Goal: Feedback & Contribution: Contribute content

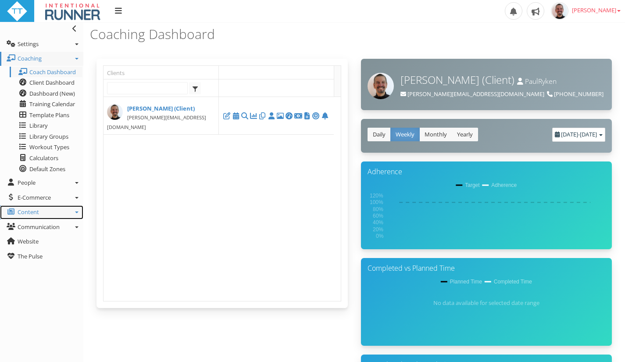
click at [48, 212] on link "Content" at bounding box center [41, 212] width 83 height 14
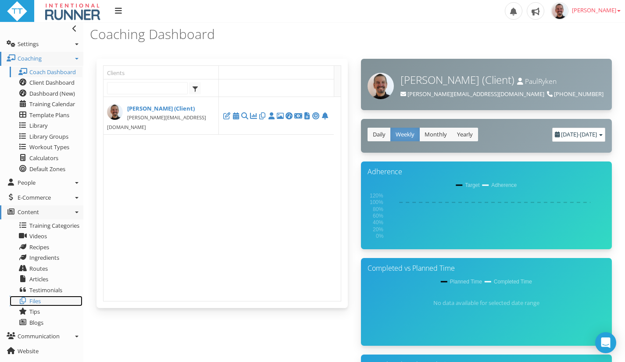
click at [45, 302] on link "Files" at bounding box center [46, 300] width 73 height 11
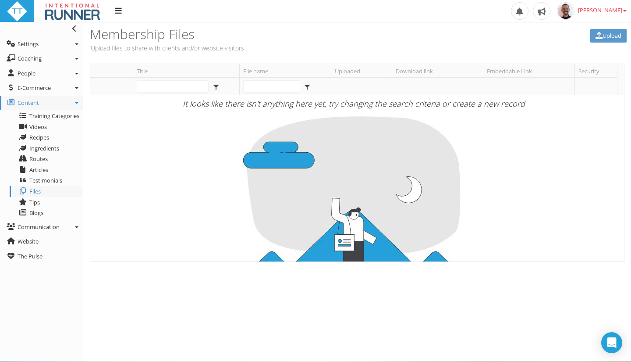
click at [210, 56] on div "Membership Files Upload files to share with clients and/or website visitors" at bounding box center [221, 39] width 277 height 35
click at [606, 34] on link "Upload" at bounding box center [608, 36] width 36 height 14
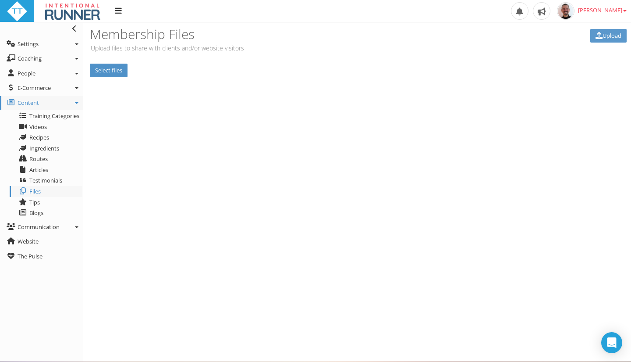
click at [110, 65] on label "Select files" at bounding box center [109, 71] width 38 height 14
click at [0, 0] on input "Select files" at bounding box center [0, 0] width 0 height 0
drag, startPoint x: 198, startPoint y: 73, endPoint x: 389, endPoint y: 68, distance: 191.6
click at [198, 73] on input "Upload" at bounding box center [192, 71] width 29 height 14
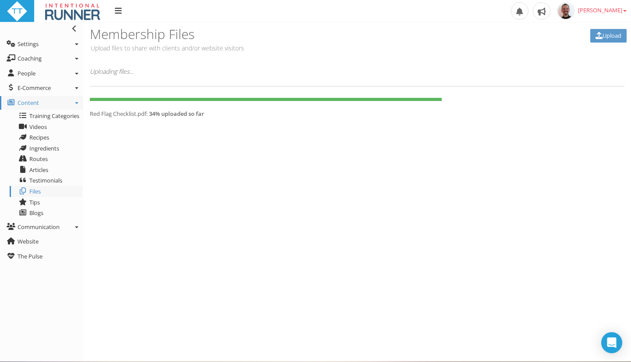
click at [117, 37] on h3 "Membership Files" at bounding box center [222, 34] width 264 height 14
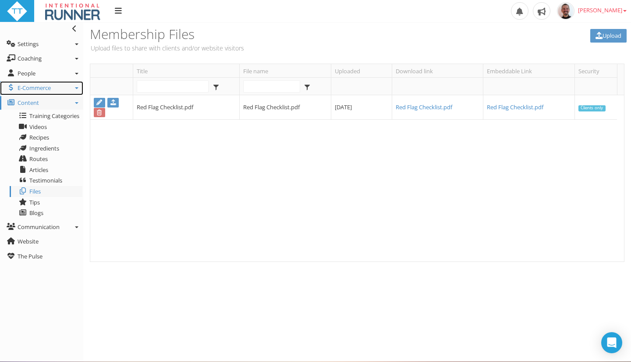
click at [75, 88] on icon at bounding box center [77, 88] width 4 height 2
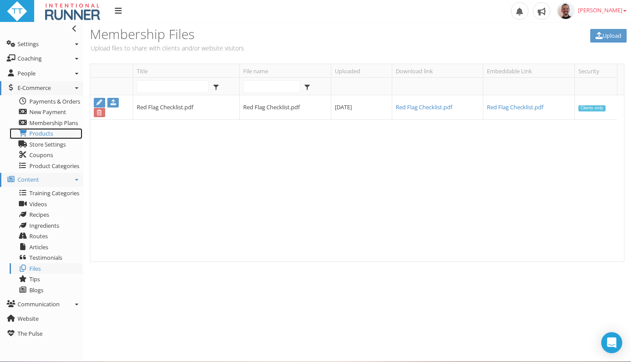
click at [30, 136] on span "Products" at bounding box center [41, 133] width 24 height 8
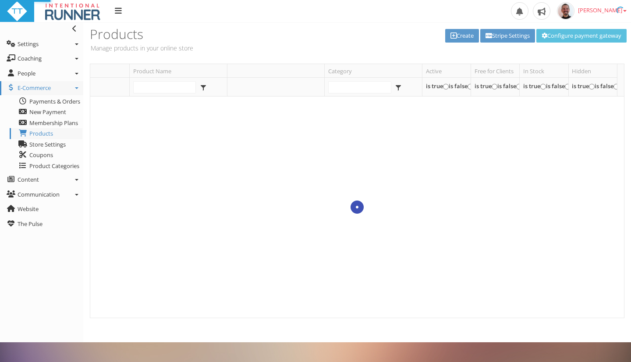
select select
type input "100"
checkbox input "true"
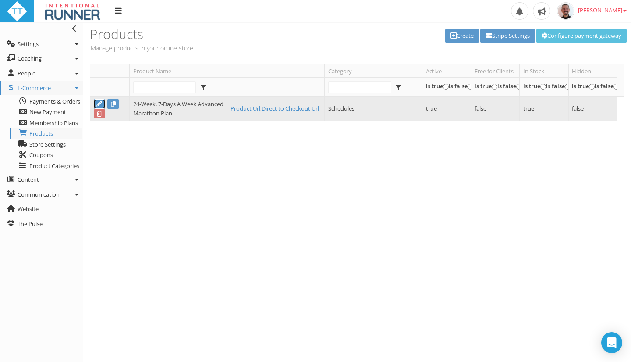
click at [98, 103] on icon at bounding box center [99, 104] width 7 height 6
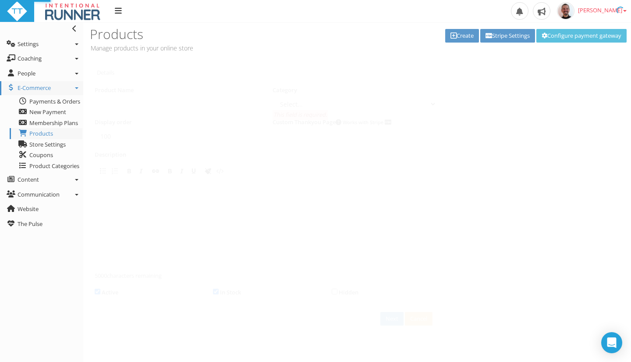
type input "24-Week, 7-Days A Week Advanced Marathon Plan"
select select "5b5d41d3-3626-4998-a8a8-b8a1c2f9b4ab"
type input "1"
select select "5b5d41d3-3626-4998-a8a8-b8a1c2f9b4ab"
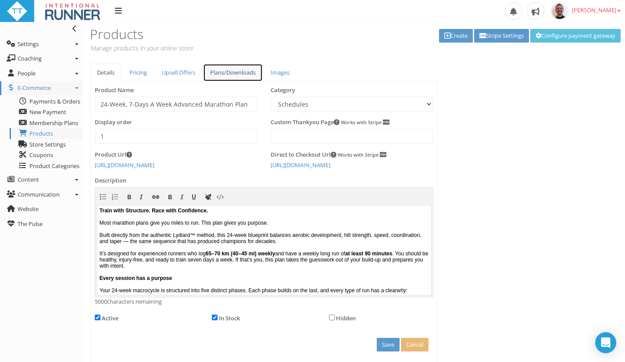
click at [246, 76] on link "Plans/Downloads" at bounding box center [233, 73] width 60 height 18
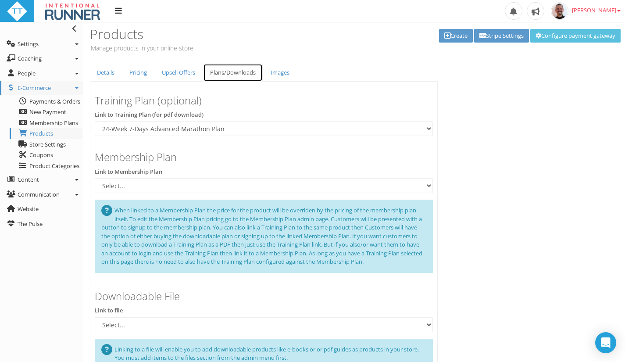
scroll to position [81, 0]
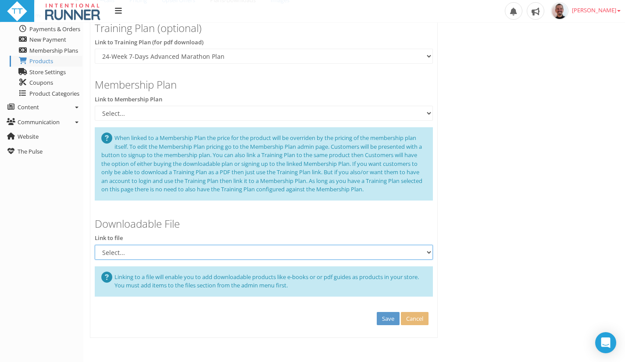
click at [198, 253] on select "Select... Red Flag Checklist.pdf" at bounding box center [264, 252] width 338 height 15
select select "02dc2927-a54c-4b9d-85db-fdc51c9e6ac2"
click at [95, 245] on select "Select... Red Flag Checklist.pdf" at bounding box center [264, 252] width 338 height 15
select select
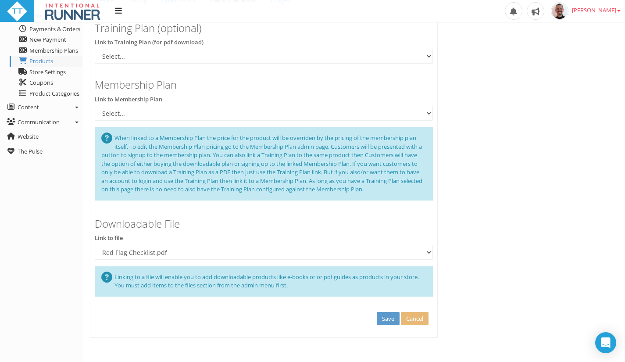
click at [301, 286] on div "Linking to a file will enable you to add downloadable products like e-books or …" at bounding box center [264, 281] width 338 height 30
click at [300, 284] on div "Linking to a file will enable you to add downloadable products like e-books or …" at bounding box center [264, 281] width 338 height 30
click at [300, 283] on div "Linking to a file will enable you to add downloadable products like e-books or …" at bounding box center [264, 281] width 338 height 30
click at [288, 274] on span "Linking to a file will enable you to add downloadable products like e-books or …" at bounding box center [266, 281] width 304 height 17
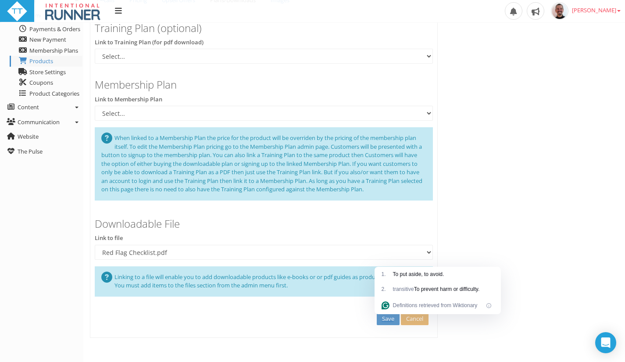
click at [510, 216] on div "Details Pricing Upsell Offers Plans/Downloads Images Product Name 24-Week, 7-Da…" at bounding box center [353, 164] width 541 height 346
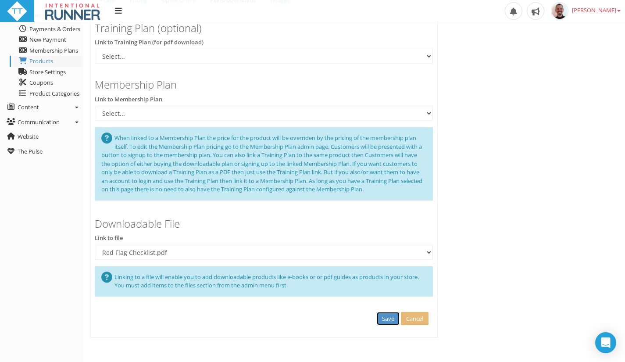
click at [384, 312] on button "Save" at bounding box center [388, 319] width 23 height 14
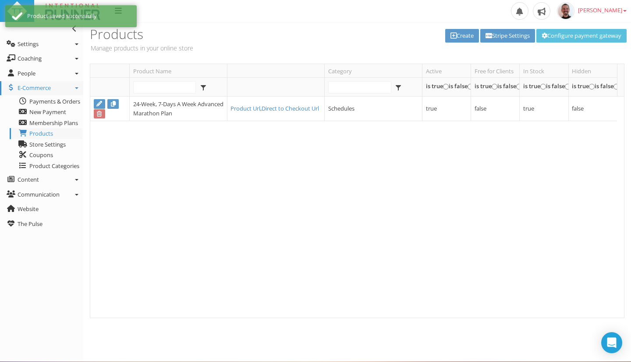
click at [147, 169] on div "24-Week, 7-Days A Week Advanced Marathon Plan Product Url , Direct to Checkout …" at bounding box center [353, 206] width 527 height 221
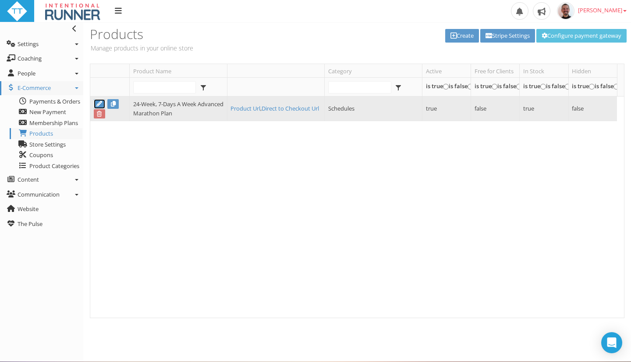
click at [96, 103] on icon at bounding box center [99, 104] width 7 height 6
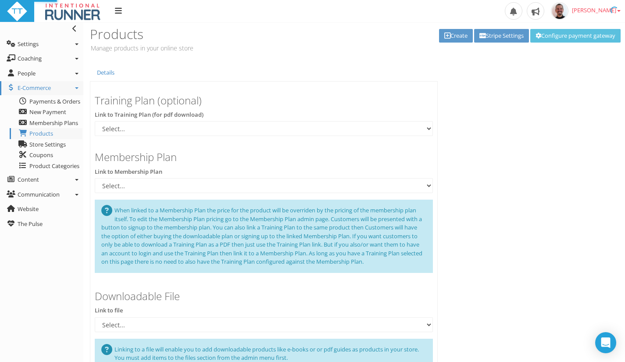
type input "24-Week, 7-Days A Week Advanced Marathon Plan"
select select "5b5d41d3-3626-4998-a8a8-b8a1c2f9b4ab"
type input "1"
type input "49"
checkbox input "true"
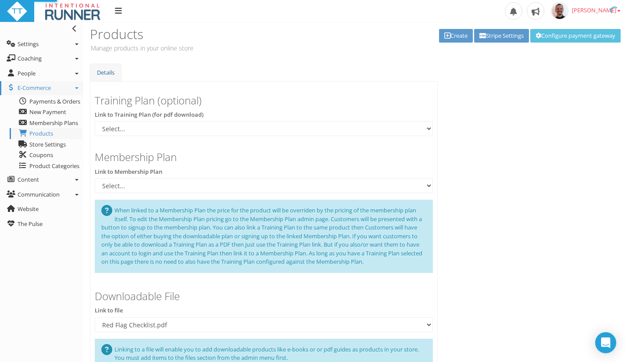
select select "5b5d41d3-3626-4998-a8a8-b8a1c2f9b4ab"
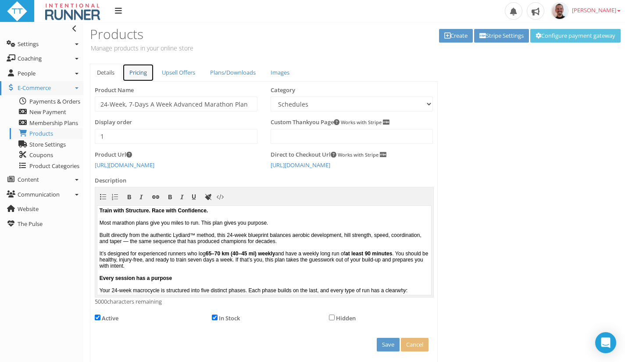
click at [128, 77] on link "Pricing" at bounding box center [138, 73] width 32 height 18
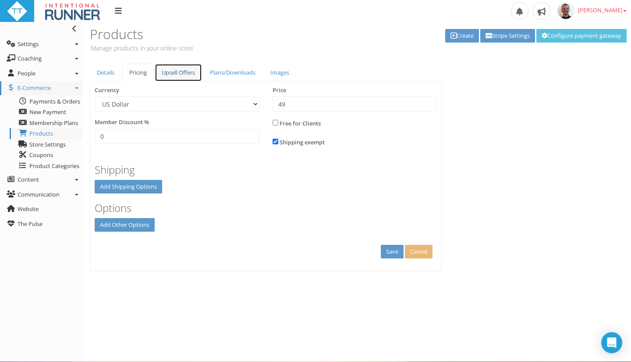
click at [167, 72] on link "Upsell Offers" at bounding box center [178, 73] width 47 height 18
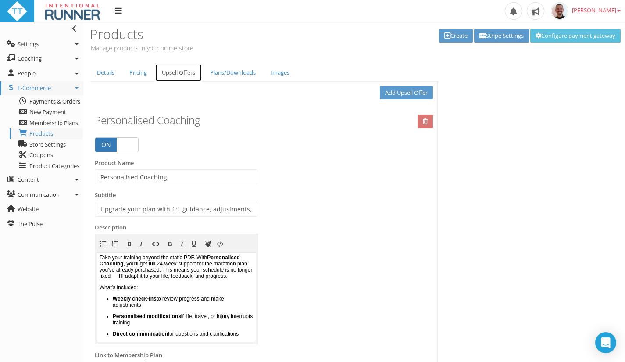
click at [167, 72] on link "Upsell Offers" at bounding box center [178, 73] width 47 height 18
click at [167, 71] on link "Upsell Offers" at bounding box center [178, 73] width 47 height 18
click at [242, 75] on link "Plans/Downloads" at bounding box center [233, 73] width 60 height 18
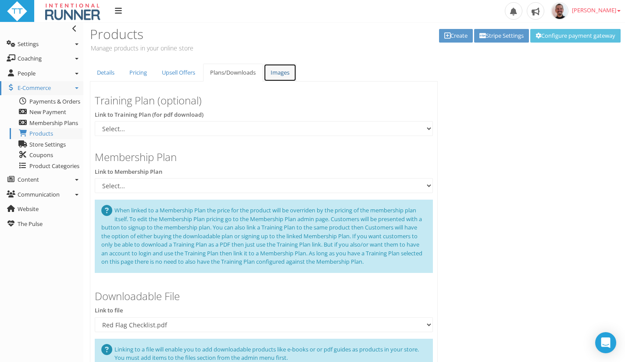
click at [277, 71] on link "Images" at bounding box center [279, 73] width 33 height 18
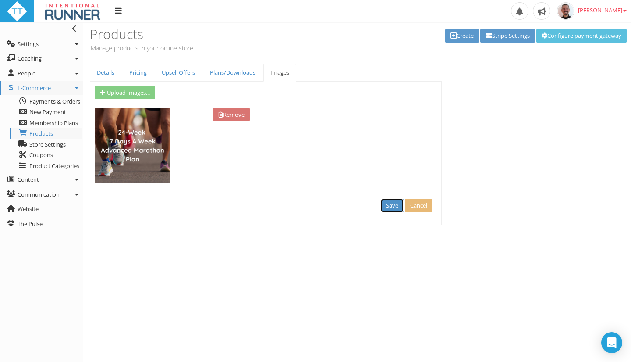
click at [387, 209] on button "Save" at bounding box center [392, 206] width 23 height 14
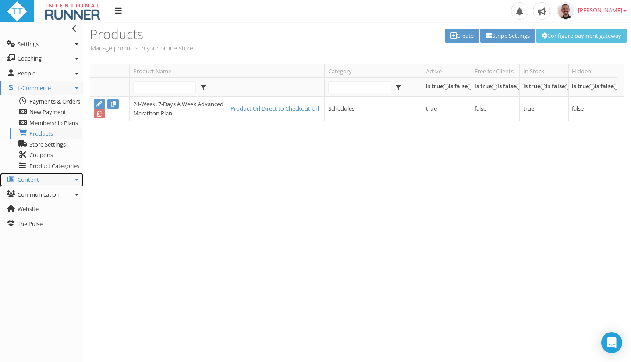
click at [78, 180] on icon at bounding box center [77, 180] width 4 height 2
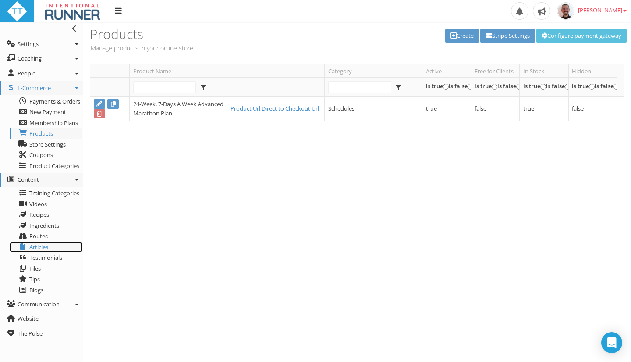
click at [29, 247] on link "Articles" at bounding box center [46, 247] width 73 height 11
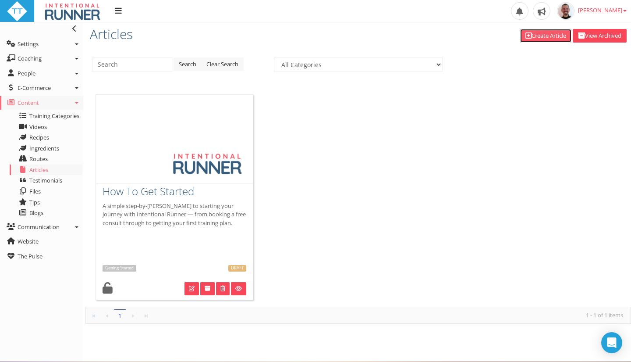
click at [538, 32] on link "Create Article" at bounding box center [545, 36] width 51 height 14
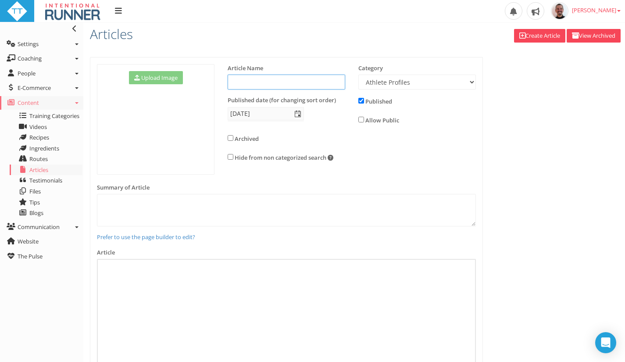
click at [291, 85] on input "text" at bounding box center [285, 82] width 117 height 15
type input "Frequently Asked Questions"
click at [413, 84] on select "Athlete Profiles Bike Technique Biomechanics Book Reviews Coast to Coast Core B…" at bounding box center [416, 82] width 117 height 15
click at [506, 105] on div "Upload Image Change Image" at bounding box center [353, 293] width 541 height 473
click at [473, 82] on select "Athlete Profiles Bike Technique Biomechanics Book Reviews Coast to Coast Core B…" at bounding box center [416, 82] width 117 height 15
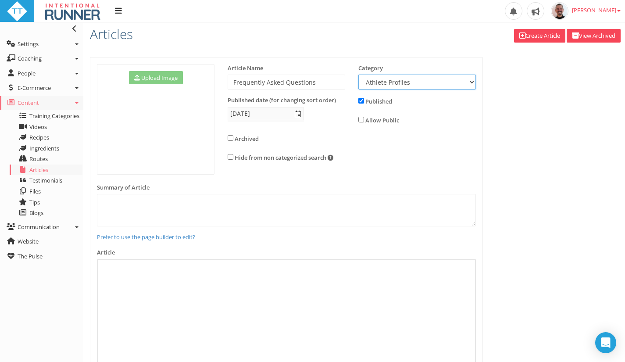
click at [470, 79] on select "Athlete Profiles Bike Technique Biomechanics Book Reviews Coast to Coast Core B…" at bounding box center [416, 82] width 117 height 15
click at [474, 83] on select "Athlete Profiles Bike Technique Biomechanics Book Reviews Coast to Coast Core B…" at bounding box center [416, 82] width 117 height 15
click at [464, 85] on select "Athlete Profiles Bike Technique Biomechanics Book Reviews Coast to Coast Core B…" at bounding box center [416, 82] width 117 height 15
click at [421, 82] on select "Athlete Profiles Bike Technique Biomechanics Book Reviews Coast to Coast Core B…" at bounding box center [416, 82] width 117 height 15
click at [75, 22] on div "Upload Logo Toggle navigation Toggle navigation Paul RYKEN Profile Billing User…" at bounding box center [312, 11] width 625 height 23
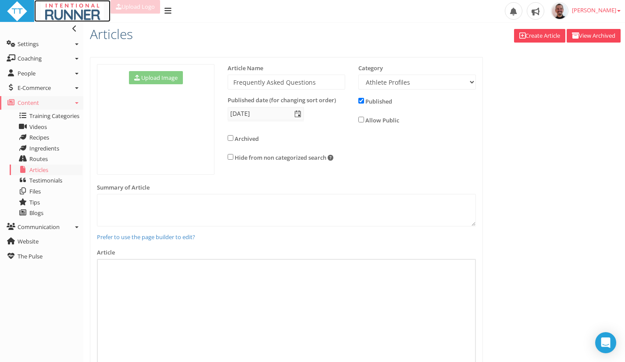
click at [72, 15] on img at bounding box center [72, 11] width 63 height 21
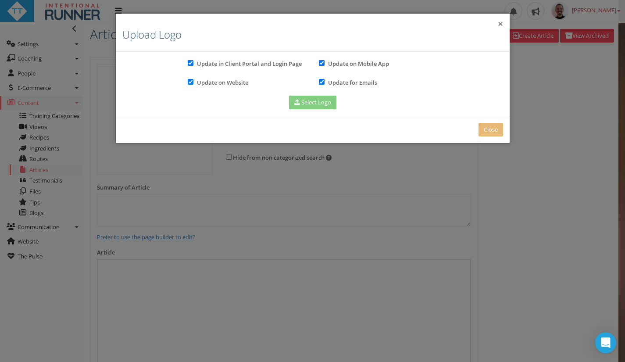
click at [498, 22] on button "×" at bounding box center [499, 23] width 5 height 9
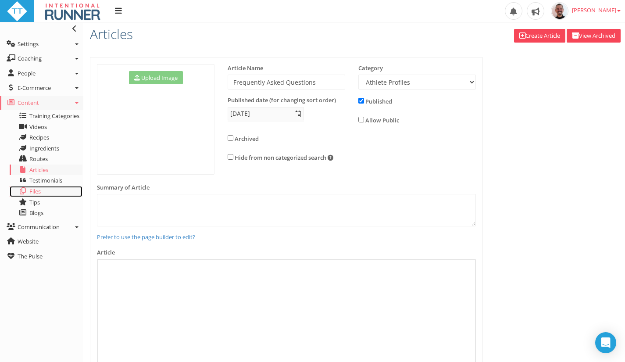
click at [39, 193] on span "Files" at bounding box center [34, 191] width 11 height 8
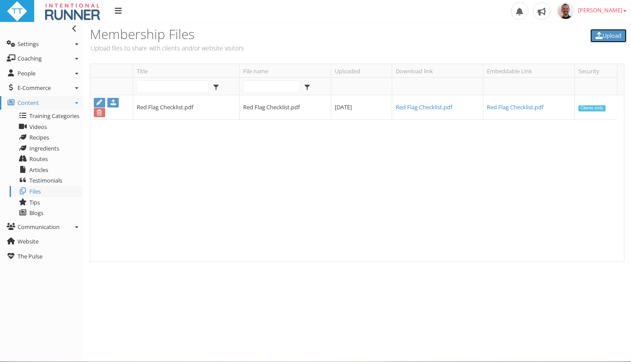
click at [604, 36] on link "Upload" at bounding box center [608, 36] width 36 height 14
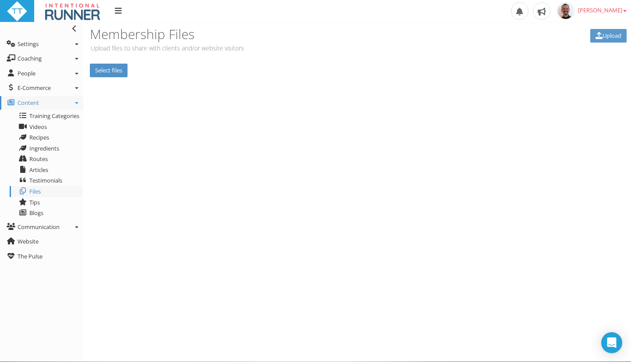
click at [116, 70] on label "Select files" at bounding box center [109, 71] width 38 height 14
click at [0, 0] on input "Select files" at bounding box center [0, 0] width 0 height 0
click at [196, 67] on input "Upload" at bounding box center [192, 71] width 29 height 14
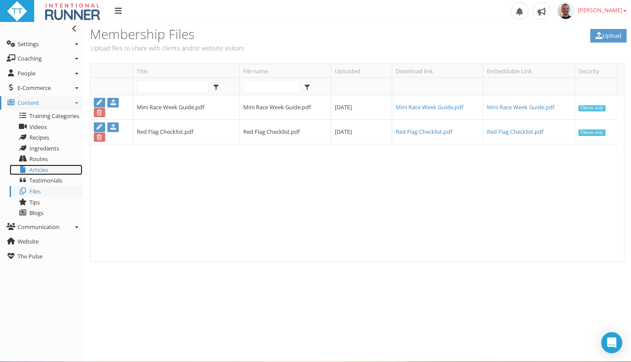
click at [47, 174] on link "Articles" at bounding box center [46, 169] width 73 height 11
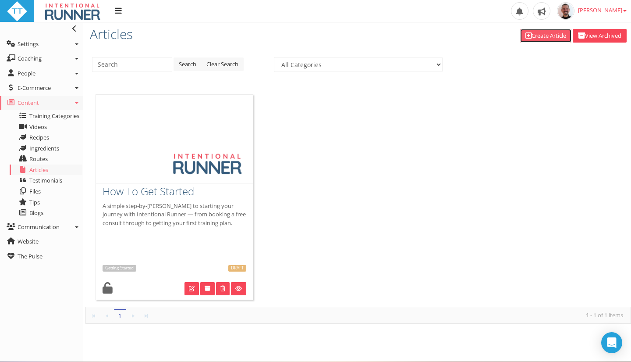
click at [546, 37] on link "Create Article" at bounding box center [545, 36] width 51 height 14
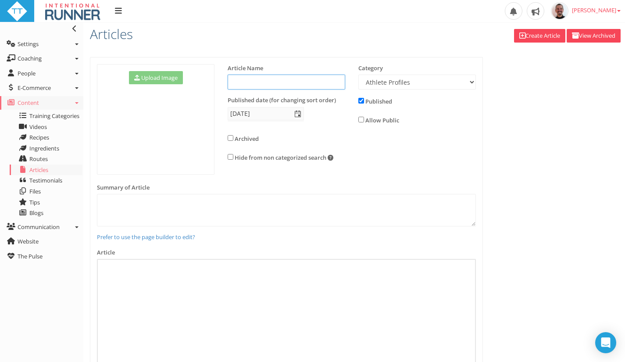
click at [264, 83] on input "text" at bounding box center [285, 82] width 117 height 15
type input "Frequently Asked Questions"
click at [410, 88] on select "Athlete Profiles Bike Technique Biomechanics Book Reviews Coast to Coast Core B…" at bounding box center [416, 82] width 117 height 15
select select "bfe19844-3dc9-408b-8214-cf1960501b9d"
click at [358, 75] on select "Athlete Profiles Bike Technique Biomechanics Book Reviews Coast to Coast Core B…" at bounding box center [416, 82] width 117 height 15
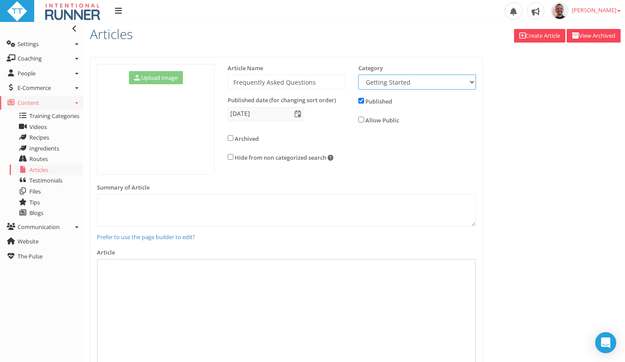
click at [416, 82] on select "Athlete Profiles Bike Technique Biomechanics Book Reviews Coast to Coast Core B…" at bounding box center [416, 82] width 117 height 15
click at [418, 83] on select "Athlete Profiles Bike Technique Biomechanics Book Reviews Coast to Coast Core B…" at bounding box center [416, 82] width 117 height 15
click at [178, 202] on textarea at bounding box center [286, 210] width 379 height 32
click at [132, 238] on link "Prefer to use the page builder to edit?" at bounding box center [146, 237] width 98 height 8
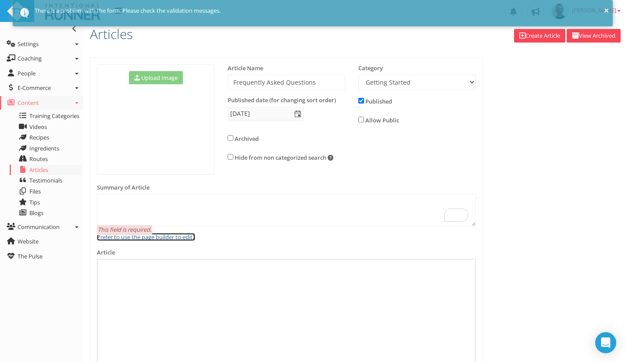
click at [151, 236] on link "Prefer to use the page builder to edit?" at bounding box center [146, 237] width 98 height 8
drag, startPoint x: 191, startPoint y: 212, endPoint x: 294, endPoint y: 215, distance: 103.0
click at [193, 212] on textarea at bounding box center [286, 210] width 379 height 32
drag, startPoint x: 316, startPoint y: 218, endPoint x: 378, endPoint y: 170, distance: 78.3
click at [317, 217] on textarea at bounding box center [286, 210] width 379 height 32
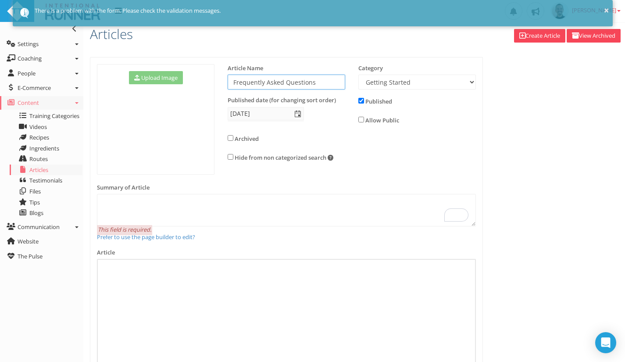
drag, startPoint x: 335, startPoint y: 81, endPoint x: 246, endPoint y: 95, distance: 90.5
click at [231, 90] on div "Article Name Frequently Asked Questions" at bounding box center [286, 80] width 131 height 32
click at [226, 222] on textarea at bounding box center [286, 210] width 379 height 32
click at [580, 253] on div "Upload Image Change Image" at bounding box center [353, 293] width 541 height 473
drag, startPoint x: 273, startPoint y: 170, endPoint x: 271, endPoint y: 204, distance: 34.3
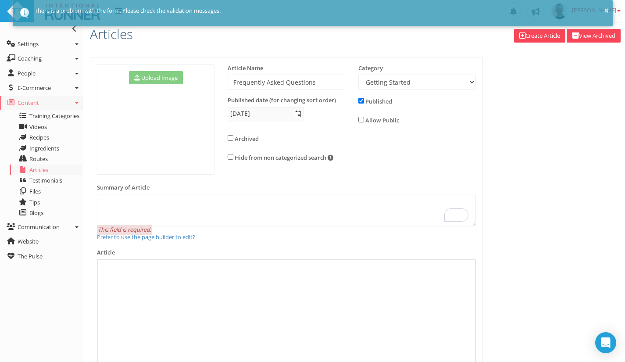
click at [273, 178] on div "Upload Image Change Image Article Name" at bounding box center [286, 123] width 392 height 119
click at [273, 204] on textarea at bounding box center [286, 210] width 379 height 32
paste textarea "Frequently Asked Questions"
type textarea "Frequently Asked Questions"
click at [153, 241] on link "Prefer to use the page builder to edit?" at bounding box center [146, 237] width 98 height 8
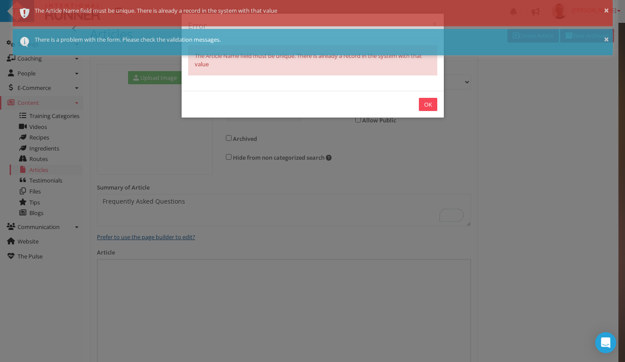
click at [153, 240] on div "× Error The Article Name field must be unique. There is already a record in the…" at bounding box center [312, 181] width 625 height 362
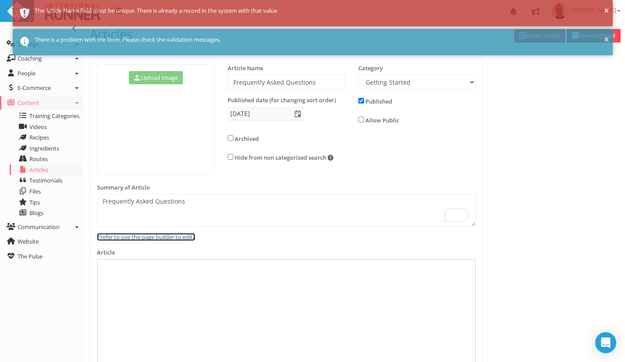
click at [153, 240] on link "Prefer to use the page builder to edit?" at bounding box center [146, 237] width 98 height 8
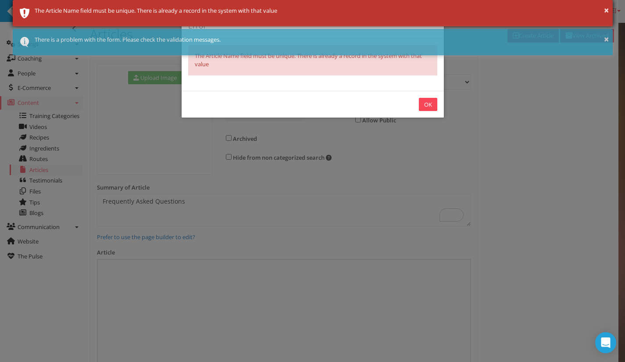
click at [171, 18] on div "× The Article Name field must be unique. There is already a record in the syste…" at bounding box center [313, 13] width 600 height 26
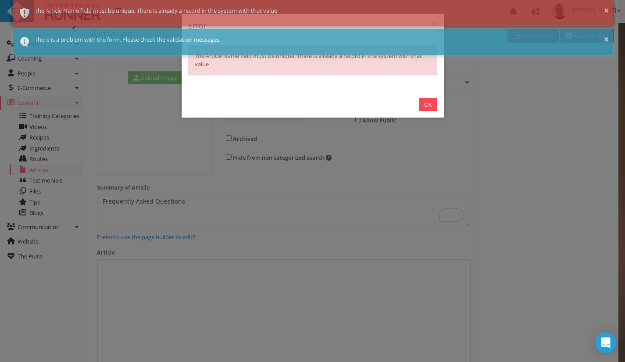
click at [252, 16] on div "× The Article Name field must be unique. There is already a record in the syste…" at bounding box center [313, 13] width 600 height 26
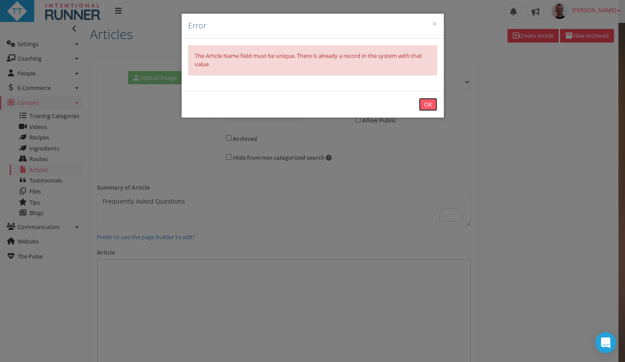
click at [430, 102] on button "OK" at bounding box center [428, 105] width 18 height 14
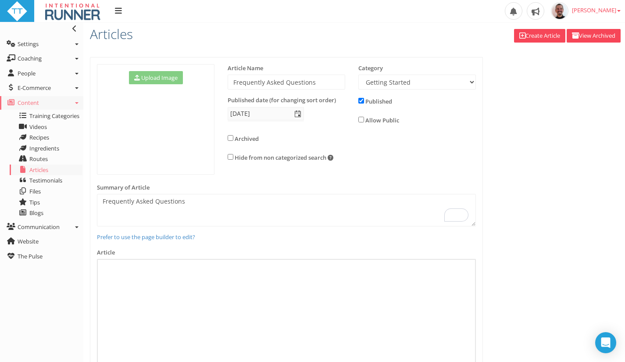
drag, startPoint x: 593, startPoint y: 146, endPoint x: 601, endPoint y: 158, distance: 15.1
click at [593, 147] on div "Upload Image Change Image" at bounding box center [353, 293] width 541 height 473
click at [555, 101] on div "Upload Image Change Image" at bounding box center [353, 293] width 541 height 473
click at [47, 169] on span "Articles" at bounding box center [38, 170] width 19 height 8
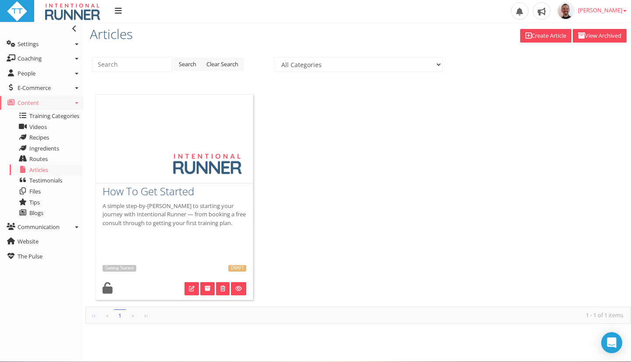
click at [327, 117] on ul "How To Get Started A simple step-by-[PERSON_NAME] to starting your journey with…" at bounding box center [358, 197] width 534 height 220
click at [46, 174] on link "Articles" at bounding box center [46, 169] width 73 height 11
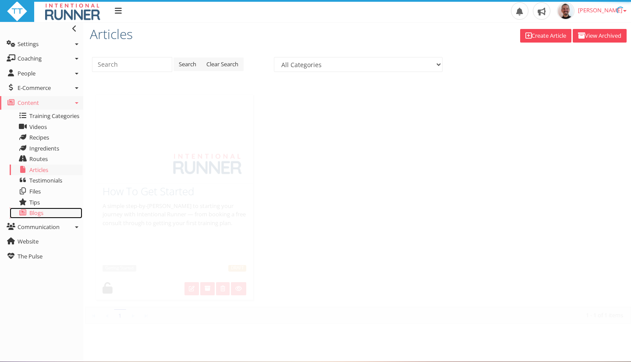
drag, startPoint x: 0, startPoint y: 0, endPoint x: 32, endPoint y: 211, distance: 213.2
click at [32, 211] on span "Blogs" at bounding box center [36, 213] width 14 height 8
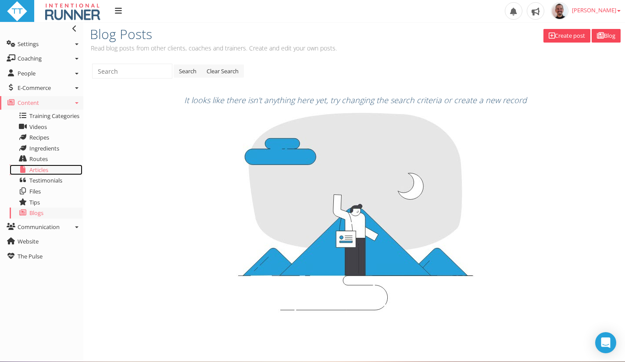
click at [41, 167] on span "Articles" at bounding box center [38, 170] width 19 height 8
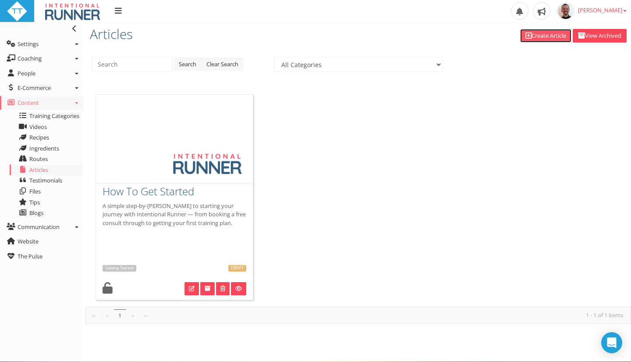
click at [549, 36] on link "Create Article" at bounding box center [545, 36] width 51 height 14
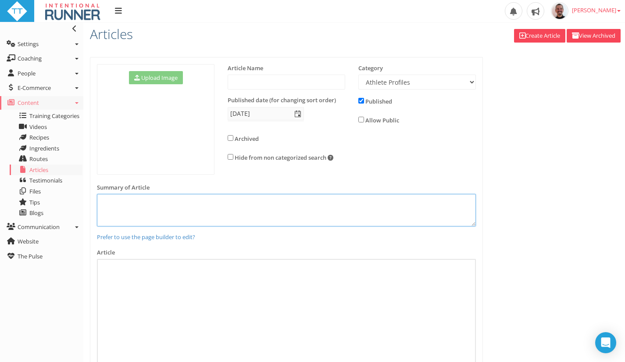
click at [168, 212] on textarea at bounding box center [286, 210] width 379 height 32
click at [262, 83] on input "text" at bounding box center [285, 82] width 117 height 15
type input "Frequently Asked Questions"
click at [445, 83] on select "Athlete Profiles Bike Technique Biomechanics Book Reviews Coast to Coast Core B…" at bounding box center [416, 82] width 117 height 15
select select "bfe19844-3dc9-408b-8214-cf1960501b9d"
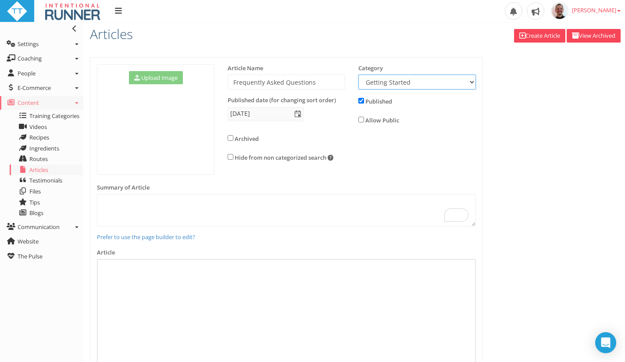
click at [358, 75] on select "Athlete Profiles Bike Technique Biomechanics Book Reviews Coast to Coast Core B…" at bounding box center [416, 82] width 117 height 15
click at [229, 217] on textarea at bounding box center [286, 210] width 379 height 32
type textarea "345tfdwer"
click at [181, 235] on link "Prefer to use the page builder to edit?" at bounding box center [146, 237] width 98 height 8
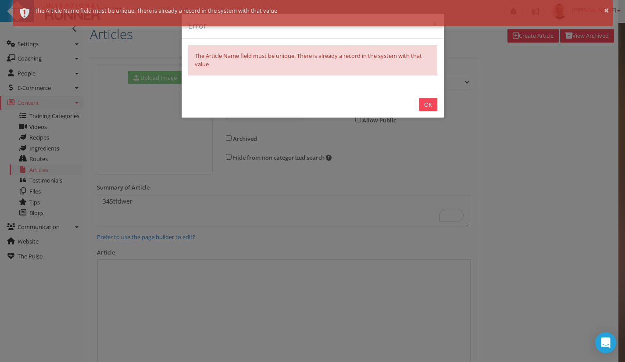
click at [257, 68] on p "The Article Name field must be unique. There is already a record in the system …" at bounding box center [313, 60] width 236 height 17
click at [254, 68] on p "The Article Name field must be unique. There is already a record in the system …" at bounding box center [313, 60] width 236 height 17
click at [292, 67] on p "The Article Name field must be unique. There is already a record in the system …" at bounding box center [313, 60] width 236 height 17
click at [246, 68] on p "The Article Name field must be unique. There is already a record in the system …" at bounding box center [313, 60] width 236 height 17
click at [206, 69] on div "The Article Name field must be unique. There is already a record in the system …" at bounding box center [312, 60] width 249 height 30
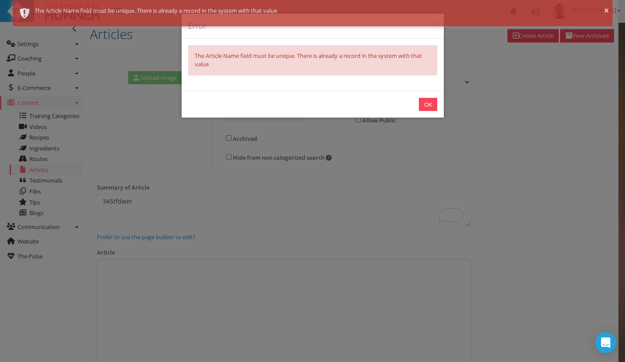
drag, startPoint x: 234, startPoint y: 54, endPoint x: 362, endPoint y: 83, distance: 132.1
click at [236, 58] on p "The Article Name field must be unique. There is already a record in the system …" at bounding box center [313, 60] width 236 height 17
click at [428, 105] on button "OK" at bounding box center [428, 105] width 18 height 14
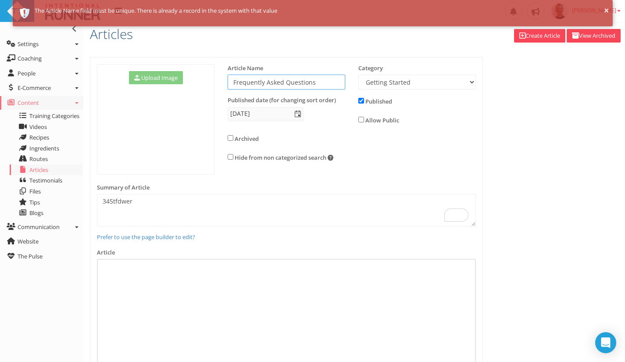
click at [323, 82] on input "Frequently Asked Questions" at bounding box center [285, 82] width 117 height 15
click at [319, 87] on input "Frequently Asked Questions" at bounding box center [285, 82] width 117 height 15
click at [322, 84] on input "Frequently Asked Questions" at bounding box center [285, 82] width 117 height 15
drag, startPoint x: 345, startPoint y: 85, endPoint x: 315, endPoint y: 80, distance: 31.1
click at [316, 80] on div "Article Name Frequently Asked Questions" at bounding box center [286, 80] width 131 height 32
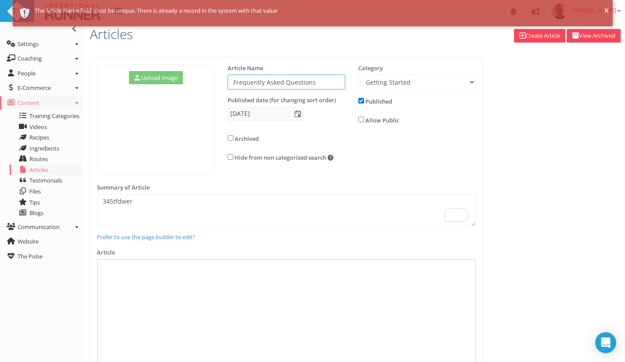
drag, startPoint x: 315, startPoint y: 80, endPoint x: 180, endPoint y: 83, distance: 134.6
click at [200, 89] on div "Upload Image Change Image Article Name" at bounding box center [286, 123] width 392 height 119
type input "FAQs"
click at [531, 37] on link "Create Article" at bounding box center [539, 36] width 51 height 14
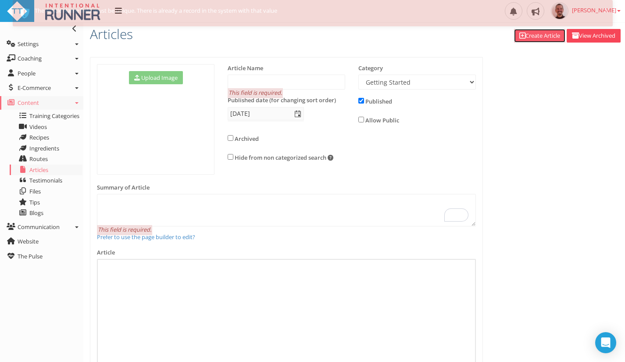
click at [522, 39] on link "Create Article" at bounding box center [539, 36] width 51 height 14
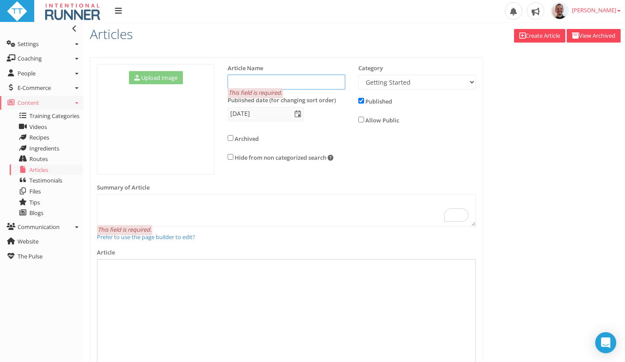
click at [269, 80] on input "text" at bounding box center [285, 82] width 117 height 15
type input "FAQs"
click at [199, 206] on textarea at bounding box center [286, 210] width 379 height 32
type textarea "rw34rfdswerf"
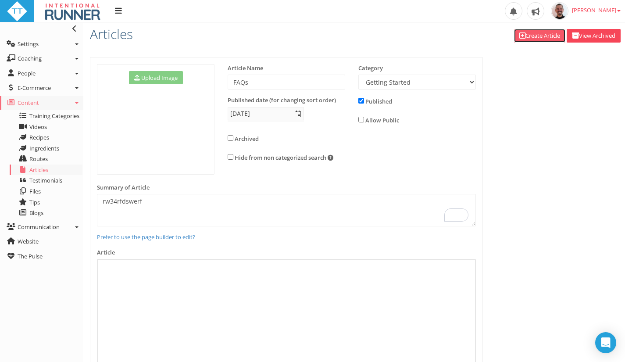
click at [533, 39] on link "Create Article" at bounding box center [539, 36] width 51 height 14
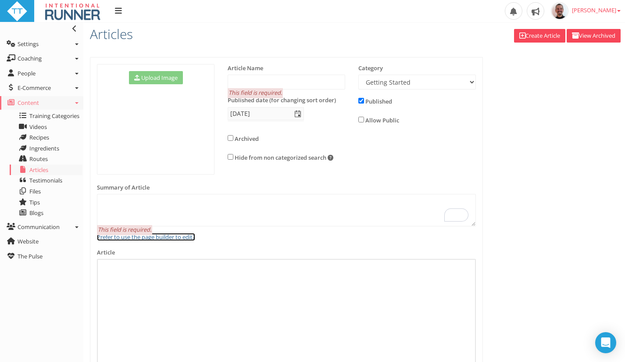
click at [176, 238] on link "Prefer to use the page builder to edit?" at bounding box center [146, 237] width 98 height 8
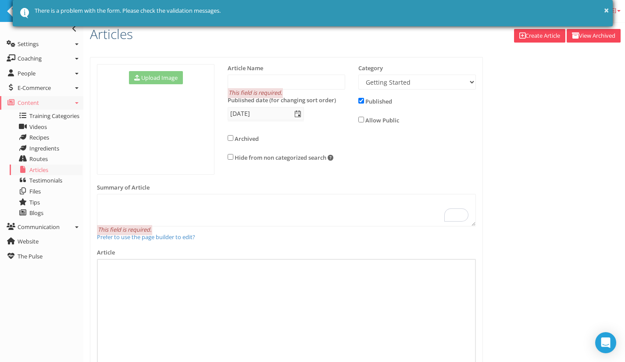
click at [69, 18] on div "× There is a problem with the form. Please check the validation messages." at bounding box center [313, 13] width 600 height 26
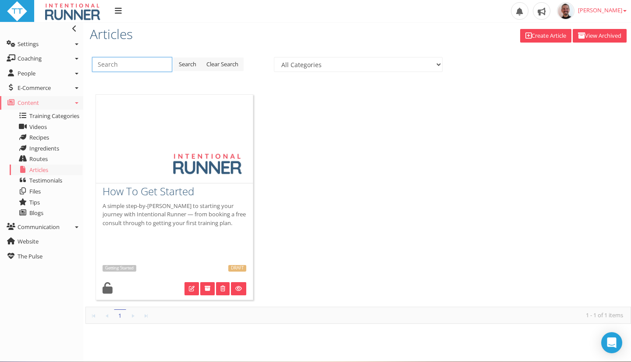
click at [108, 71] on input "text" at bounding box center [132, 64] width 80 height 15
click at [121, 61] on input "text" at bounding box center [132, 64] width 80 height 15
type input "frequent"
click at [192, 72] on div "frequent Search Clear Search All Categories Getting Started" at bounding box center [358, 67] width 546 height 21
click at [189, 64] on link "Search" at bounding box center [188, 64] width 28 height 14
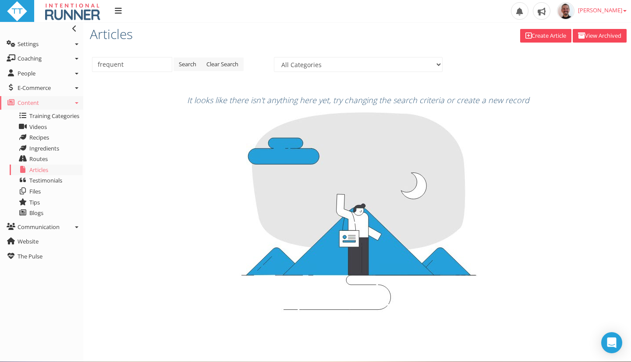
drag, startPoint x: 594, startPoint y: 83, endPoint x: 419, endPoint y: 94, distance: 175.2
click at [590, 84] on div "frequent Search Clear Search All Categories Getting Started It looks like there…" at bounding box center [358, 189] width 533 height 264
click at [594, 33] on link "View Archived" at bounding box center [600, 36] width 54 height 14
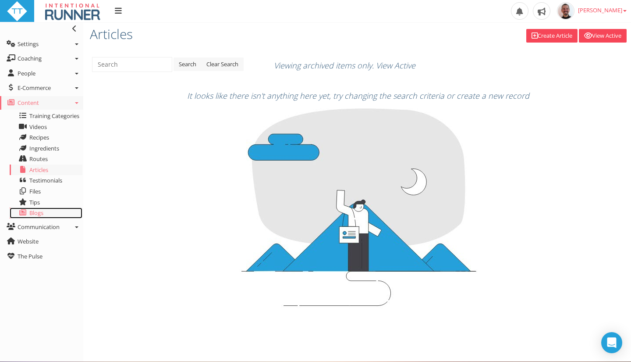
click at [38, 216] on span "Blogs" at bounding box center [36, 213] width 14 height 8
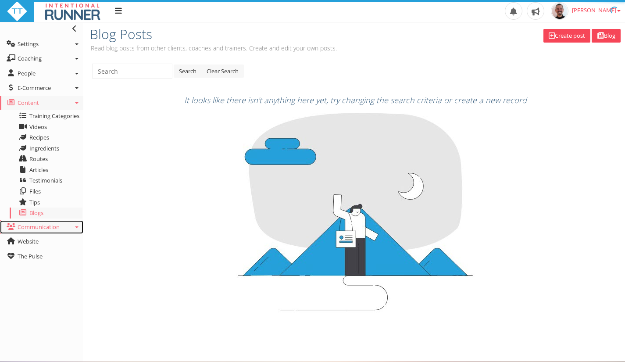
click at [62, 231] on link "Communication" at bounding box center [41, 227] width 83 height 14
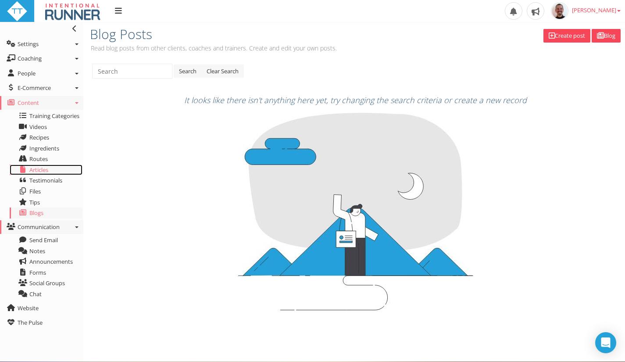
click at [47, 172] on span "Articles" at bounding box center [38, 170] width 19 height 8
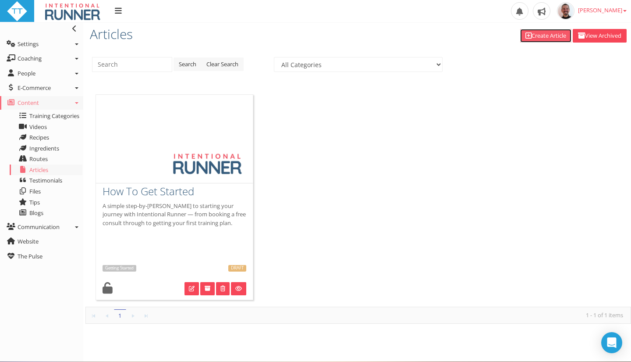
click at [544, 36] on link "Create Article" at bounding box center [545, 36] width 51 height 14
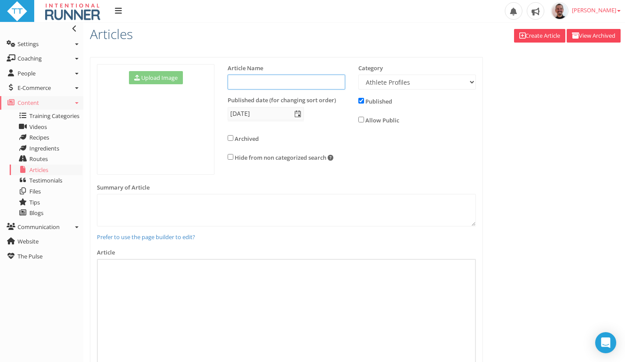
drag, startPoint x: 295, startPoint y: 84, endPoint x: 290, endPoint y: 81, distance: 5.4
click at [293, 84] on input "text" at bounding box center [285, 82] width 117 height 15
type input "Frequently Asked Questions"
click at [383, 90] on div "Category Athlete Profiles Bike Technique Biomechanics Book Reviews Coast to Coa…" at bounding box center [417, 80] width 131 height 32
select select "e1461cd4-096c-4b92-932f-130ed0632cb5"
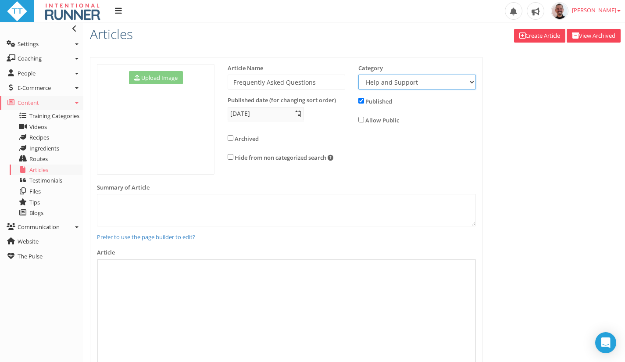
click at [358, 75] on select "Athlete Profiles Bike Technique Biomechanics Book Reviews Coast to Coast Core B…" at bounding box center [416, 82] width 117 height 15
click at [226, 209] on textarea at bounding box center [286, 210] width 379 height 32
click at [215, 208] on textarea at bounding box center [286, 210] width 379 height 32
click at [214, 207] on textarea at bounding box center [286, 210] width 379 height 32
type textarea "werthvcdf"
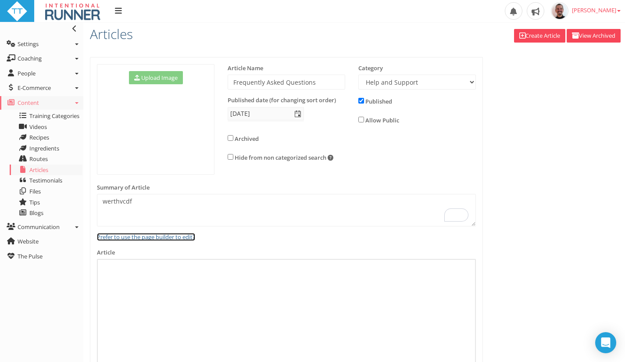
click at [182, 236] on link "Prefer to use the page builder to edit?" at bounding box center [146, 237] width 98 height 8
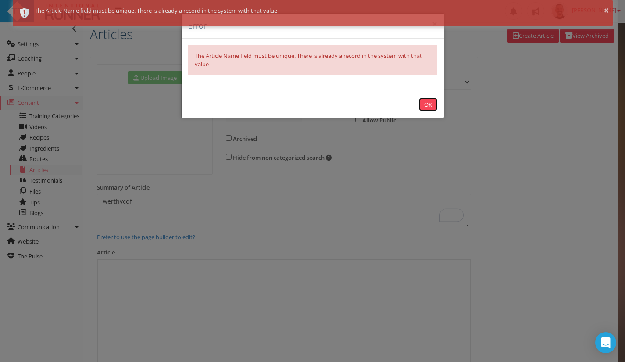
drag, startPoint x: 428, startPoint y: 103, endPoint x: 408, endPoint y: 118, distance: 26.0
click at [425, 108] on button "OK" at bounding box center [428, 105] width 18 height 14
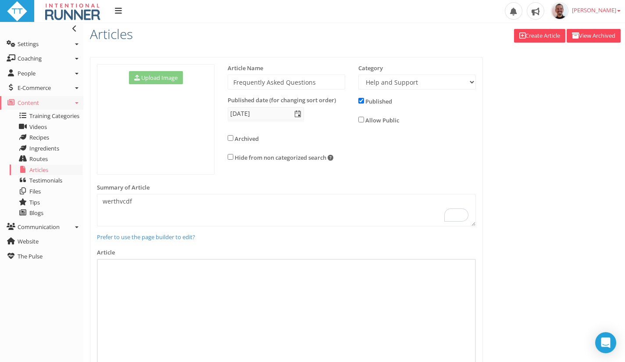
click at [329, 89] on div "Article Name Frequently Asked Questions" at bounding box center [286, 80] width 131 height 32
click at [329, 88] on input "Frequently Asked Questions" at bounding box center [285, 82] width 117 height 15
click at [325, 83] on input "Frequently Asked Questions" at bounding box center [285, 82] width 117 height 15
type input "Frequently Asked Questions?"
click at [279, 213] on textarea "werthvcdf" at bounding box center [286, 210] width 379 height 32
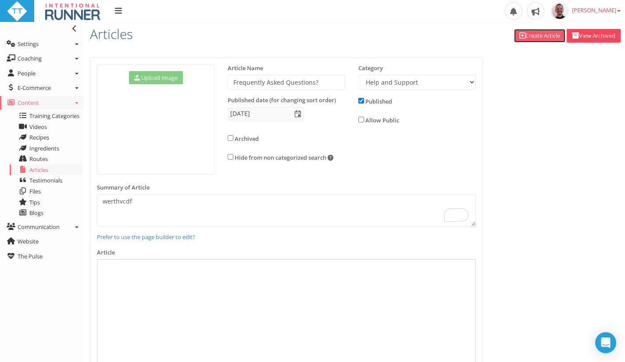
click at [535, 35] on link "Create Article" at bounding box center [539, 36] width 51 height 14
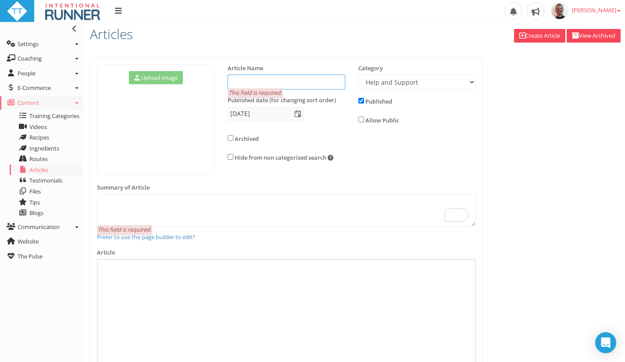
drag, startPoint x: 326, startPoint y: 79, endPoint x: 319, endPoint y: 81, distance: 7.8
click at [323, 81] on input "text" at bounding box center [285, 82] width 117 height 15
type input "FAQs"
click at [185, 206] on textarea at bounding box center [286, 210] width 379 height 32
type textarea "qwerfdsd"
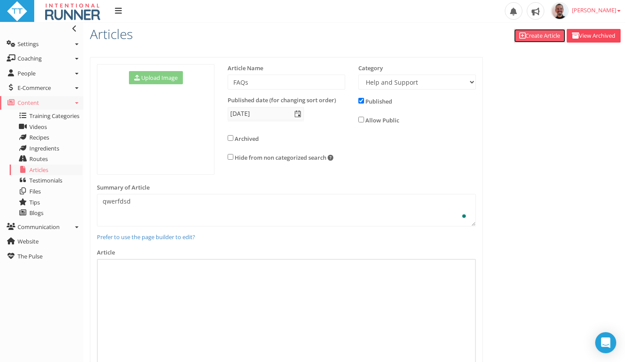
click at [539, 35] on link "Create Article" at bounding box center [539, 36] width 51 height 14
click at [539, 41] on link "Create Article" at bounding box center [539, 36] width 51 height 14
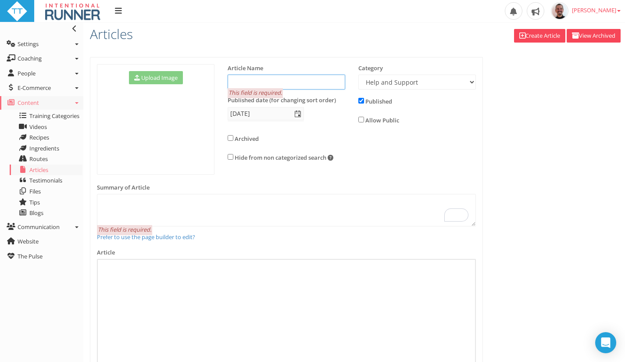
drag, startPoint x: 324, startPoint y: 76, endPoint x: 321, endPoint y: 79, distance: 4.7
click at [324, 76] on input "text" at bounding box center [285, 82] width 117 height 15
type input "Questions?"
click at [200, 201] on textarea at bounding box center [286, 210] width 379 height 32
type textarea "u"
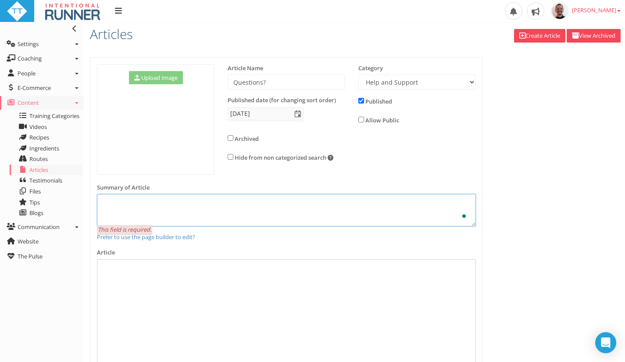
type textarea "Q"
type textarea "Frequently asked questions"
click at [519, 41] on link "Create Article" at bounding box center [539, 36] width 51 height 14
click at [195, 217] on textarea at bounding box center [286, 210] width 379 height 32
click at [167, 235] on link "Prefer to use the page builder to edit?" at bounding box center [146, 237] width 98 height 8
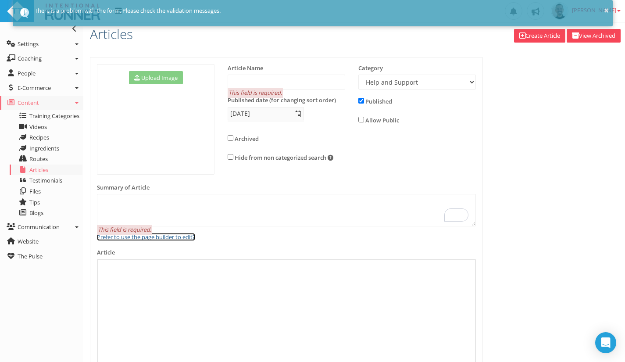
click at [169, 235] on link "Prefer to use the page builder to edit?" at bounding box center [146, 237] width 98 height 8
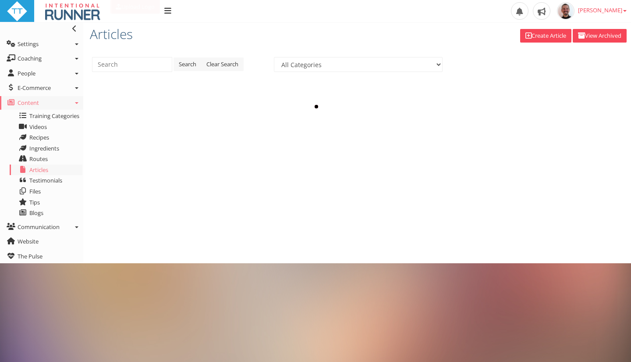
type input "[DATE]"
checkbox input "true"
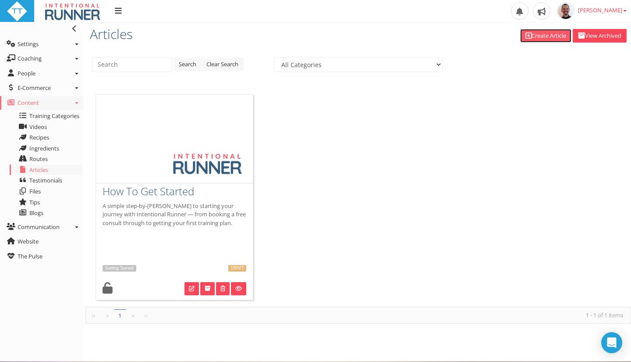
click at [548, 35] on link "Create Article" at bounding box center [545, 36] width 51 height 14
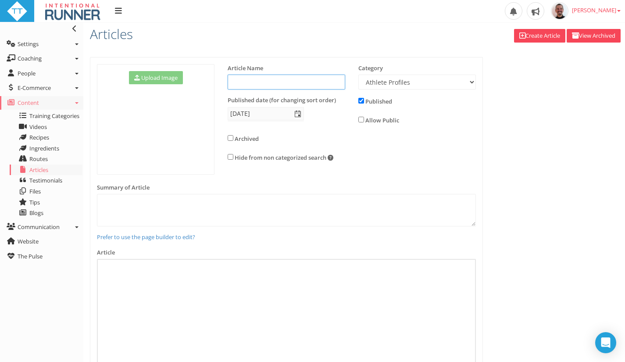
drag, startPoint x: 298, startPoint y: 88, endPoint x: 295, endPoint y: 82, distance: 6.9
click at [297, 87] on input "text" at bounding box center [285, 82] width 117 height 15
type input "Questions"
click at [395, 88] on select "Athlete Profiles Bike Technique Biomechanics Book Reviews Coast to Coast Core B…" at bounding box center [416, 82] width 117 height 15
select select "e1461cd4-096c-4b92-932f-130ed0632cb5"
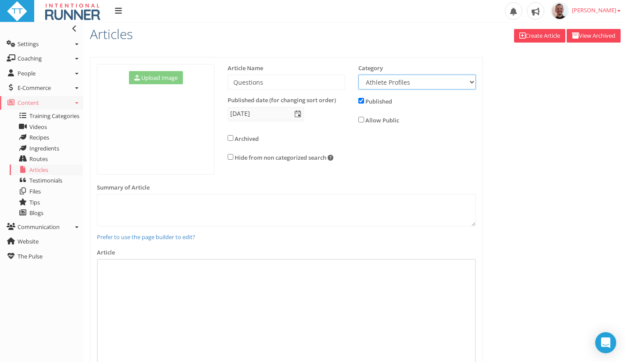
click at [358, 75] on select "Athlete Profiles Bike Technique Biomechanics Book Reviews Coast to Coast Core B…" at bounding box center [416, 82] width 117 height 15
click at [292, 210] on textarea at bounding box center [286, 210] width 379 height 32
type textarea "Ques"
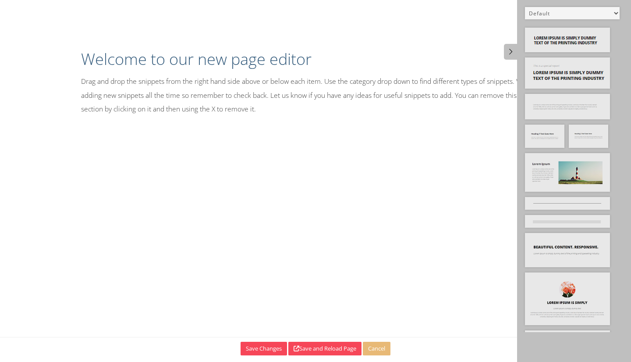
click at [545, 10] on select "Default All Title Title, Subtitle Info, Title Heading, Paragraph Paragraph Butt…" at bounding box center [572, 13] width 95 height 12
select select "2"
click at [525, 7] on select "Default All Title Title, Subtitle Info, Title Heading, Paragraph Paragraph Butt…" at bounding box center [572, 13] width 95 height 12
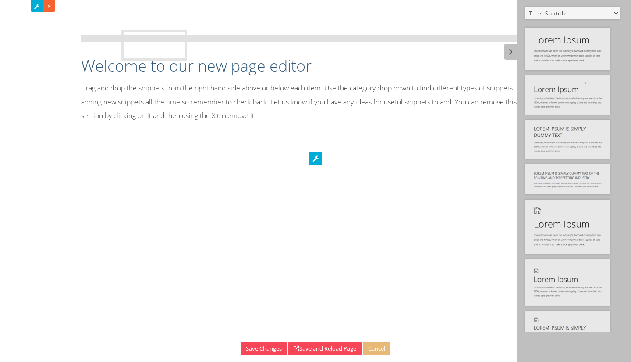
drag, startPoint x: 572, startPoint y: 46, endPoint x: 168, endPoint y: 48, distance: 404.6
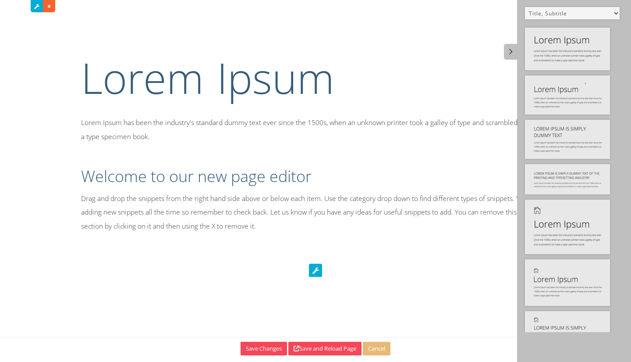
drag, startPoint x: 135, startPoint y: 68, endPoint x: 127, endPoint y: 72, distance: 8.6
click at [132, 69] on h1 "Lorem Ipsum" at bounding box center [315, 77] width 469 height 59
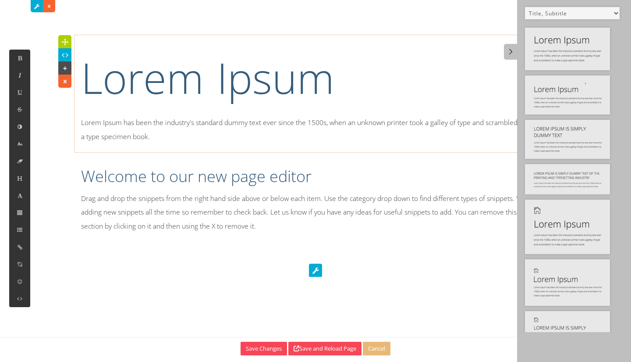
drag, startPoint x: 111, startPoint y: 79, endPoint x: 116, endPoint y: 78, distance: 5.1
click at [110, 80] on h1 "Lorem Ipsum" at bounding box center [315, 77] width 469 height 59
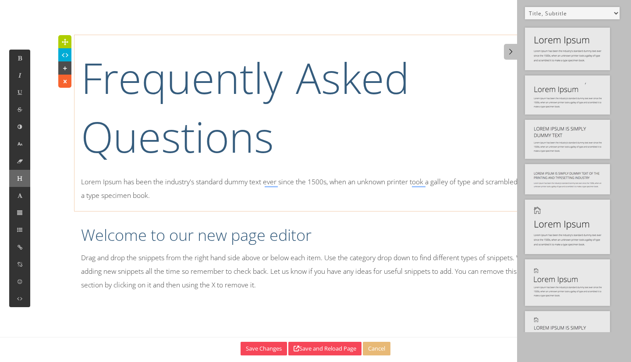
click at [22, 184] on button at bounding box center [19, 178] width 21 height 17
drag, startPoint x: 252, startPoint y: 122, endPoint x: 272, endPoint y: 126, distance: 19.7
click at [255, 123] on h1 "Frequently Asked Questions" at bounding box center [315, 107] width 469 height 118
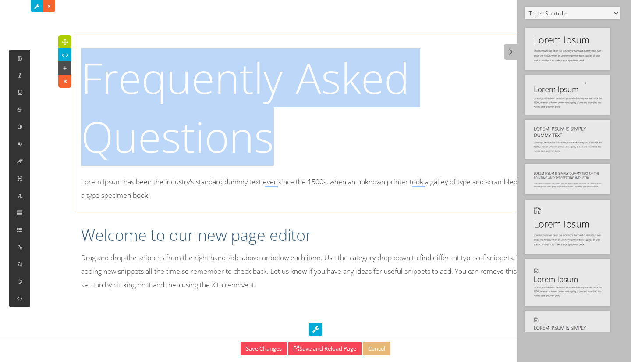
click at [75, 81] on div "Frequently Asked Questions Lorem Ipsum has been the industry's standard dummy t…" at bounding box center [315, 167] width 495 height 265
click at [14, 142] on button at bounding box center [19, 143] width 21 height 17
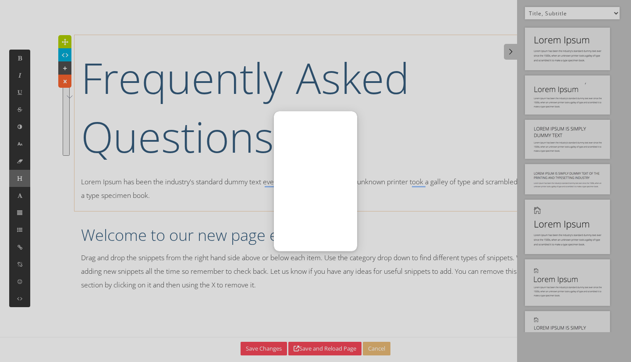
click at [23, 182] on div at bounding box center [315, 181] width 631 height 362
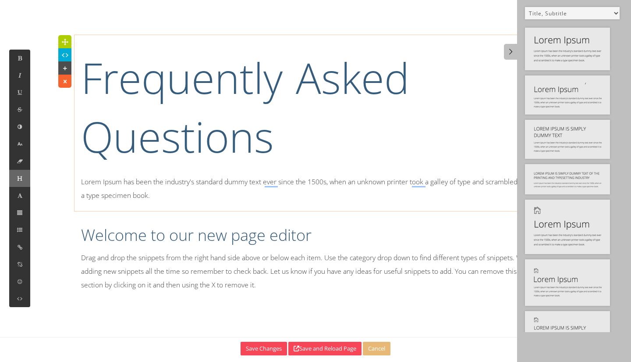
click at [23, 181] on button at bounding box center [19, 178] width 21 height 17
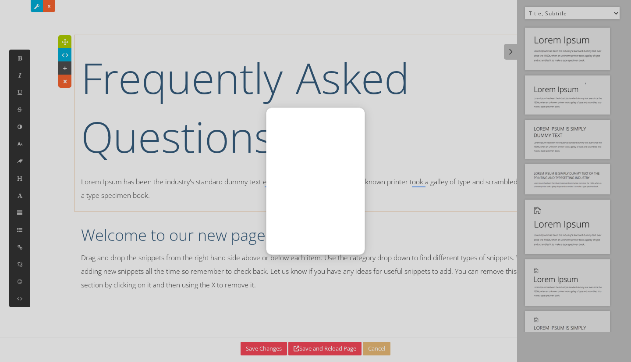
drag, startPoint x: 157, startPoint y: 118, endPoint x: 169, endPoint y: 116, distance: 11.6
click at [156, 120] on div at bounding box center [315, 181] width 631 height 362
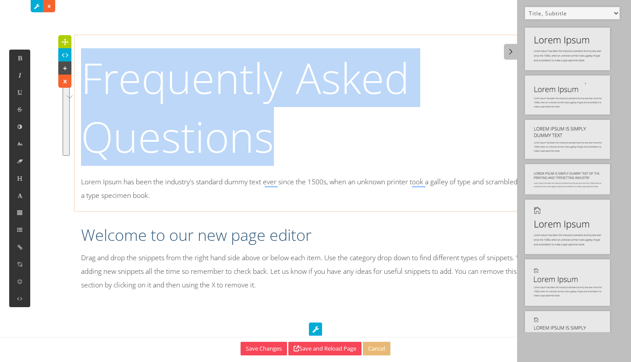
drag, startPoint x: 290, startPoint y: 138, endPoint x: 81, endPoint y: 85, distance: 215.5
click at [81, 85] on h1 "Frequently Asked Questions" at bounding box center [315, 107] width 469 height 118
click at [21, 181] on button at bounding box center [19, 178] width 21 height 17
click at [298, 124] on h1 "Frequently Asked Questions" at bounding box center [315, 107] width 469 height 118
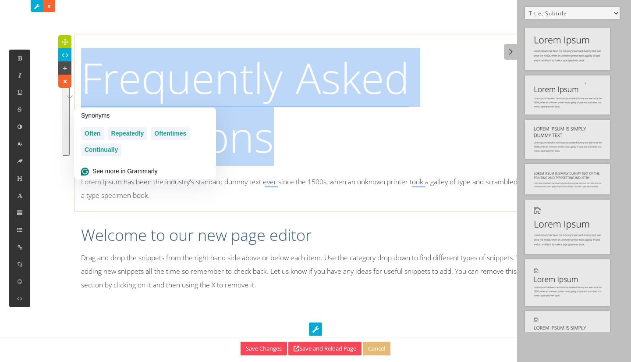
click at [297, 129] on h1 "Frequently Asked Questions" at bounding box center [315, 107] width 469 height 118
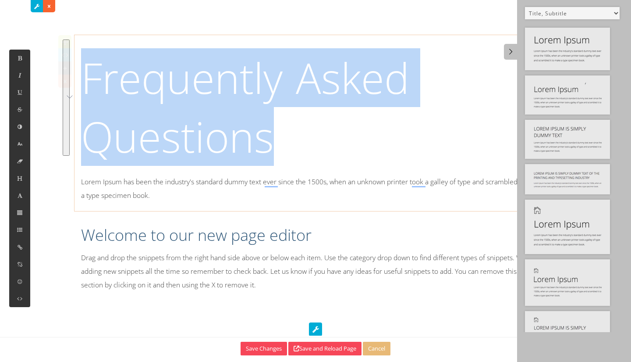
click at [83, 122] on h1 "Frequently Asked Questions" at bounding box center [315, 107] width 469 height 118
drag, startPoint x: 85, startPoint y: 79, endPoint x: 365, endPoint y: 144, distance: 287.9
click at [304, 139] on h1 "Frequently Asked Questions" at bounding box center [315, 107] width 469 height 118
click at [16, 142] on icon at bounding box center [19, 143] width 7 height 7
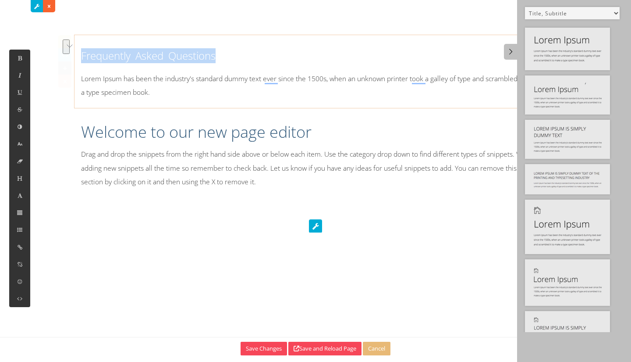
click at [224, 62] on h1 "Frequently Asked Questions" at bounding box center [315, 55] width 469 height 15
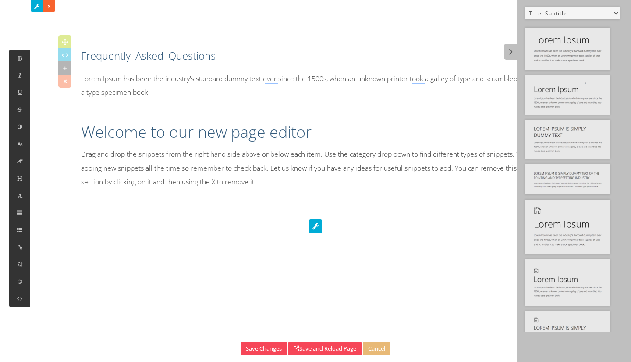
click at [234, 58] on h1 "Frequently Asked Questions" at bounding box center [315, 55] width 469 height 15
drag, startPoint x: 229, startPoint y: 82, endPoint x: 221, endPoint y: 85, distance: 8.3
click at [222, 85] on p "Lorem Ipsum has been the industry's standard dummy text ever since the 1500s, w…" at bounding box center [315, 85] width 469 height 27
click at [183, 94] on p "Lorem Ipsum has been the industry's standard dummy text ever since the 1500s, w…" at bounding box center [315, 85] width 469 height 27
click at [249, 135] on h1 "Welcome to our new page editor" at bounding box center [315, 132] width 469 height 22
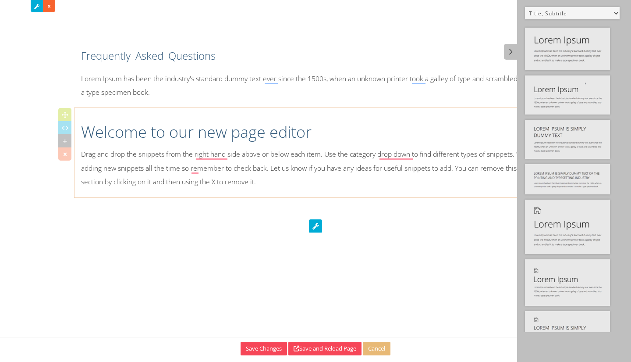
click at [61, 152] on icon at bounding box center [64, 153] width 9 height 9
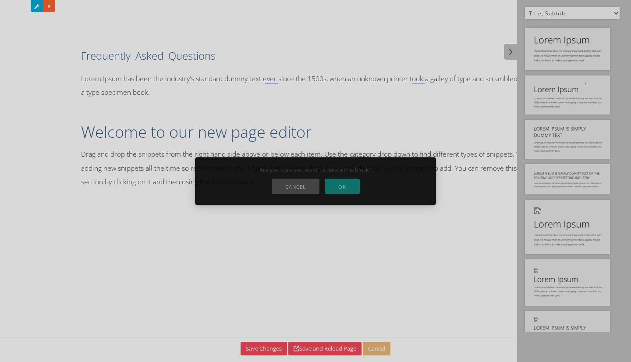
drag, startPoint x: 334, startPoint y: 188, endPoint x: 338, endPoint y: 173, distance: 16.0
click at [335, 186] on button "OK" at bounding box center [342, 185] width 35 height 15
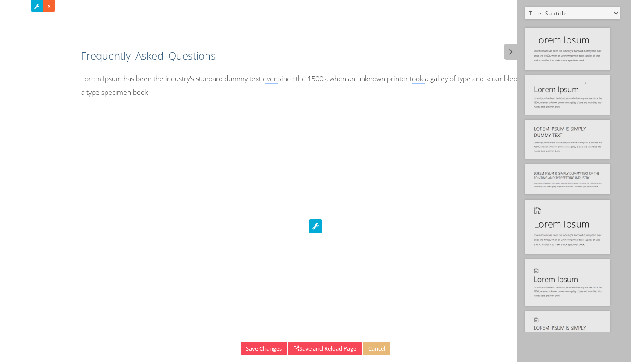
click at [187, 51] on h1 "Frequently Asked Questions" at bounding box center [315, 55] width 469 height 15
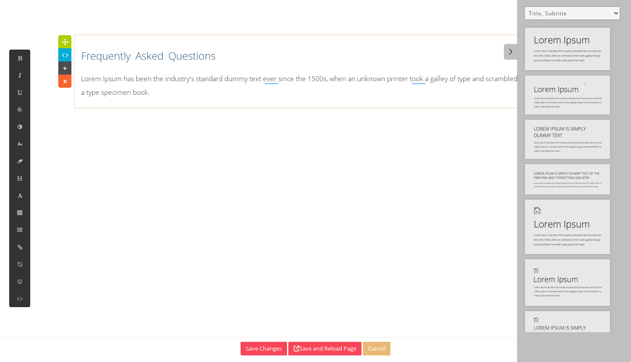
click at [579, 14] on select "Default All Title Title, Subtitle Info, Title Heading, Paragraph Paragraph Butt…" at bounding box center [572, 13] width 95 height 12
select select "14"
click at [525, 7] on select "Default All Title Title, Subtitle Info, Title Heading, Paragraph Paragraph Butt…" at bounding box center [572, 13] width 95 height 12
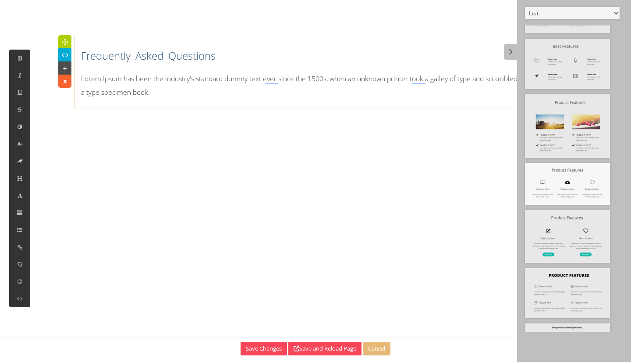
scroll to position [363, 0]
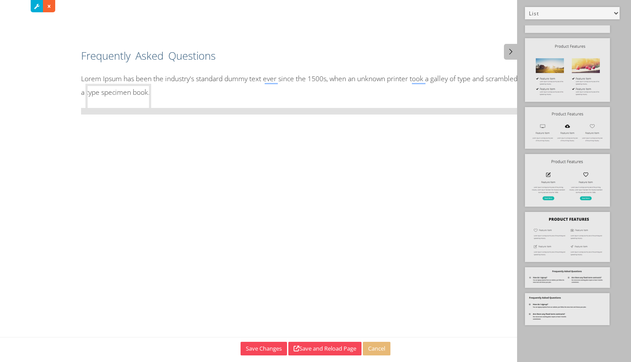
drag, startPoint x: 569, startPoint y: 305, endPoint x: 130, endPoint y: 96, distance: 486.6
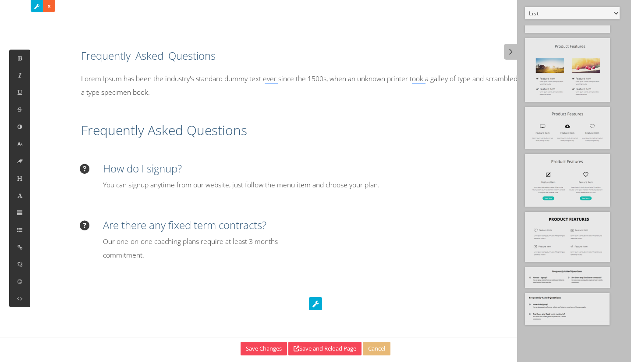
click at [142, 71] on div "Frequently Asked Questions Lorem Ipsum has been the industry's standard dummy t…" at bounding box center [316, 71] width 482 height 64
click at [188, 132] on h2 "Frequently Asked Questions" at bounding box center [315, 130] width 469 height 18
drag, startPoint x: 307, startPoint y: 173, endPoint x: 289, endPoint y: 173, distance: 18.0
click at [302, 176] on div "How do I signup? You can signup anytime from our website, just follow the menu …" at bounding box center [315, 176] width 469 height 31
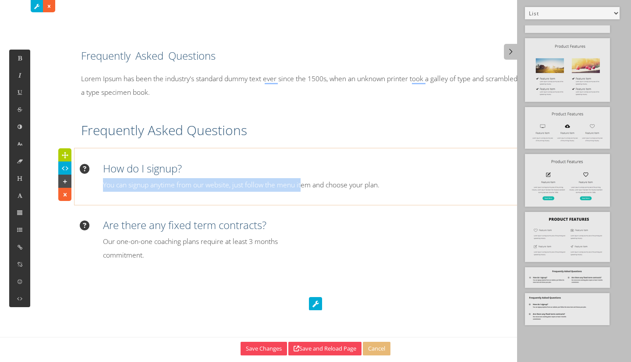
click at [288, 165] on h3 "How do I signup?" at bounding box center [326, 168] width 447 height 15
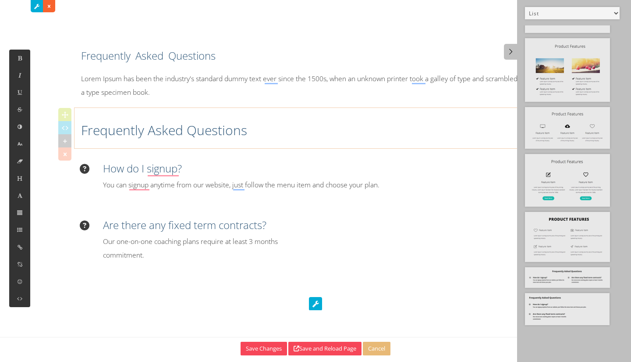
click at [263, 126] on h2 "Frequently Asked Questions" at bounding box center [315, 130] width 469 height 18
drag, startPoint x: 192, startPoint y: 64, endPoint x: 184, endPoint y: 61, distance: 8.6
click at [192, 64] on div "Frequently Asked Questions Lorem Ipsum has been the industry's standard dummy t…" at bounding box center [316, 71] width 482 height 64
click at [132, 123] on h2 "Frequently Asked Questions" at bounding box center [315, 130] width 469 height 18
click at [20, 173] on button at bounding box center [19, 178] width 21 height 17
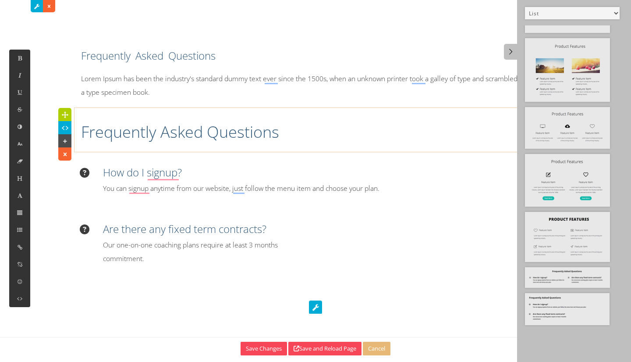
click at [303, 134] on h1 "Frequently Asked Questions" at bounding box center [315, 132] width 469 height 22
drag, startPoint x: 349, startPoint y: 134, endPoint x: 336, endPoint y: 132, distance: 13.7
click at [336, 132] on h1 "Frequently Asked Questions" at bounding box center [315, 132] width 469 height 22
click at [205, 92] on p "Lorem Ipsum has been the industry's standard dummy text ever since the 1500s, w…" at bounding box center [315, 85] width 469 height 27
click at [175, 129] on h1 "Frequently Asked Questions" at bounding box center [315, 132] width 469 height 22
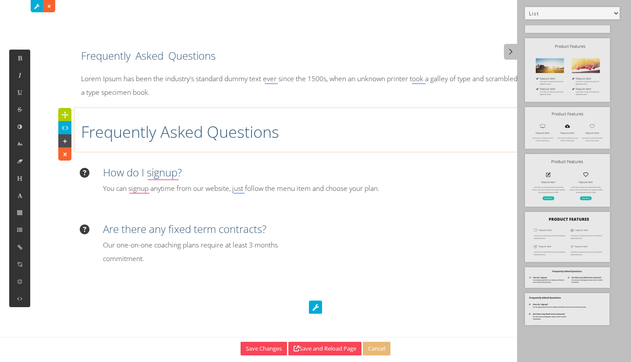
click at [188, 174] on h3 "How do I signup?" at bounding box center [326, 172] width 447 height 15
click at [133, 239] on p "Our one-on-one coaching plans require at least 3 months commitment." at bounding box center [206, 251] width 206 height 27
click at [78, 179] on div "How do I signup? You can signup anytime from our website, just follow the menu …" at bounding box center [316, 180] width 482 height 48
drag, startPoint x: 188, startPoint y: 177, endPoint x: 149, endPoint y: 173, distance: 39.6
click at [185, 178] on h3 "How do I signup?" at bounding box center [326, 172] width 447 height 15
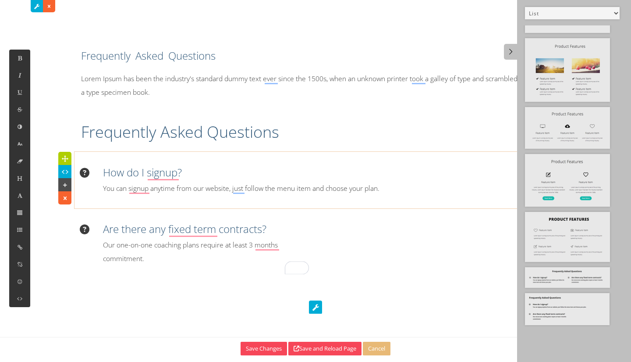
drag, startPoint x: 112, startPoint y: 174, endPoint x: 131, endPoint y: 174, distance: 18.9
click at [116, 176] on h3 "How do I signup?" at bounding box center [326, 172] width 447 height 15
click at [96, 174] on div "How do I signup? You can signup anytime from our website, just follow the menu …" at bounding box center [315, 180] width 469 height 31
drag, startPoint x: 110, startPoint y: 172, endPoint x: 116, endPoint y: 170, distance: 6.4
click at [112, 172] on h3 "How do I signup?" at bounding box center [326, 172] width 447 height 15
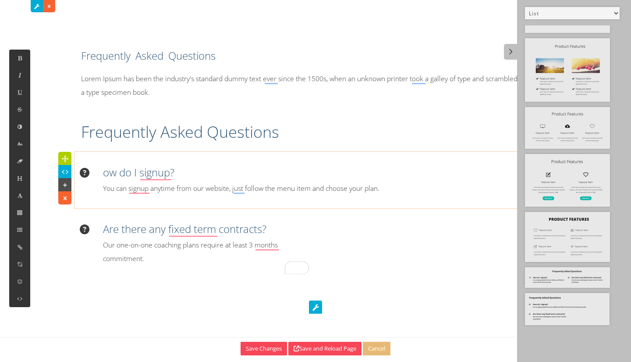
scroll to position [0, 0]
click at [106, 188] on p "You can signup anytime from our website, just follow the menu item and choose y…" at bounding box center [326, 188] width 447 height 14
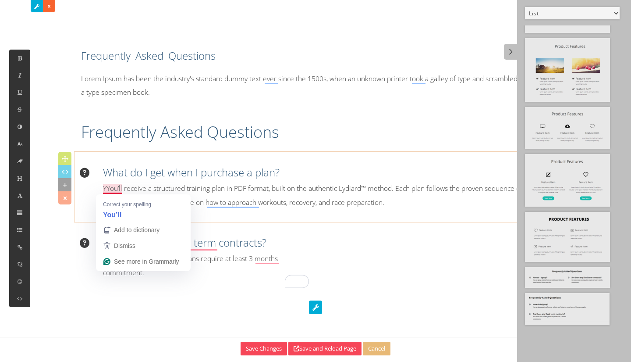
click at [109, 187] on p "YYou’ll receive a structured training plan in PDF format, built on the authenti…" at bounding box center [326, 194] width 447 height 27
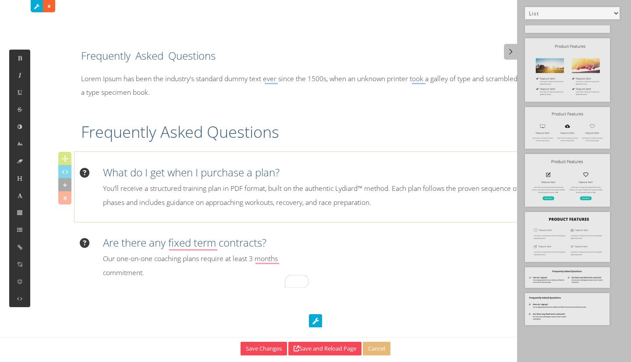
click at [398, 204] on p "You’ll receive a structured training plan in PDF format, built on the authentic…" at bounding box center [326, 194] width 447 height 27
drag, startPoint x: 387, startPoint y: 197, endPoint x: 387, endPoint y: 202, distance: 4.5
click at [387, 200] on p "You’ll receive a structured training plan in PDF format, built on the authentic…" at bounding box center [326, 194] width 447 height 27
click at [376, 191] on p "You’ll receive a structured training plan in PDF format, built on the authentic…" at bounding box center [326, 194] width 447 height 27
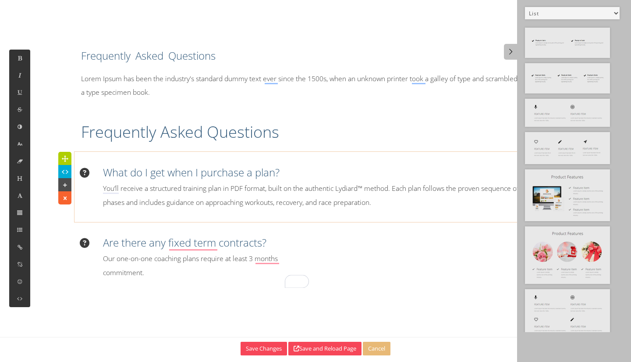
select select "14"
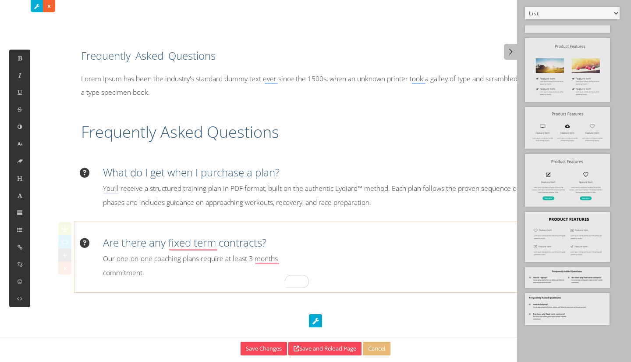
drag, startPoint x: 115, startPoint y: 241, endPoint x: 108, endPoint y: 241, distance: 7.0
click at [112, 243] on h3 "Are there any fixed term contracts?" at bounding box center [206, 242] width 206 height 15
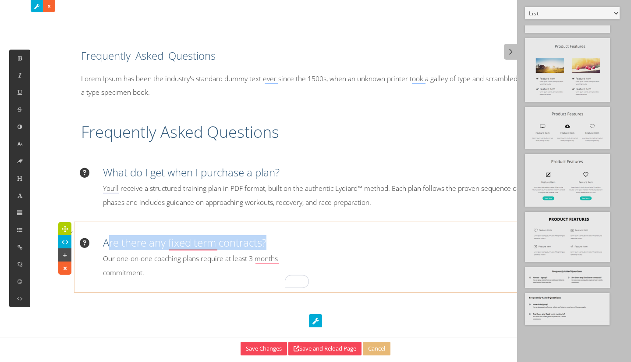
drag, startPoint x: 106, startPoint y: 241, endPoint x: 267, endPoint y: 240, distance: 160.4
click at [267, 240] on h3 "Are there any fixed term contracts?" at bounding box center [206, 242] width 206 height 15
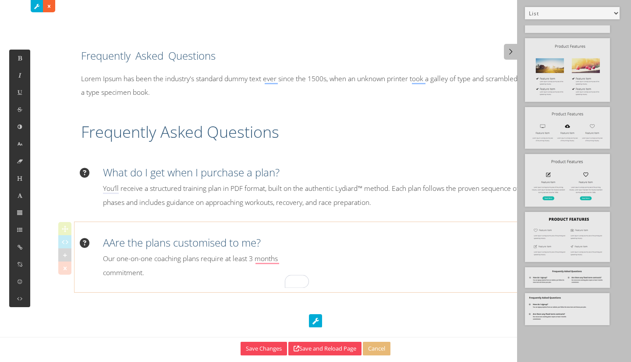
click at [110, 245] on h3 "AAre the plans customised to me?" at bounding box center [206, 242] width 206 height 15
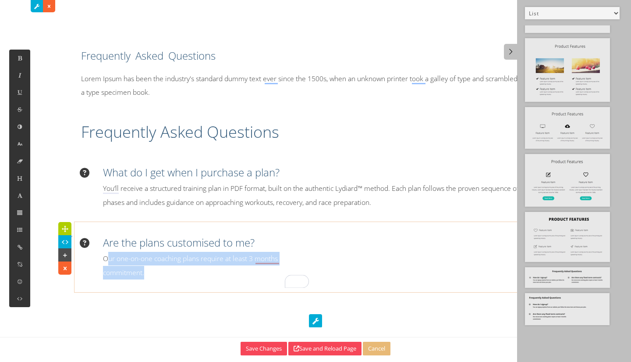
drag, startPoint x: 106, startPoint y: 260, endPoint x: 151, endPoint y: 270, distance: 46.5
click at [151, 270] on p "Our one-on-one coaching plans require at least 3 months commitment." at bounding box center [206, 265] width 206 height 27
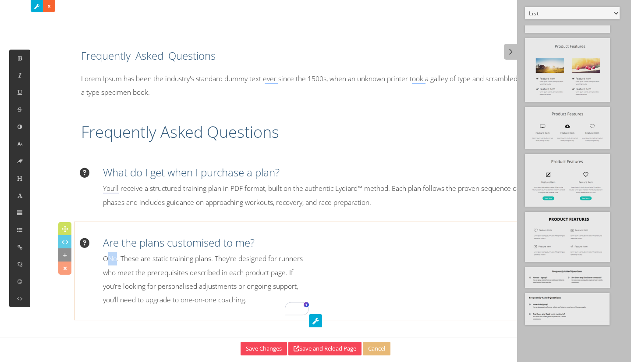
drag, startPoint x: 110, startPoint y: 254, endPoint x: 145, endPoint y: 261, distance: 35.7
click at [128, 257] on p "ONo. These are static training plans. They’re designed for runners who meet the…" at bounding box center [206, 279] width 206 height 55
drag, startPoint x: 99, startPoint y: 258, endPoint x: 107, endPoint y: 256, distance: 8.5
click at [100, 258] on div "Are the plans customised to me? ONo. These are static training plans. They’re d…" at bounding box center [195, 270] width 228 height 71
click at [315, 255] on div "Are the plans customised to me? No. These are static training plans. They’re de…" at bounding box center [195, 270] width 241 height 89
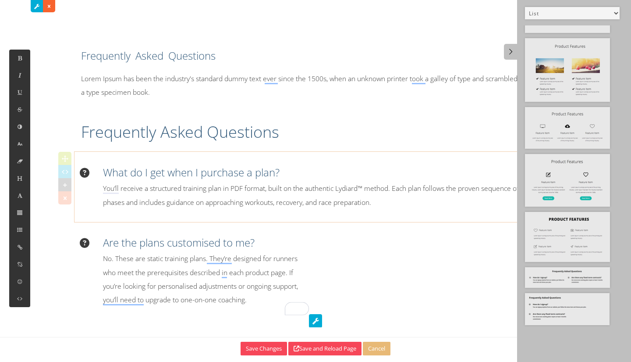
click at [267, 162] on div "What do I get when I purchase a plan? You’ll receive a structured training plan…" at bounding box center [316, 186] width 482 height 61
click at [218, 265] on p "No. These are static training plans. They’re designed for runners who meet the …" at bounding box center [206, 279] width 206 height 55
click at [65, 268] on icon at bounding box center [64, 267] width 9 height 9
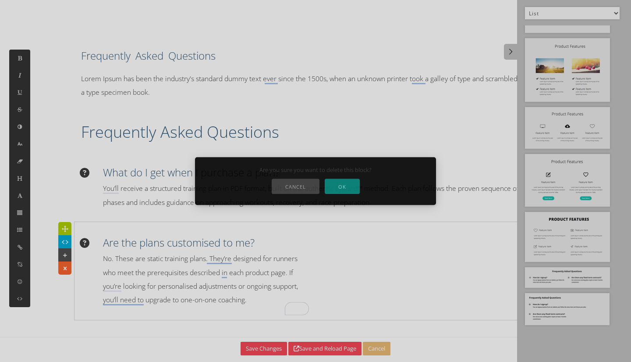
click at [343, 182] on button "OK" at bounding box center [342, 185] width 35 height 15
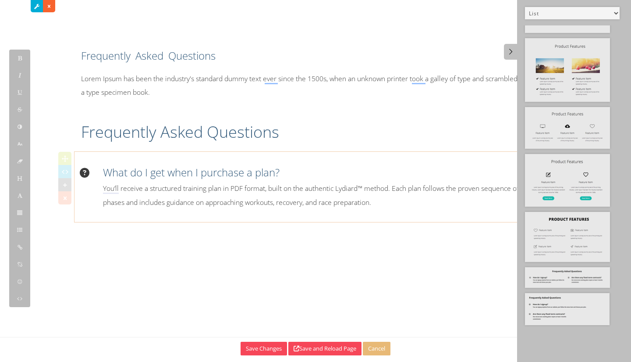
drag, startPoint x: 194, startPoint y: 184, endPoint x: 131, endPoint y: 164, distance: 66.3
click at [193, 184] on p "You’ll receive a structured training plan in PDF format, built on the authentic…" at bounding box center [326, 194] width 447 height 27
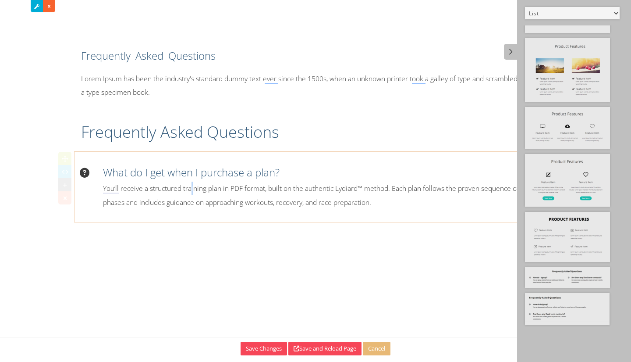
click at [66, 183] on icon at bounding box center [64, 184] width 9 height 9
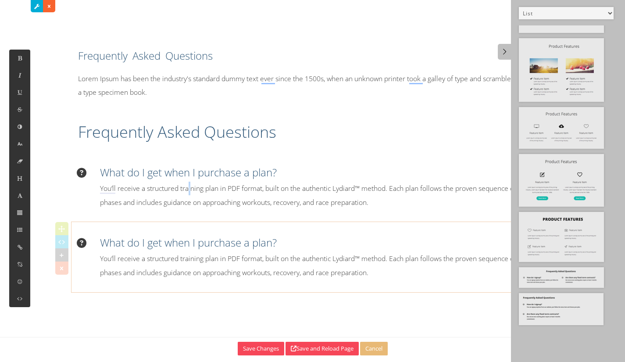
click at [171, 245] on h3 "What do I get when I purchase a plan?" at bounding box center [323, 242] width 447 height 15
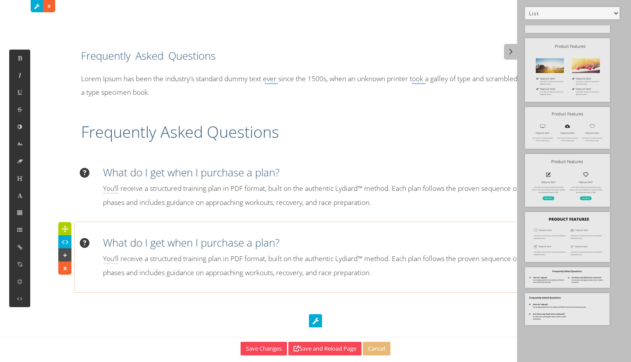
drag, startPoint x: 203, startPoint y: 160, endPoint x: 192, endPoint y: 173, distance: 16.2
click at [194, 170] on div "What do I get when I purchase a plan? You’ll receive a structured training plan…" at bounding box center [316, 186] width 482 height 61
click at [110, 245] on h3 "What do I get when I purchase a plan?" at bounding box center [326, 242] width 447 height 15
click at [120, 48] on div "Frequently Asked Questions Lorem Ipsum has been the industry's standard dummy t…" at bounding box center [316, 71] width 482 height 64
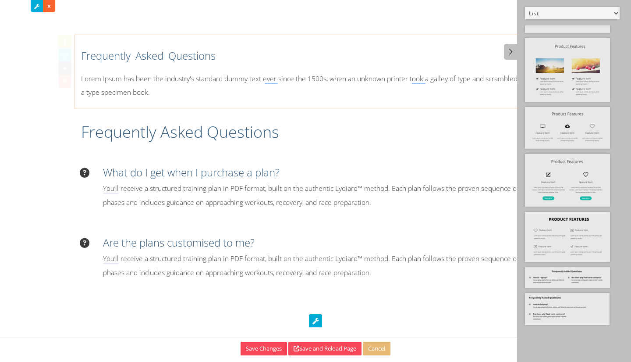
click at [63, 85] on icon at bounding box center [64, 81] width 9 height 9
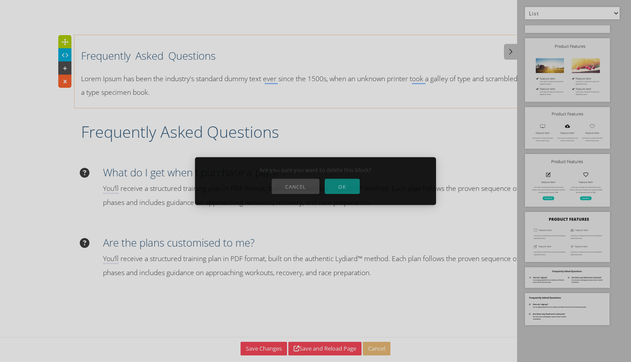
click at [355, 188] on button "OK" at bounding box center [342, 185] width 35 height 15
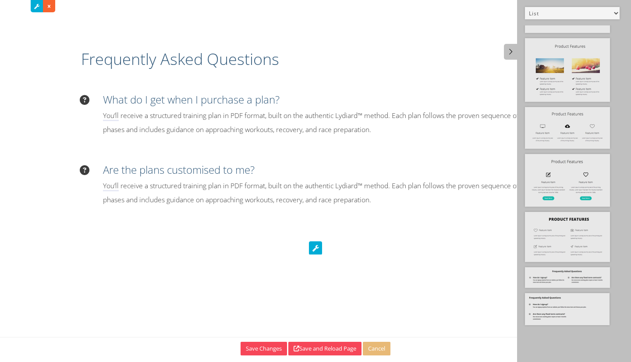
drag, startPoint x: 185, startPoint y: 34, endPoint x: 209, endPoint y: 32, distance: 23.8
click at [190, 32] on div "Frequently Asked Questions What do I get when I purchase a plan? You’ll receive…" at bounding box center [315, 127] width 631 height 254
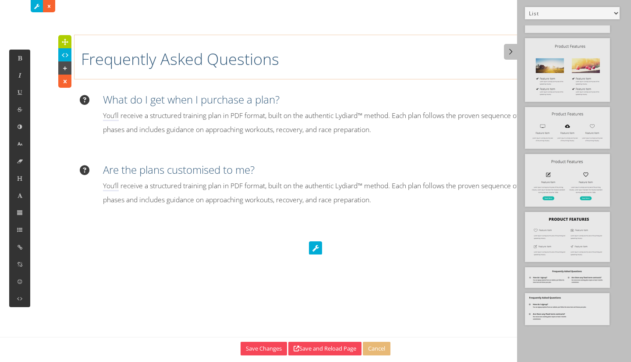
click at [139, 50] on h1 "Frequently Asked Questions" at bounding box center [315, 59] width 469 height 22
click at [389, 206] on p "You'll receive a structured training plan in PDF format, built on the authentic…" at bounding box center [326, 192] width 447 height 27
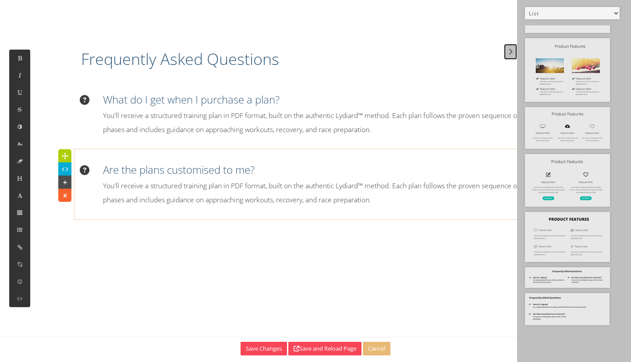
click at [511, 50] on icon at bounding box center [510, 51] width 9 height 7
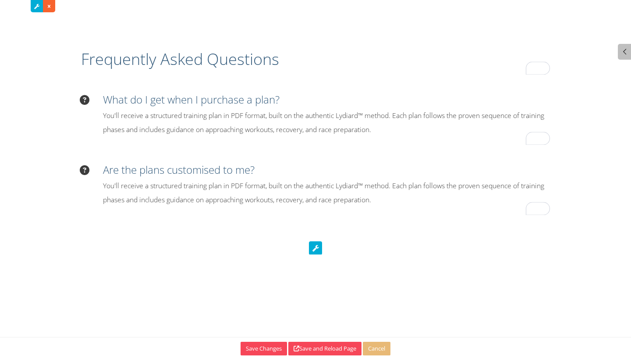
drag, startPoint x: 238, startPoint y: 199, endPoint x: 222, endPoint y: 196, distance: 16.6
click at [230, 198] on p "You'll receive a structured training plan in PDF format, built on the authentic…" at bounding box center [326, 192] width 447 height 27
click at [66, 185] on icon at bounding box center [64, 182] width 9 height 9
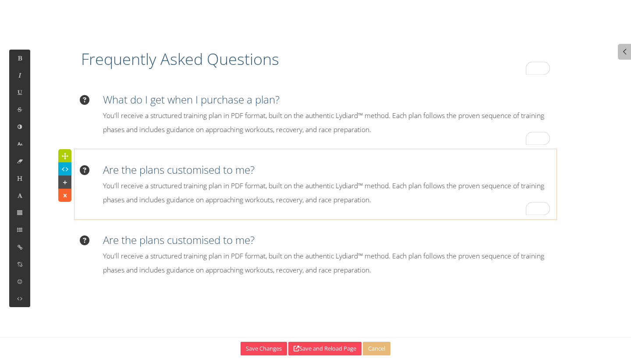
select select "14"
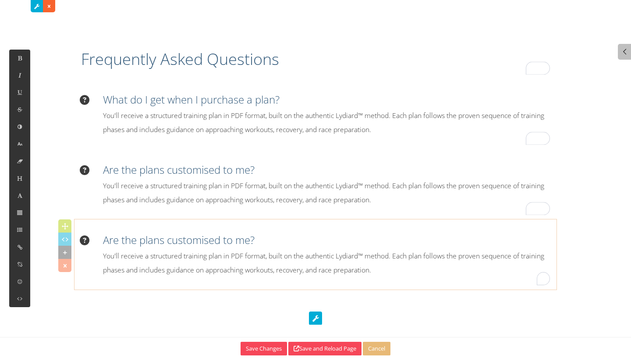
click at [158, 246] on h3 "Are the plans customised to me?" at bounding box center [326, 239] width 447 height 15
drag, startPoint x: 154, startPoint y: 179, endPoint x: 135, endPoint y: 174, distance: 19.8
click at [153, 179] on p "You'll receive a structured training plan in PDF format, built on the authentic…" at bounding box center [326, 192] width 447 height 27
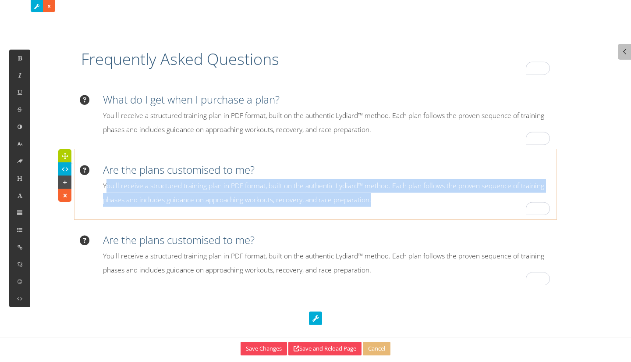
drag, startPoint x: 106, startPoint y: 184, endPoint x: 398, endPoint y: 208, distance: 292.9
click at [398, 208] on div "Are the plans customised to me? You'll receive a structured training plan in PD…" at bounding box center [316, 183] width 482 height 61
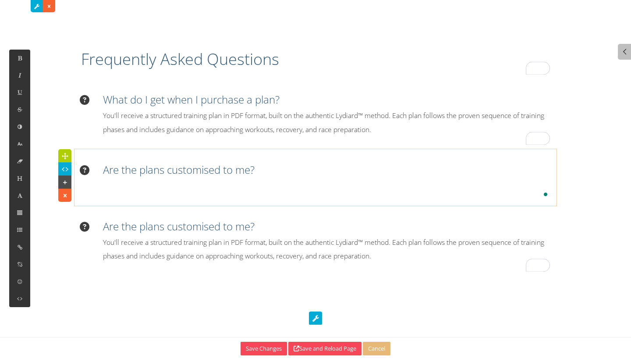
scroll to position [0, 0]
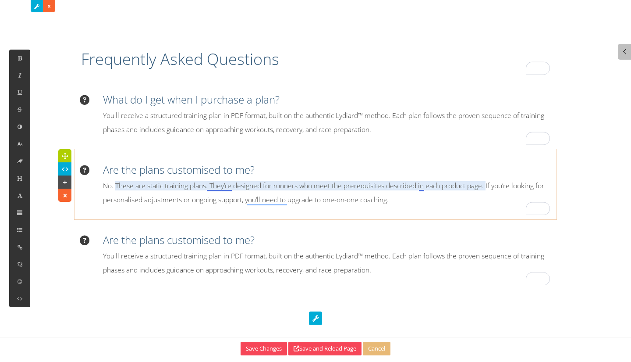
click at [220, 186] on p "No. These are static training plans. They’re designed for runners who meet the …" at bounding box center [326, 192] width 447 height 27
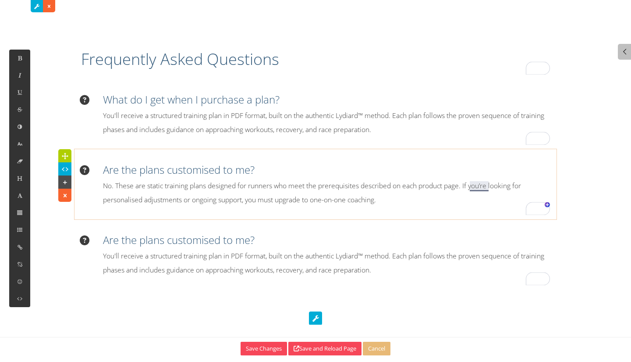
click at [478, 188] on p "No. These are static training plans designed for runners who meet the prerequis…" at bounding box center [326, 192] width 447 height 27
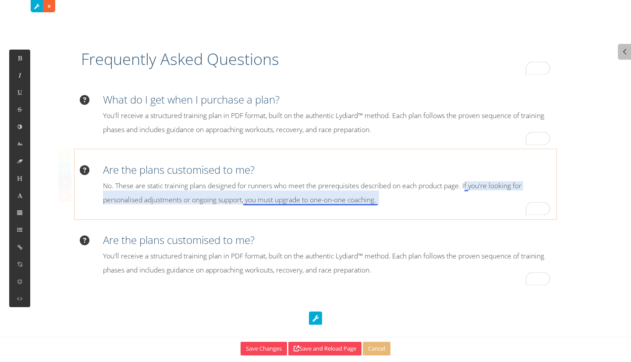
click at [352, 195] on p "No. These are static training plans designed for runners who meet the prerequis…" at bounding box center [326, 192] width 447 height 27
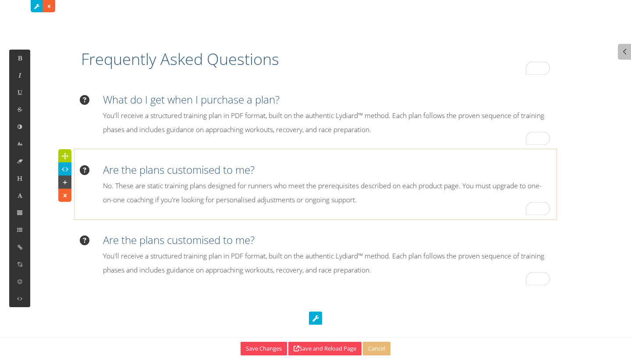
click at [384, 201] on p "No. These are static training plans designed for runners who meet the prerequis…" at bounding box center [326, 192] width 447 height 27
click at [334, 129] on p "You'll receive a structured training plan in PDF format, built on the authentic…" at bounding box center [326, 122] width 447 height 27
click at [348, 123] on p "You'll receive a structured training plan in PDF format, built on the authentic…" at bounding box center [326, 122] width 447 height 27
drag, startPoint x: 220, startPoint y: 181, endPoint x: 205, endPoint y: 178, distance: 15.1
click at [219, 182] on p "No. These are static training plans designed for runners who meet the prerequis…" at bounding box center [326, 192] width 447 height 27
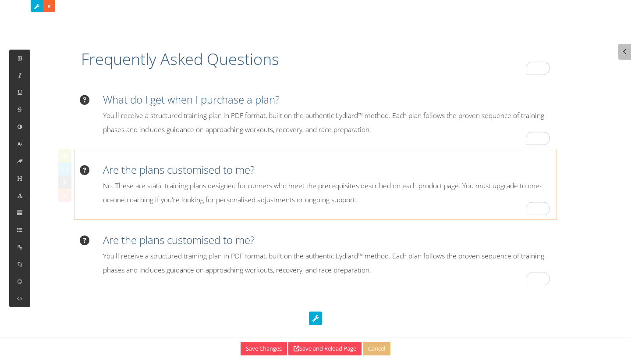
click at [131, 171] on h3 "Are the plans customised to me?" at bounding box center [326, 169] width 447 height 15
click at [271, 175] on h3 "Are the plans customised to me?" at bounding box center [326, 169] width 447 height 15
click at [378, 165] on h3 "Are the plans customised to me?" at bounding box center [326, 169] width 447 height 15
click at [209, 170] on h3 "Are the plans customised to me?" at bounding box center [326, 169] width 447 height 15
click at [110, 240] on h3 "Are the plans customised to me?" at bounding box center [326, 239] width 447 height 15
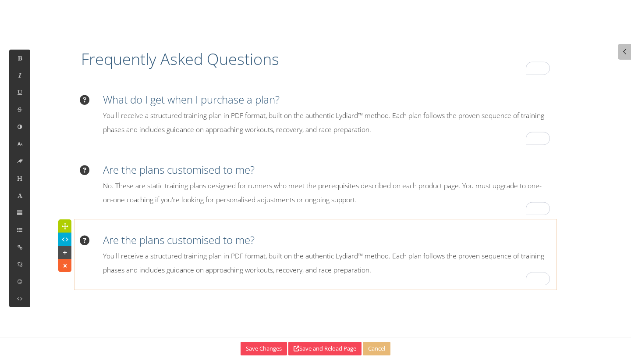
select select "14"
click at [111, 245] on h3 "Are the plans customised to me?" at bounding box center [326, 239] width 447 height 15
click at [107, 241] on h3 "Are the plans customised to me?" at bounding box center [326, 239] width 447 height 15
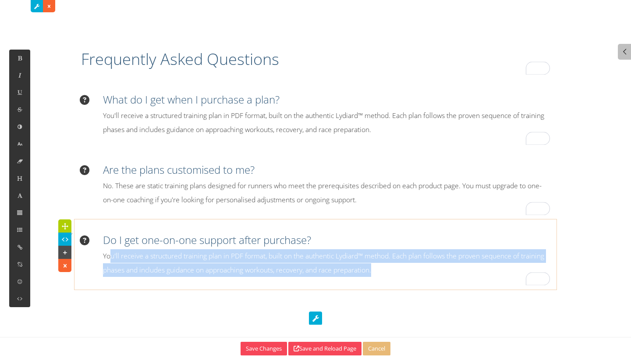
drag, startPoint x: 112, startPoint y: 255, endPoint x: 377, endPoint y: 279, distance: 265.4
click at [381, 272] on p "You'll receive a structured training plan in PDF format, built on the authentic…" at bounding box center [326, 262] width 447 height 27
click at [140, 261] on p "You'll receive a structured training plan in PDF format, built on the authentic…" at bounding box center [326, 262] width 447 height 27
drag, startPoint x: 185, startPoint y: 263, endPoint x: 385, endPoint y: 281, distance: 201.0
click at [385, 281] on div "Do I get one-on-one support after purchase? You'll receive a structured trainin…" at bounding box center [316, 254] width 482 height 61
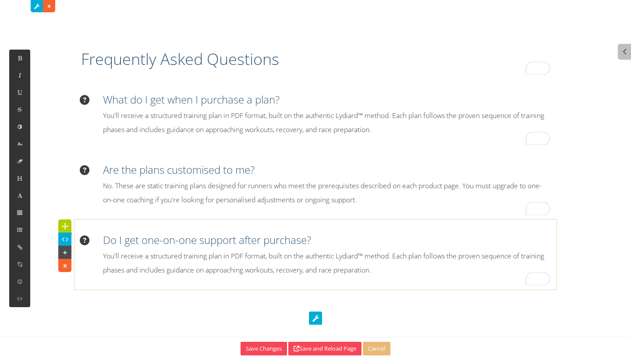
scroll to position [1376, 1]
click at [131, 253] on p "You'll reNo. Static plans do not include coaching or feedback. To help you make…" at bounding box center [326, 262] width 447 height 27
drag, startPoint x: 121, startPoint y: 240, endPoint x: 108, endPoint y: 241, distance: 13.2
click at [115, 241] on h3 "Do I get one-on-one support after purchase?" at bounding box center [326, 239] width 447 height 15
click at [107, 241] on h3 "Do I get one-on-one support after purchase?" at bounding box center [326, 239] width 447 height 15
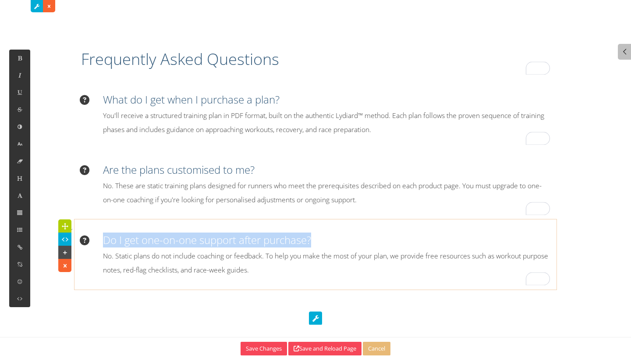
drag, startPoint x: 101, startPoint y: 238, endPoint x: 314, endPoint y: 243, distance: 213.1
click at [314, 243] on div "Do I get one-on-one support after purchase? No. Static plans do not include coa…" at bounding box center [315, 254] width 469 height 44
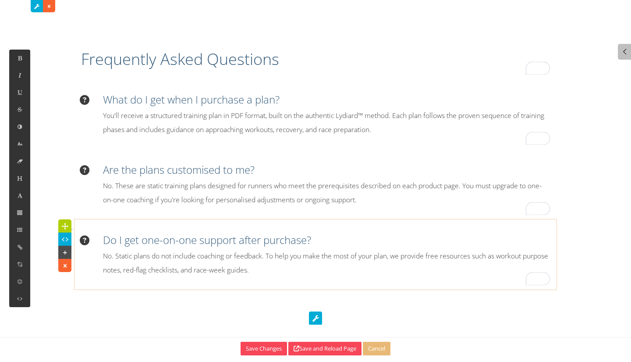
scroll to position [0, 0]
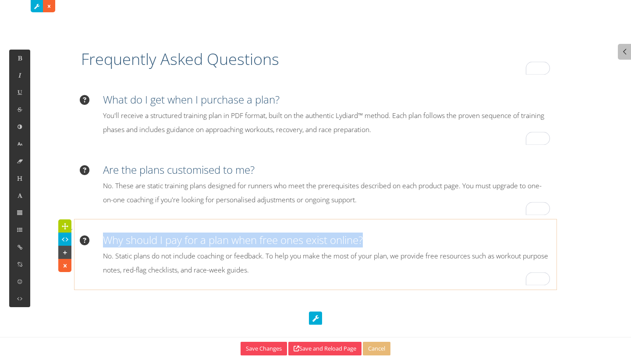
drag, startPoint x: 107, startPoint y: 239, endPoint x: 377, endPoint y: 243, distance: 269.6
click at [377, 243] on h3 "Why should I pay for a plan when free ones exist online?" at bounding box center [326, 239] width 447 height 15
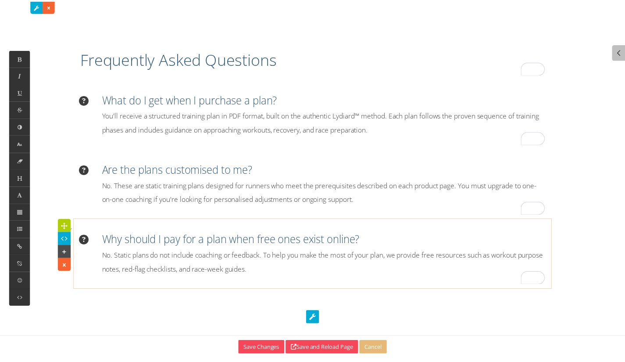
scroll to position [308, 2]
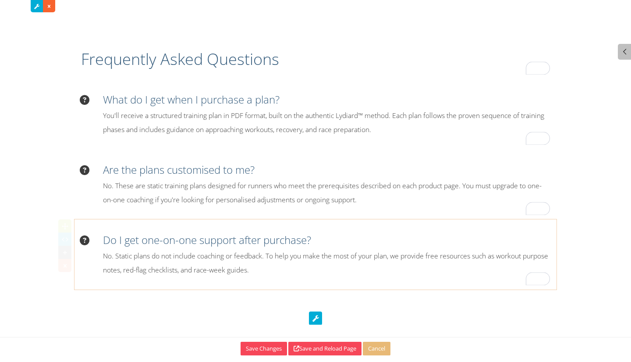
click at [66, 254] on icon at bounding box center [64, 252] width 9 height 9
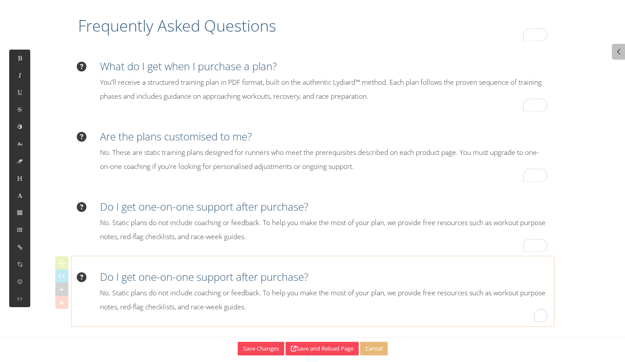
scroll to position [33, 0]
click at [111, 272] on h3 "Do I get one-on-one support after purchase?" at bounding box center [323, 276] width 447 height 15
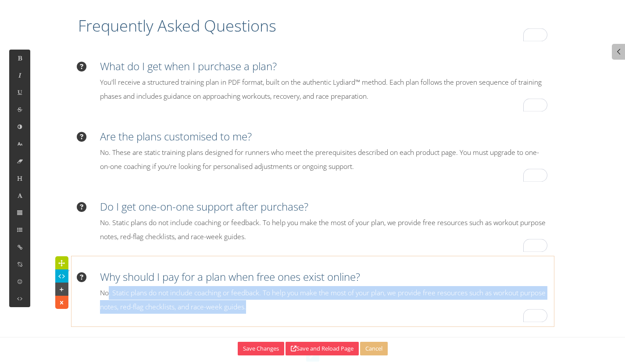
drag, startPoint x: 107, startPoint y: 295, endPoint x: 299, endPoint y: 309, distance: 193.4
click at [299, 309] on p "No. Static plans do not include coaching or feedback. To help you make the most…" at bounding box center [323, 299] width 447 height 27
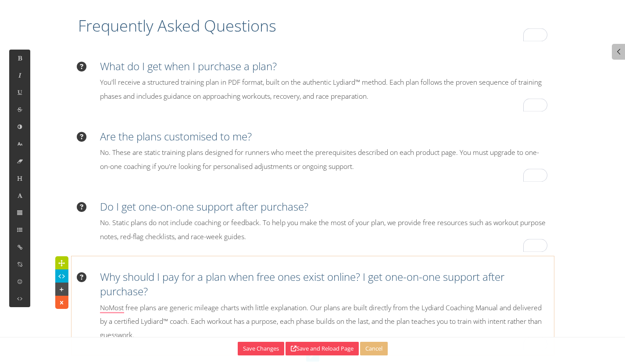
click at [150, 304] on p "NoMost free plans are generic mileage charts with little explanation. Our plans…" at bounding box center [323, 321] width 447 height 41
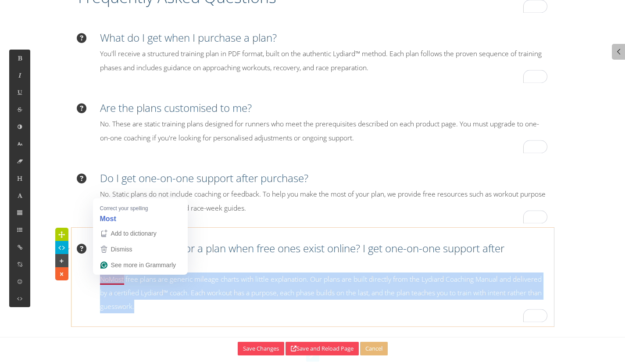
drag, startPoint x: 155, startPoint y: 310, endPoint x: 94, endPoint y: 281, distance: 67.1
click at [95, 281] on div "Why should I pay for a plan when free ones exist online? I get one-on-one suppo…" at bounding box center [312, 277] width 469 height 73
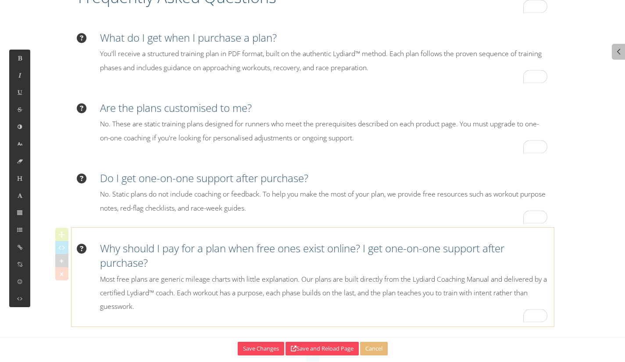
click at [161, 263] on h3 "Why should I pay for a plan when free ones exist online? I get one-on-one suppo…" at bounding box center [323, 255] width 447 height 29
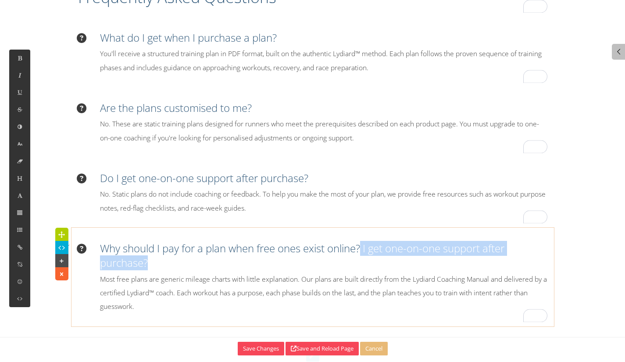
drag, startPoint x: 365, startPoint y: 245, endPoint x: 376, endPoint y: 262, distance: 20.3
click at [376, 262] on h3 "Why should I pay for a plan when free ones exist online? I get one-on-one suppo…" at bounding box center [323, 255] width 447 height 29
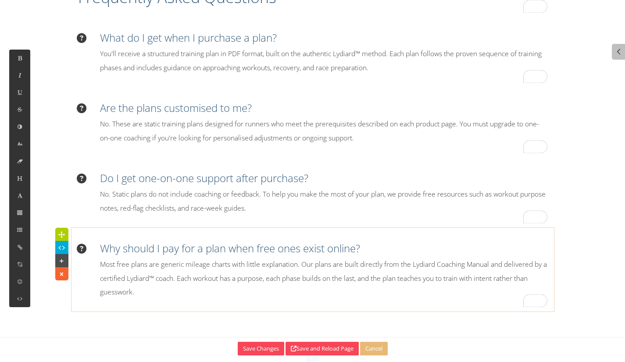
drag, startPoint x: 315, startPoint y: 299, endPoint x: 319, endPoint y: 295, distance: 5.6
click at [316, 299] on div "Why should I pay for a plan when free ones exist online? Most free plans are ge…" at bounding box center [312, 269] width 482 height 75
click at [293, 302] on div "Why should I pay for a plan when free ones exist online? Most free plans are ge…" at bounding box center [312, 269] width 482 height 75
click at [258, 301] on div "Why should I pay for a plan when free ones exist online? Most free plans are ge…" at bounding box center [312, 269] width 482 height 75
click at [406, 283] on p "Most free plans are generic mileage charts with little explanation. Our plans a…" at bounding box center [323, 277] width 447 height 41
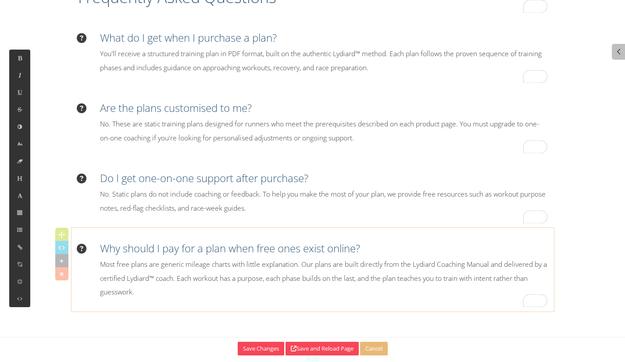
click at [354, 272] on p "Most free plans are generic mileage charts with little explanation. Our plans a…" at bounding box center [323, 277] width 447 height 41
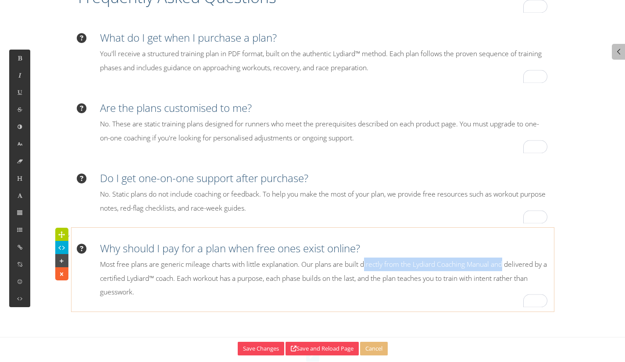
drag, startPoint x: 501, startPoint y: 265, endPoint x: 362, endPoint y: 268, distance: 139.4
click at [362, 268] on p "Most free plans are generic mileage charts with little explanation. Our plans a…" at bounding box center [323, 277] width 447 height 41
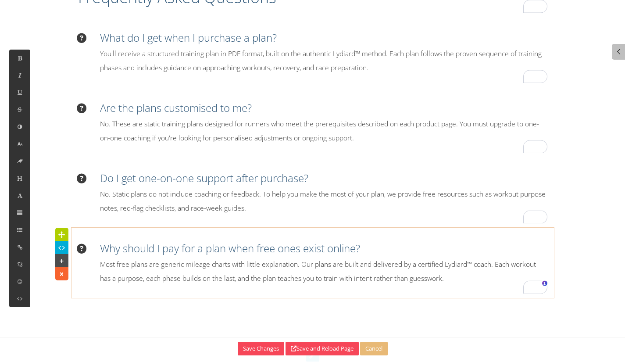
drag, startPoint x: 455, startPoint y: 280, endPoint x: 462, endPoint y: 281, distance: 7.1
click at [454, 281] on p "Most free plans are generic mileage charts with little explanation. Our plans a…" at bounding box center [323, 270] width 447 height 27
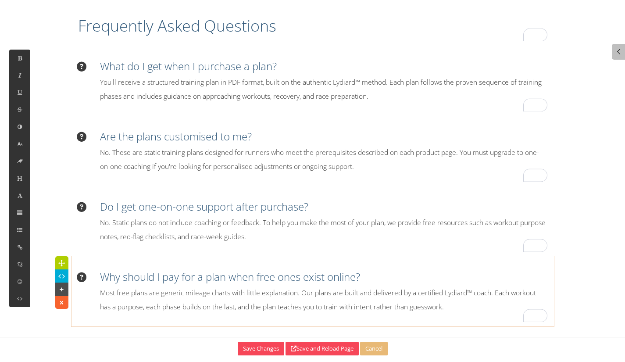
scroll to position [33, 0]
click at [316, 159] on p "No. These are static training plans designed for runners who meet the prerequis…" at bounding box center [323, 159] width 447 height 27
click at [113, 296] on p "Most free plans are generic mileage charts with little explanation. Our plans a…" at bounding box center [323, 299] width 447 height 27
click at [57, 286] on div at bounding box center [61, 288] width 13 height 13
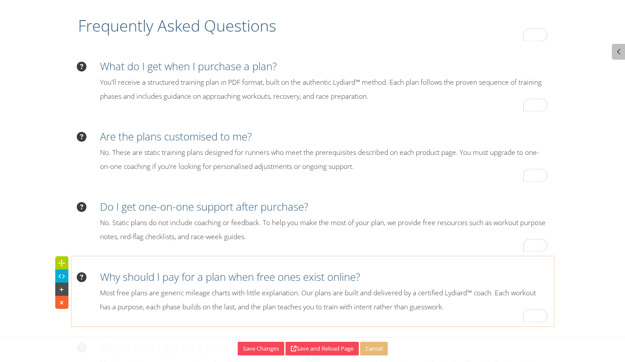
scroll to position [103, 0]
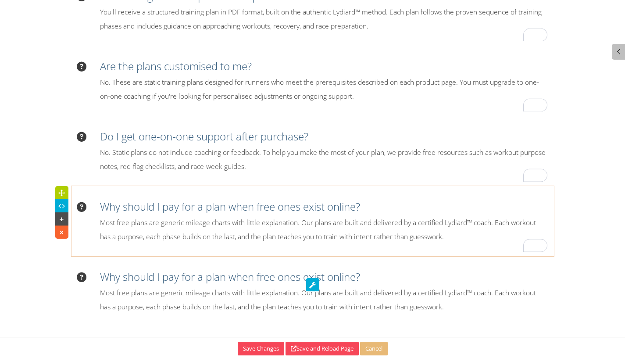
drag, startPoint x: 135, startPoint y: 261, endPoint x: 108, endPoint y: 265, distance: 27.5
click at [132, 263] on div "Why should I pay for a plan when free ones exist online? Most free plans are ge…" at bounding box center [312, 290] width 482 height 61
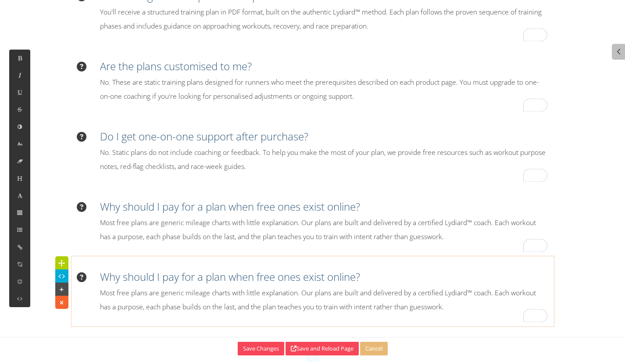
click at [103, 275] on h3 "Why should I pay for a plan when free ones exist online?" at bounding box center [323, 276] width 447 height 15
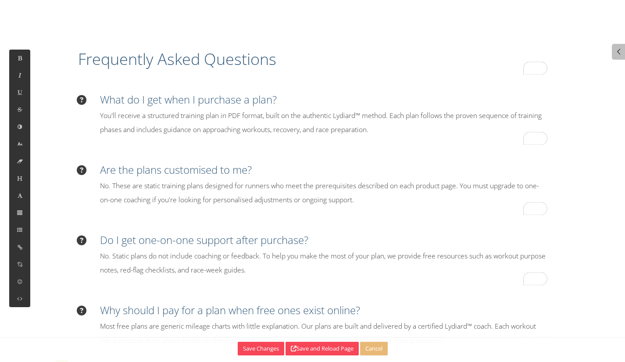
select select "14"
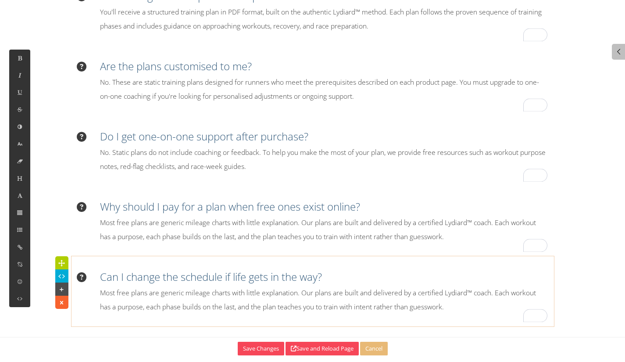
scroll to position [363, 0]
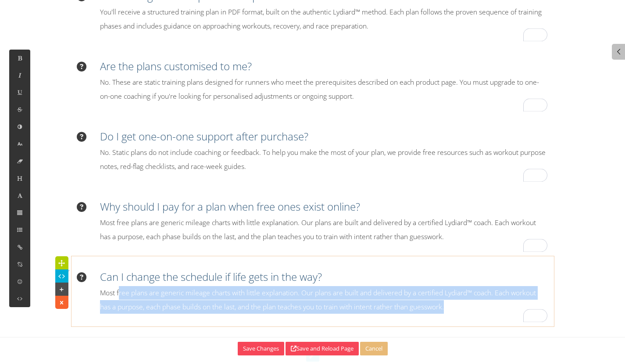
drag, startPoint x: 120, startPoint y: 290, endPoint x: 464, endPoint y: 307, distance: 344.9
click at [464, 307] on p "Most free plans are generic mileage charts with little explanation. Our plans a…" at bounding box center [323, 299] width 447 height 27
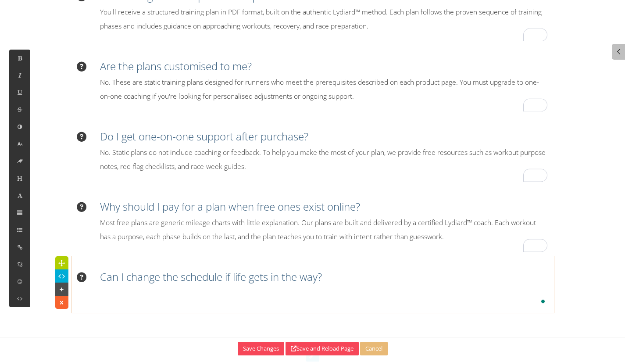
scroll to position [1915, 1]
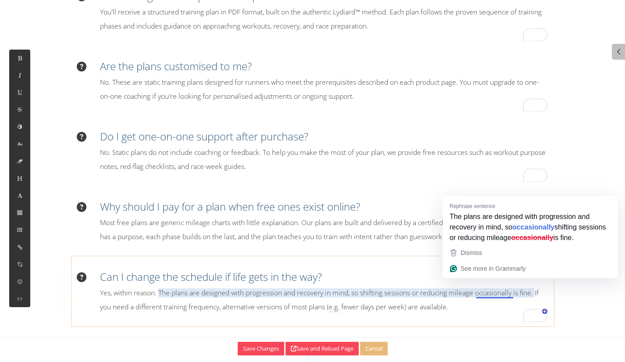
click at [492, 294] on p "Yes, within reason. The plans are designed with progression and recovery in min…" at bounding box center [323, 299] width 447 height 27
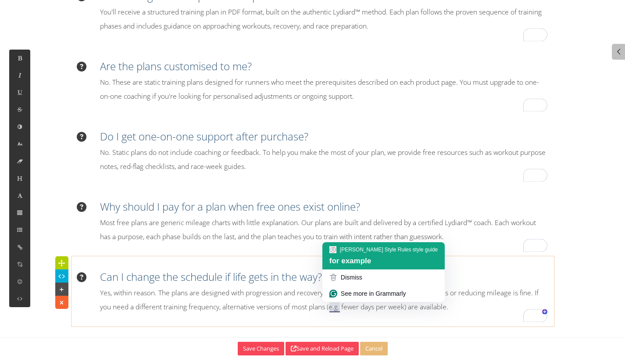
click at [363, 250] on div "Paul RYKEN's Style Rules style guide" at bounding box center [389, 249] width 98 height 8
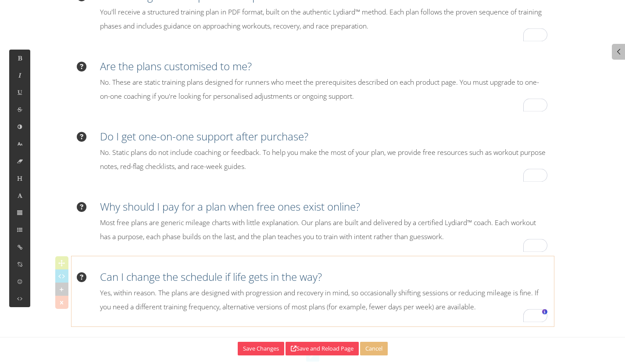
click at [492, 307] on p "Yes, within reason. The plans are designed with progression and recovery in min…" at bounding box center [323, 299] width 447 height 27
click at [476, 308] on p "Yes, within reason. The plans are designed with progression and recovery in min…" at bounding box center [323, 299] width 447 height 27
click at [487, 305] on p "Yes, within reason. The plans are designed with progression and recovery in min…" at bounding box center [323, 299] width 447 height 27
click at [293, 350] on icon at bounding box center [294, 348] width 6 height 6
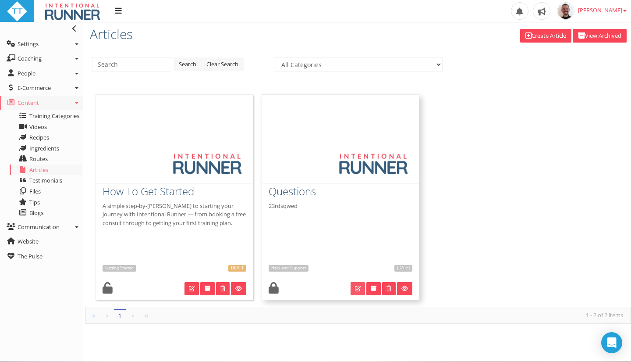
click at [362, 284] on link at bounding box center [358, 288] width 14 height 13
type input "Questions"
select select "e1461cd4-096c-4b92-932f-130ed0632cb5"
type textarea "23rdsqwed"
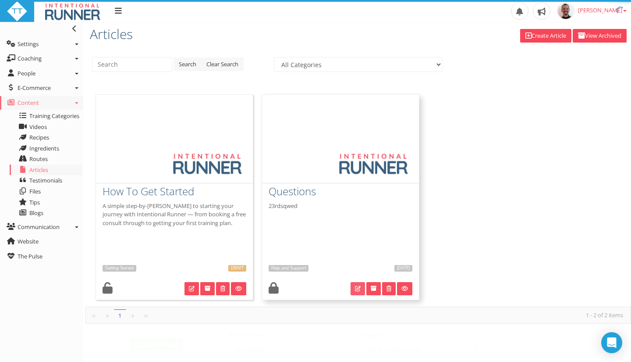
select select "e1461cd4-096c-4b92-932f-130ed0632cb5"
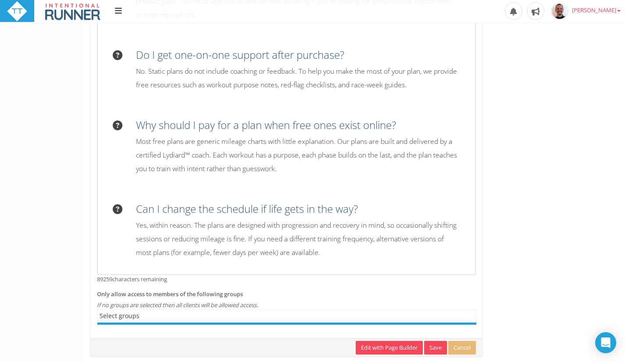
scroll to position [466, 0]
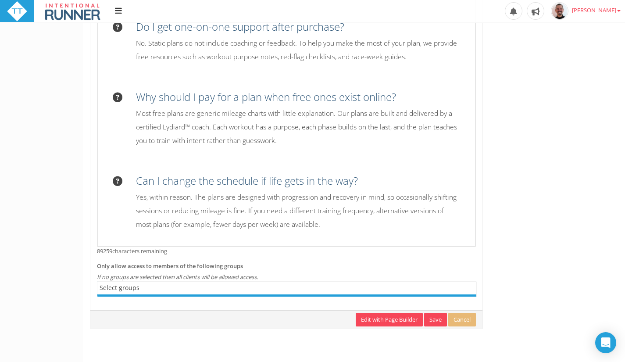
click at [182, 199] on p "Yes, within reason. The plans are designed with progression and recovery in min…" at bounding box center [297, 210] width 323 height 41
click at [394, 316] on link "Edit with Page Builder" at bounding box center [388, 320] width 67 height 14
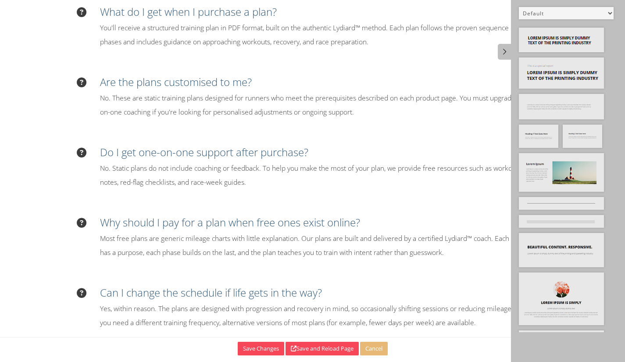
scroll to position [103, 0]
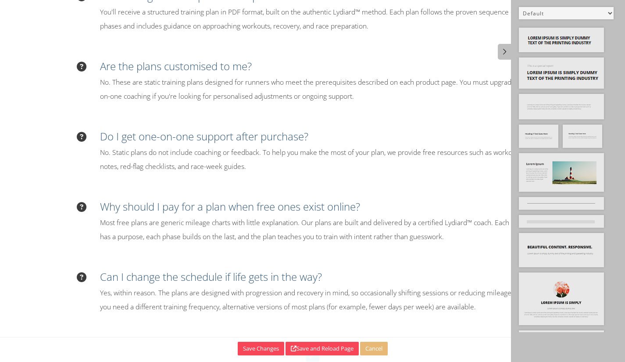
click at [121, 281] on h3 "Can I change the schedule if life gets in the way?" at bounding box center [323, 276] width 447 height 15
click at [62, 292] on icon at bounding box center [61, 288] width 9 height 9
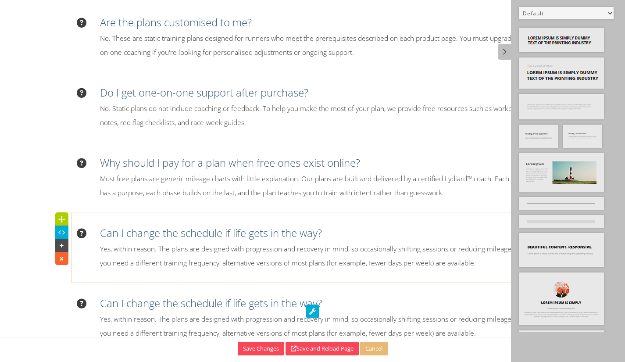
scroll to position [174, 0]
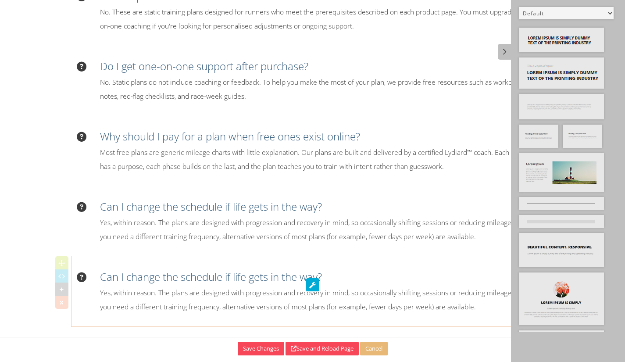
click at [101, 280] on h3 "Can I change the schedule if life gets in the way?" at bounding box center [323, 276] width 447 height 15
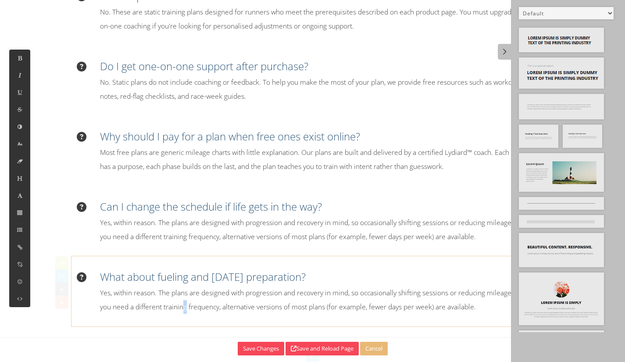
drag, startPoint x: 187, startPoint y: 303, endPoint x: 143, endPoint y: 292, distance: 45.2
click at [185, 302] on p "Yes, within reason. The plans are designed with progression and recovery in min…" at bounding box center [323, 299] width 447 height 27
drag, startPoint x: 117, startPoint y: 294, endPoint x: 113, endPoint y: 294, distance: 4.4
click at [115, 295] on p "Yes, within reason. The plans are designed with progression and recovery in min…" at bounding box center [323, 299] width 447 height 27
click at [117, 291] on p "Yes, within reason. The plans are designed with progression and recovery in min…" at bounding box center [323, 299] width 447 height 27
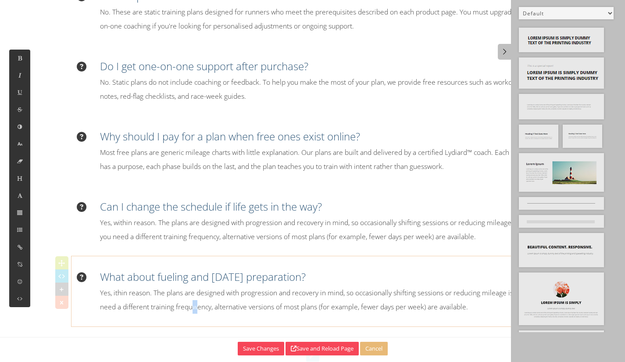
click at [205, 300] on p "Yes, ithin reason. The plans are designed with progression and recovery in mind…" at bounding box center [323, 299] width 447 height 27
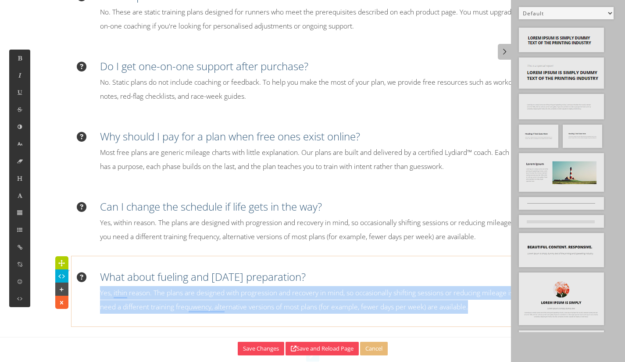
drag, startPoint x: 501, startPoint y: 314, endPoint x: 91, endPoint y: 286, distance: 410.8
click at [91, 286] on div "What about fueling and race-day preparation? Yes, ithin reason. The plans are d…" at bounding box center [312, 290] width 482 height 61
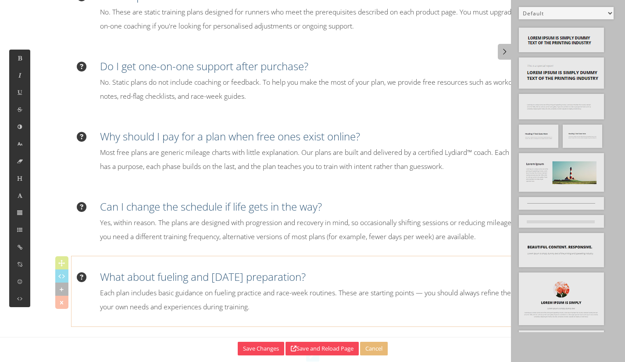
click at [328, 317] on div "What about fueling and race-day preparation? Each plan includes basic guidance …" at bounding box center [312, 290] width 482 height 61
click at [98, 279] on div "What about fueling and race-day preparation? Each plan includes basic guidance …" at bounding box center [312, 291] width 469 height 44
click at [53, 288] on div "Frequently Asked Questions What do I get when I purchase a plan? You'll receive…" at bounding box center [312, 93] width 625 height 535
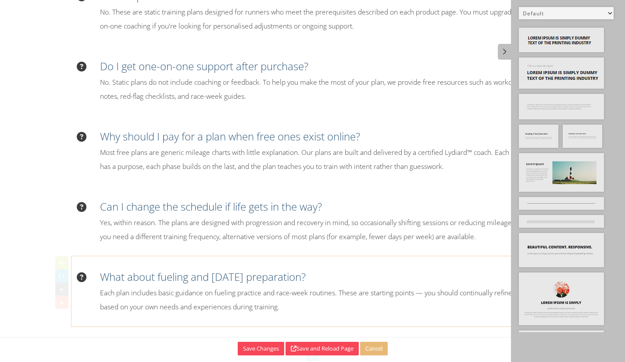
click at [103, 284] on div "What about fueling and race-day preparation? Each plan includes basic guidance …" at bounding box center [312, 291] width 469 height 44
click at [66, 287] on icon at bounding box center [61, 288] width 9 height 9
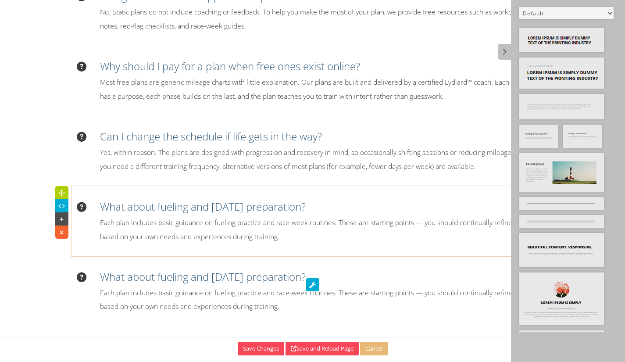
drag, startPoint x: 157, startPoint y: 277, endPoint x: 149, endPoint y: 279, distance: 8.2
click at [152, 279] on h3 "What about fueling and [DATE] preparation?" at bounding box center [323, 276] width 447 height 15
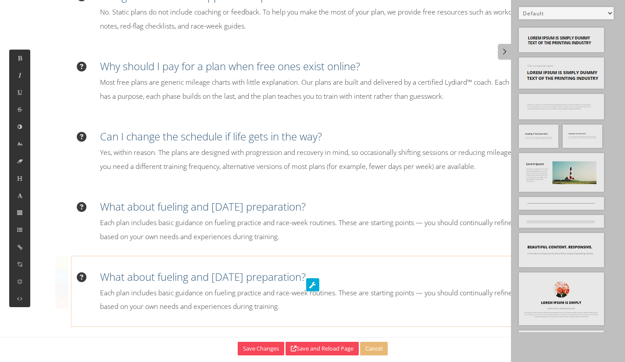
click at [104, 279] on h3 "What about fueling and [DATE] preparation?" at bounding box center [323, 276] width 447 height 15
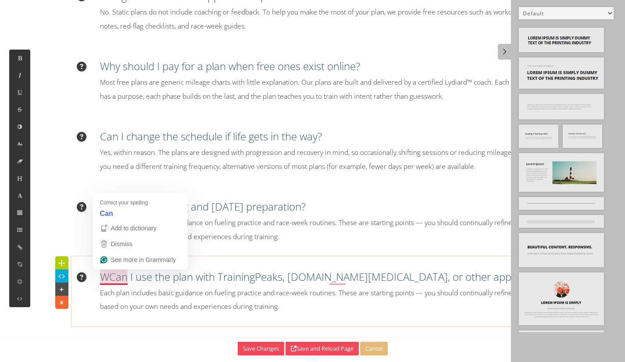
drag, startPoint x: 109, startPoint y: 279, endPoint x: 109, endPoint y: 272, distance: 6.6
click at [108, 279] on h3 "WCan I use the plan with TrainingPeaks, Intervals.icu, or other apps?" at bounding box center [323, 276] width 447 height 15
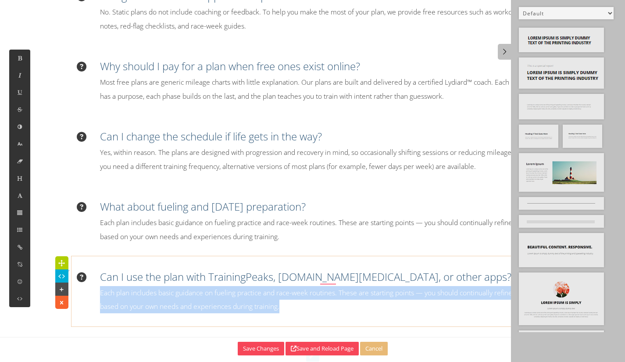
drag, startPoint x: 290, startPoint y: 305, endPoint x: 99, endPoint y: 286, distance: 191.6
click at [100, 286] on p "Each plan includes basic guidance on fueling practice and race-week routines. T…" at bounding box center [323, 299] width 447 height 27
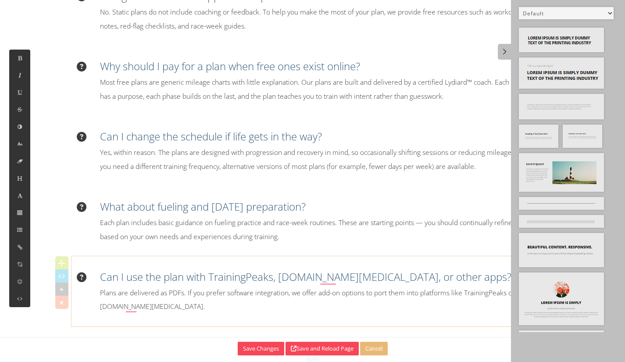
click at [131, 276] on h3 "Can I use the plan with TrainingPeaks, Intervals.icu, or other apps?" at bounding box center [323, 276] width 447 height 15
click at [182, 280] on h3 "Can I use the plan with TrainingPeaks, Intervals.icu, or other apps?" at bounding box center [323, 276] width 447 height 15
drag, startPoint x: 345, startPoint y: 277, endPoint x: 354, endPoint y: 279, distance: 9.4
click at [347, 278] on h3 "Can I use the plan with TrainingPeaks, Intervals.icu, or other apps?" at bounding box center [323, 276] width 447 height 15
click at [340, 278] on h3 "Can I use the plan with TrainingPeaks, Intervals.icu, or other apps?" at bounding box center [323, 276] width 447 height 15
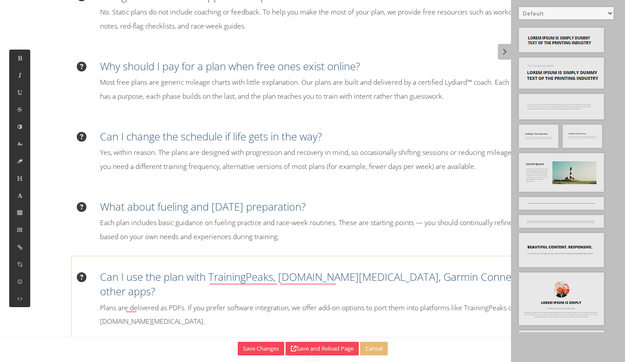
drag, startPoint x: 157, startPoint y: 311, endPoint x: 156, endPoint y: 143, distance: 168.3
click at [156, 308] on p "Plans are delivered as PDFs. If you prefer software integration, we offer add-o…" at bounding box center [323, 314] width 447 height 27
drag, startPoint x: 159, startPoint y: 310, endPoint x: 134, endPoint y: 317, distance: 25.8
click at [148, 313] on div "Can I use the plan with TrainingPeaks, Intervals.icu, Garmin Connect, or other …" at bounding box center [312, 298] width 482 height 76
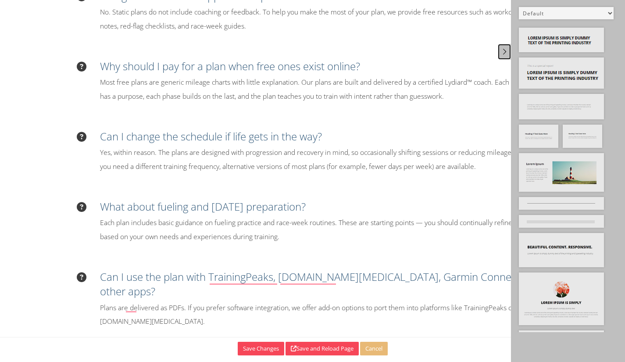
click at [510, 50] on link at bounding box center [503, 52] width 13 height 16
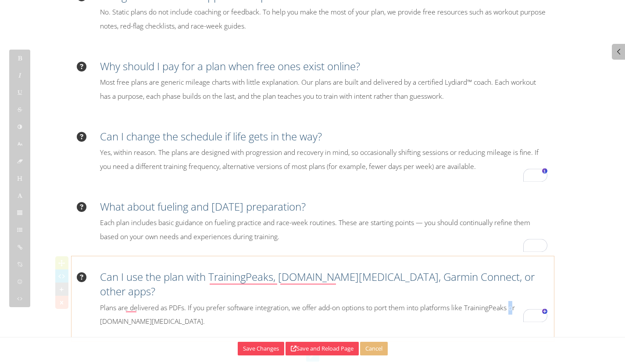
drag, startPoint x: 512, startPoint y: 295, endPoint x: 508, endPoint y: 286, distance: 8.9
click at [509, 301] on p "Plans are delivered as PDFs. If you prefer software integration, we offer add-o…" at bounding box center [323, 314] width 447 height 27
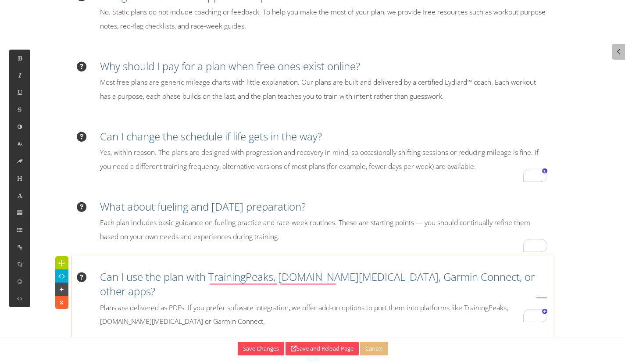
click at [64, 289] on icon at bounding box center [61, 288] width 9 height 9
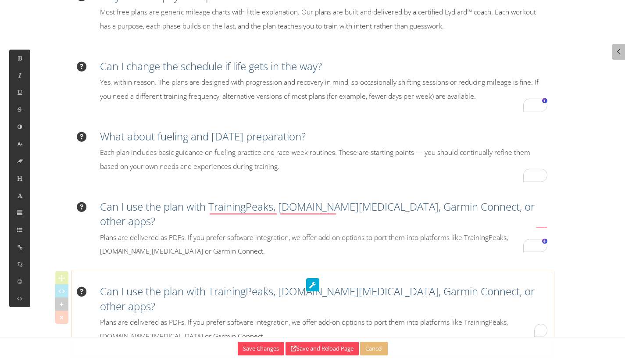
drag, startPoint x: 146, startPoint y: 278, endPoint x: 108, endPoint y: 274, distance: 37.9
click at [142, 284] on h3 "Can I use the plan with TrainingPeaks, [DOMAIN_NAME][MEDICAL_DATA], Garmin Conn…" at bounding box center [323, 298] width 447 height 29
click at [108, 284] on h3 "Can I use the plan with TrainingPeaks, [DOMAIN_NAME][MEDICAL_DATA], Garmin Conn…" at bounding box center [323, 298] width 447 height 29
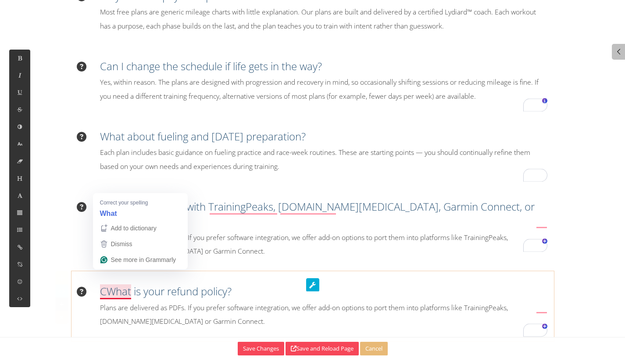
click at [107, 284] on h3 "CWhat is your refund policy?" at bounding box center [323, 291] width 447 height 15
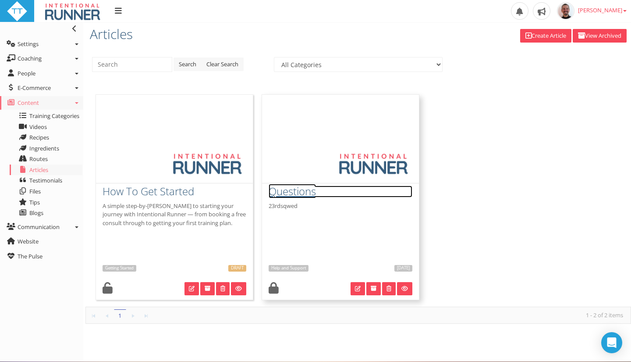
click at [283, 196] on h3 "Questions" at bounding box center [341, 190] width 144 height 11
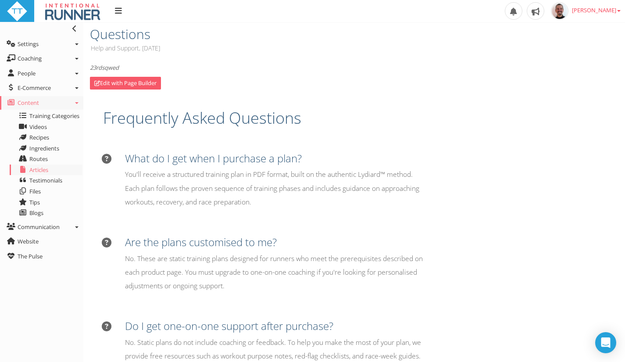
click at [138, 83] on link "Edit with Page Builder" at bounding box center [125, 83] width 71 height 13
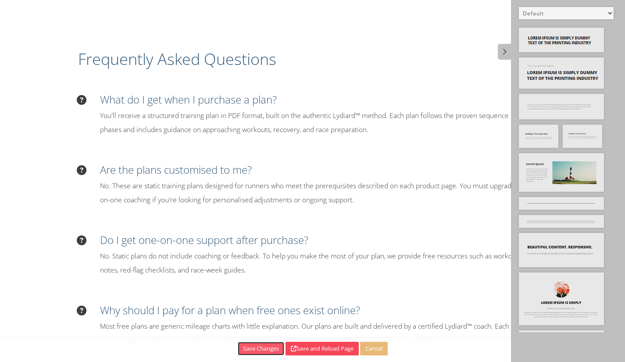
click at [262, 349] on button "Save Changes" at bounding box center [261, 348] width 46 height 14
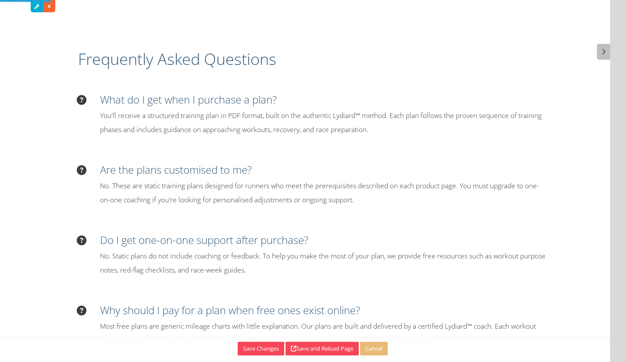
click at [466, 91] on div "What do I get when I purchase a plan? You'll receive a structured training plan…" at bounding box center [312, 113] width 482 height 61
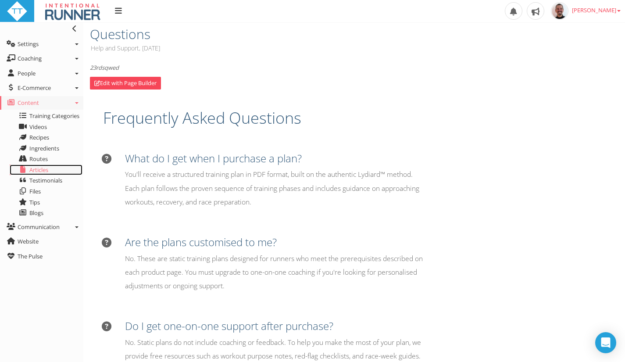
click at [28, 170] on link "Articles" at bounding box center [46, 169] width 73 height 11
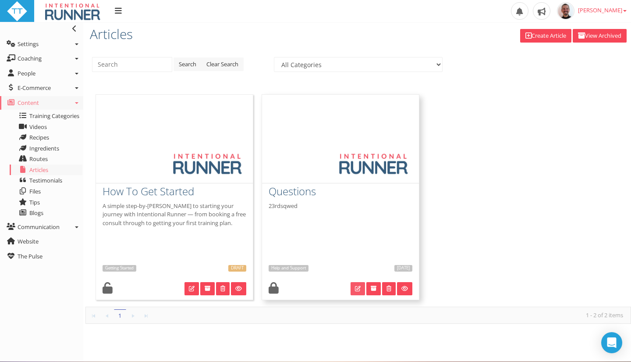
click at [354, 290] on link at bounding box center [358, 288] width 14 height 13
type input "Questions"
select select "e1461cd4-096c-4b92-932f-130ed0632cb5"
type textarea "23rdsqwed"
select select "e1461cd4-096c-4b92-932f-130ed0632cb5"
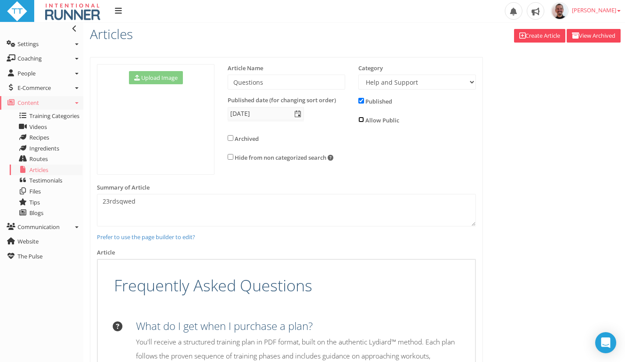
click at [361, 120] on input "checkbox" at bounding box center [361, 120] width 6 height 6
checkbox input "true"
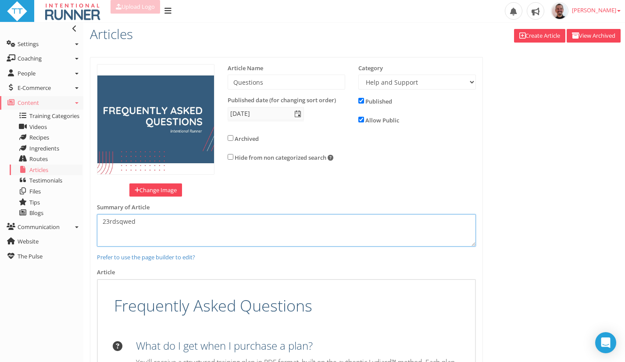
click at [205, 230] on textarea "23rdsqwed" at bounding box center [286, 230] width 379 height 32
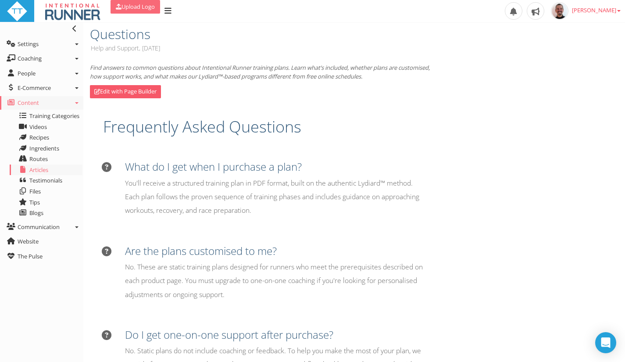
click at [127, 91] on link "Edit with Page Builder" at bounding box center [125, 91] width 71 height 13
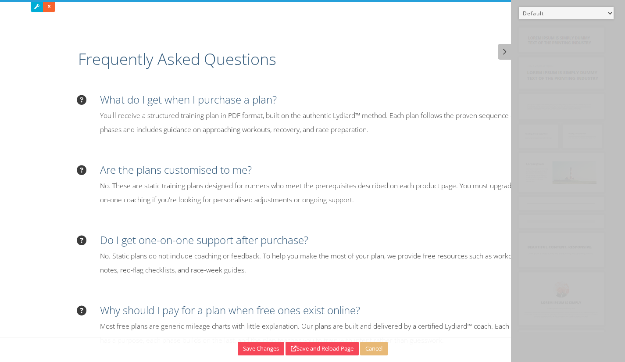
drag, startPoint x: 249, startPoint y: 67, endPoint x: 218, endPoint y: 64, distance: 30.8
click at [246, 68] on h1 "Frequently Asked Questions" at bounding box center [312, 59] width 469 height 22
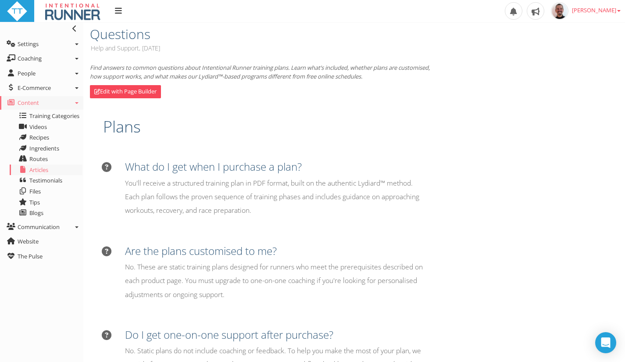
click at [122, 37] on h3 "Questions" at bounding box center [220, 34] width 261 height 14
click at [138, 90] on link "Edit with Page Builder" at bounding box center [125, 91] width 71 height 13
click at [38, 167] on span "Articles" at bounding box center [38, 170] width 19 height 8
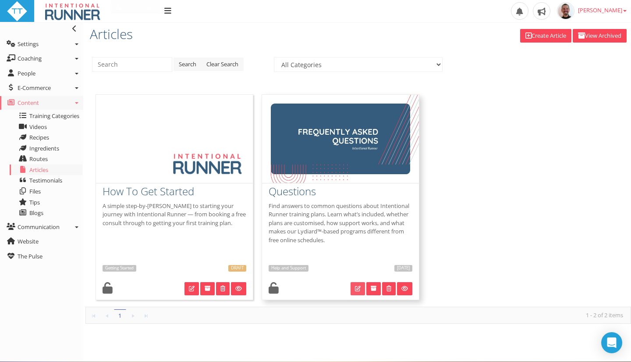
click at [356, 284] on link at bounding box center [358, 288] width 14 height 13
type input "Questions"
select select "e1461cd4-096c-4b92-932f-130ed0632cb5"
checkbox input "true"
type textarea "Find answers to common questions about Intentional Runner training plans. Learn…"
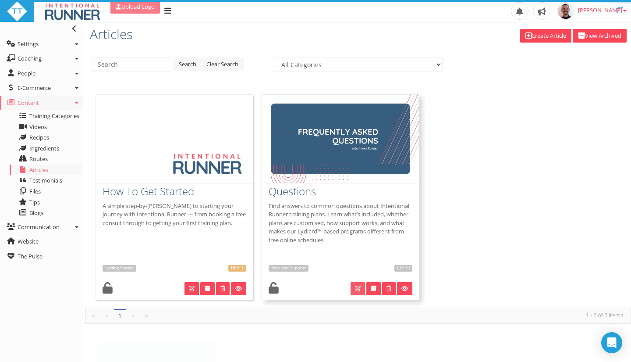
select select "e1461cd4-096c-4b92-932f-130ed0632cb5"
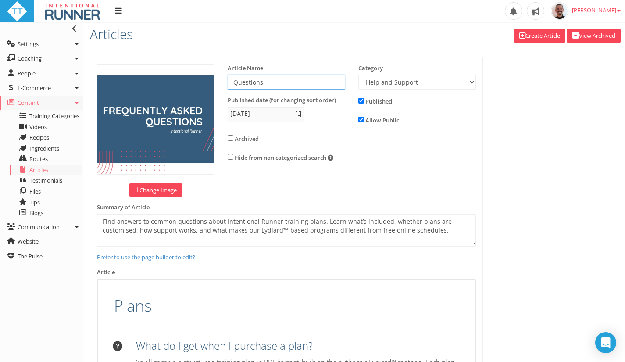
click at [231, 78] on input "Questions" at bounding box center [285, 82] width 117 height 15
type input "Frequently Asked Questions"
drag, startPoint x: 561, startPoint y: 71, endPoint x: 548, endPoint y: 99, distance: 31.8
click at [54, 171] on link "Articles" at bounding box center [46, 169] width 73 height 11
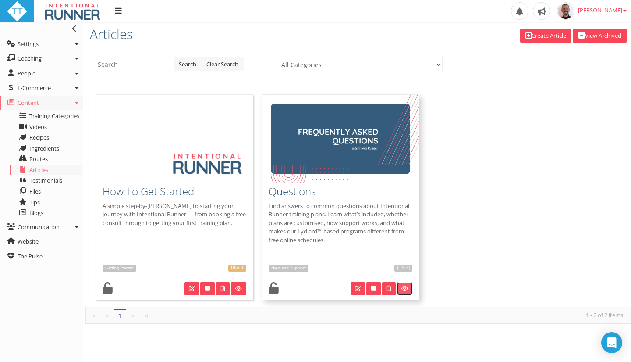
click at [405, 287] on icon at bounding box center [405, 288] width 7 height 6
click at [409, 290] on link at bounding box center [404, 288] width 15 height 13
click at [405, 287] on icon at bounding box center [405, 288] width 7 height 6
click at [358, 291] on link at bounding box center [358, 288] width 14 height 13
type input "Questions"
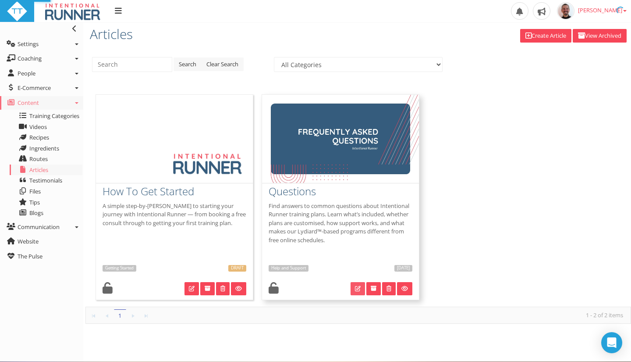
select select "e1461cd4-096c-4b92-932f-130ed0632cb5"
checkbox input "true"
type textarea "Find answers to common questions about Intentional Runner training plans. Learn…"
select select "e1461cd4-096c-4b92-932f-130ed0632cb5"
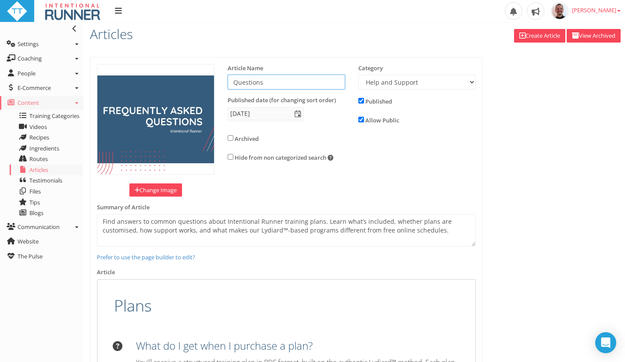
click at [305, 88] on input "Questions" at bounding box center [285, 82] width 117 height 15
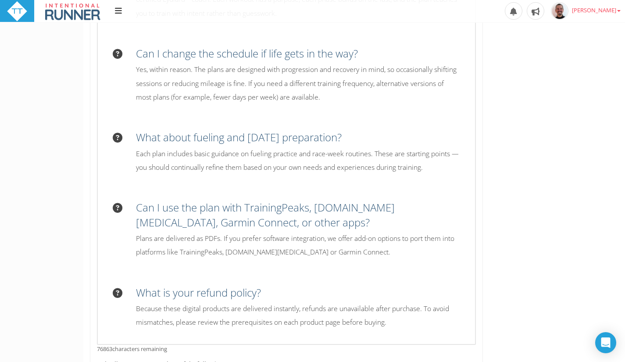
scroll to position [711, 0]
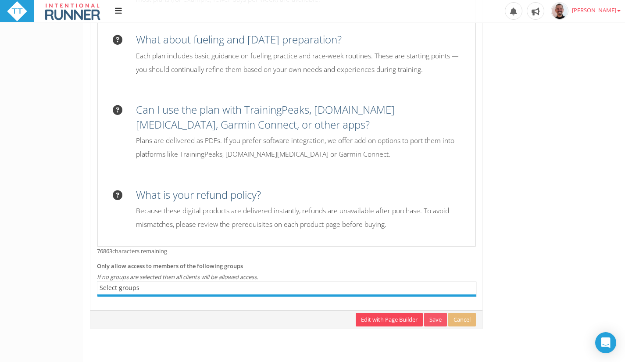
type input "Questions And Answers"
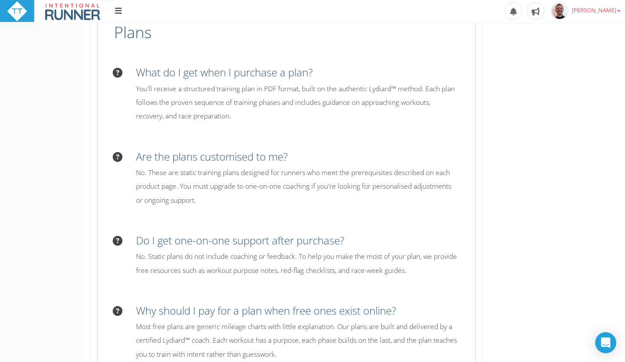
scroll to position [54, 0]
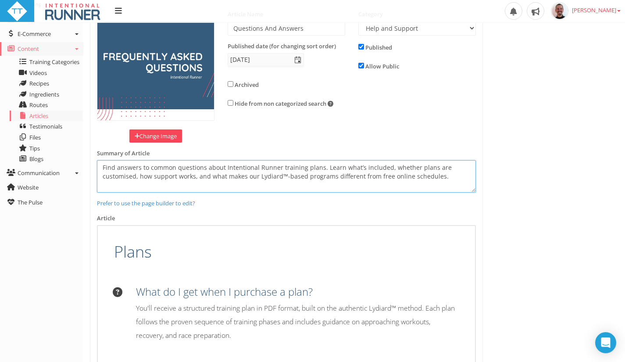
click at [210, 182] on textarea "Find answers to common questions about Intentional Runner training plans. Learn…" at bounding box center [286, 176] width 379 height 32
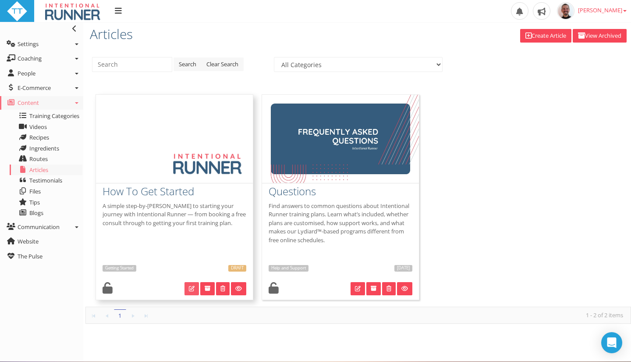
click at [189, 289] on icon at bounding box center [192, 288] width 6 height 6
type input "How To Get Started"
select select "bfe19844-3dc9-408b-8214-cf1960501b9d"
checkbox input "false"
checkbox input "true"
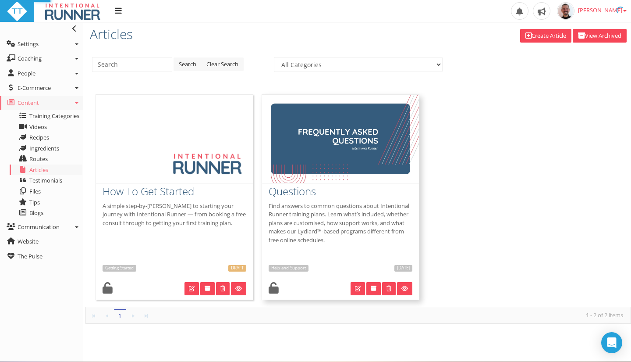
type textarea "A simple step-by-step guide to starting your journey with Intentional Runner — …"
select select "bfe19844-3dc9-408b-8214-cf1960501b9d"
type input "14 Sep 2025"
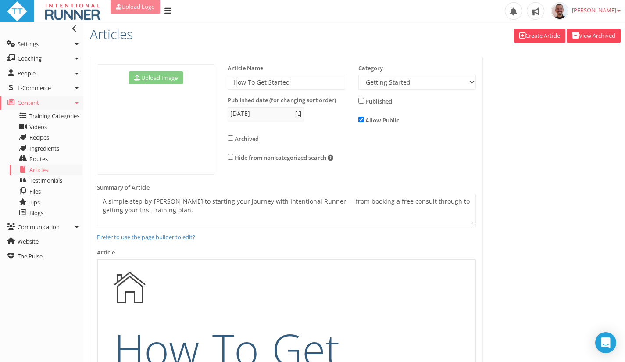
click at [542, 35] on link "Create Article" at bounding box center [539, 36] width 51 height 14
checkbox input "true"
checkbox input "false"
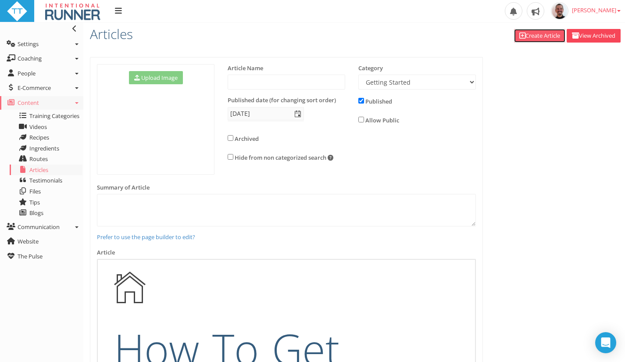
type input "16 Sep 2025"
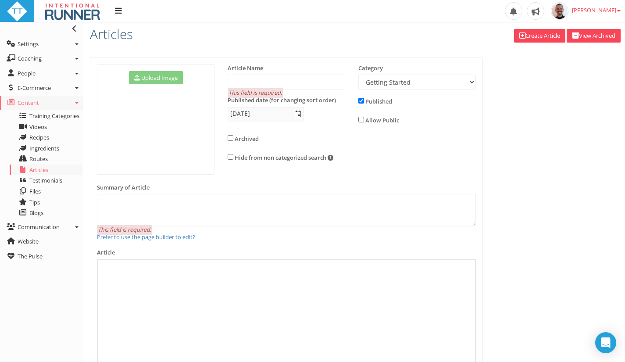
click at [295, 74] on div "Article Name This field is required." at bounding box center [285, 77] width 117 height 26
click at [310, 82] on input "text" at bounding box center [285, 82] width 117 height 15
type input "Calculators"
click at [385, 82] on select "Athlete Profiles Bike Technique Biomechanics Book Reviews Coast to Coast Core B…" at bounding box center [416, 82] width 117 height 15
click at [358, 75] on select "Athlete Profiles Bike Technique Biomechanics Book Reviews Coast to Coast Core B…" at bounding box center [416, 82] width 117 height 15
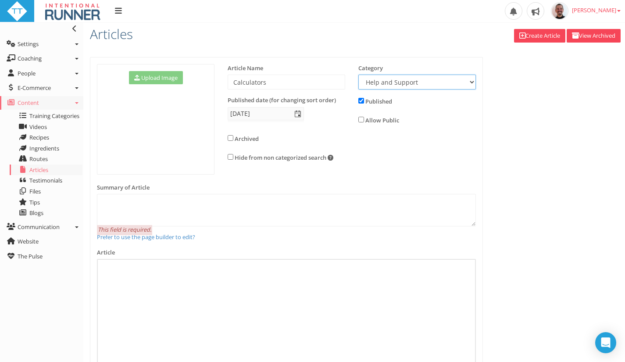
click at [442, 85] on select "Athlete Profiles Bike Technique Biomechanics Book Reviews Coast to Coast Core B…" at bounding box center [416, 82] width 117 height 15
select select "01d13ae5-3104-4363-aea2-0c42dc8f67f0"
click at [358, 75] on select "Athlete Profiles Bike Technique Biomechanics Book Reviews Coast to Coast Core B…" at bounding box center [416, 82] width 117 height 15
click at [286, 85] on input "Calculators" at bounding box center [285, 82] width 117 height 15
drag, startPoint x: 574, startPoint y: 130, endPoint x: 537, endPoint y: 147, distance: 41.2
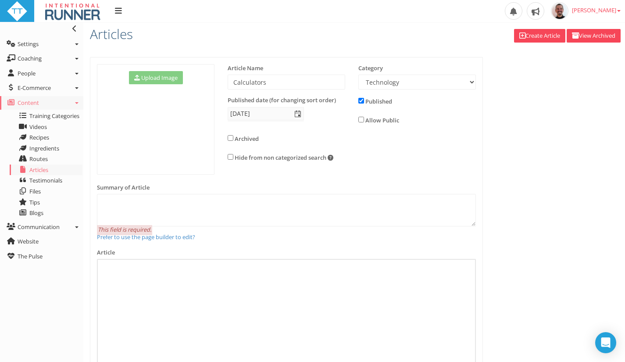
click at [572, 132] on div "Upload Image Change Image" at bounding box center [353, 293] width 541 height 473
click at [360, 117] on input "checkbox" at bounding box center [361, 120] width 6 height 6
checkbox input "true"
drag, startPoint x: 520, startPoint y: 115, endPoint x: 530, endPoint y: 120, distance: 11.0
click at [521, 116] on div "Upload Image Change Image" at bounding box center [353, 293] width 541 height 473
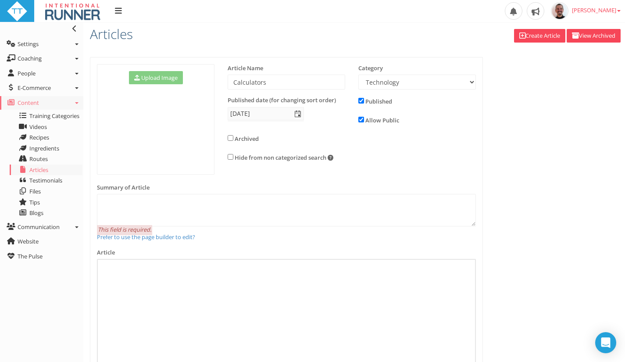
drag, startPoint x: 595, startPoint y: 135, endPoint x: 586, endPoint y: 140, distance: 10.2
click at [590, 138] on div "Upload Image Change Image" at bounding box center [353, 293] width 541 height 473
click at [255, 219] on textarea at bounding box center [286, 210] width 379 height 32
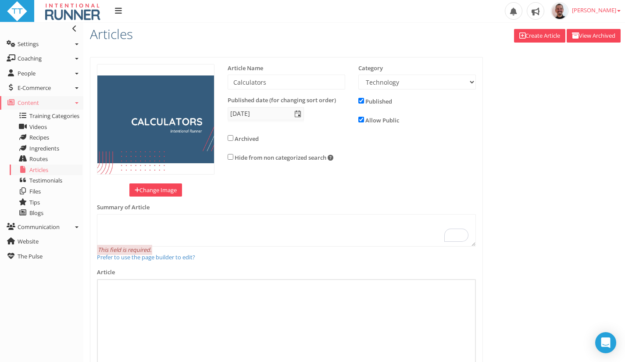
click at [177, 210] on div "Summary of Article This field is required." at bounding box center [286, 224] width 379 height 43
click at [180, 235] on textarea at bounding box center [286, 230] width 379 height 32
click at [146, 227] on textarea at bounding box center [286, 230] width 379 height 32
click at [25, 64] on link "Coaching" at bounding box center [41, 59] width 83 height 14
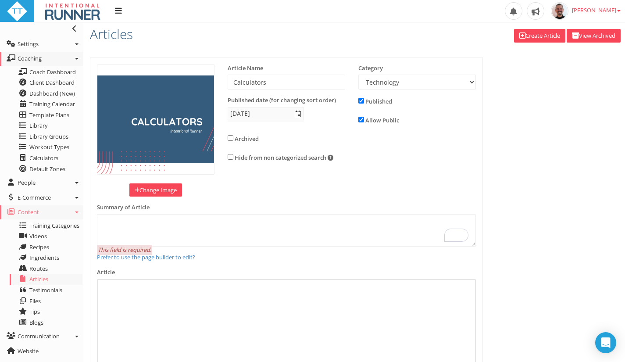
click at [199, 55] on div "Search Clear Search All Categories Getting Started Help and Support How To Get …" at bounding box center [353, 312] width 541 height 524
click at [133, 52] on div "Search Clear Search All Categories Getting Started Help and Support How To Get …" at bounding box center [353, 312] width 541 height 524
click at [50, 40] on link "Settings" at bounding box center [41, 44] width 83 height 14
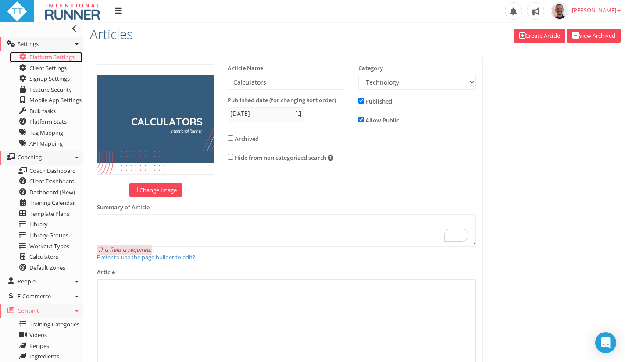
click at [47, 59] on link "Platform Settings" at bounding box center [46, 57] width 73 height 11
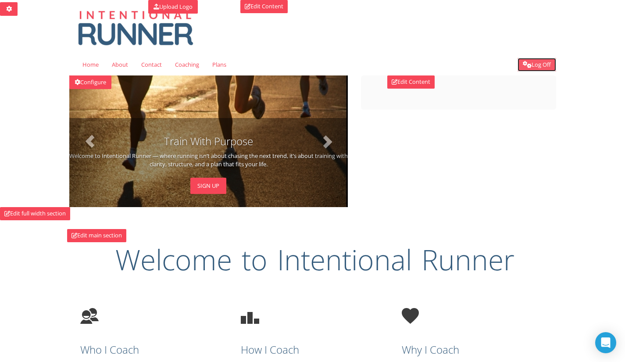
click at [544, 66] on link "Log Off" at bounding box center [536, 65] width 39 height 14
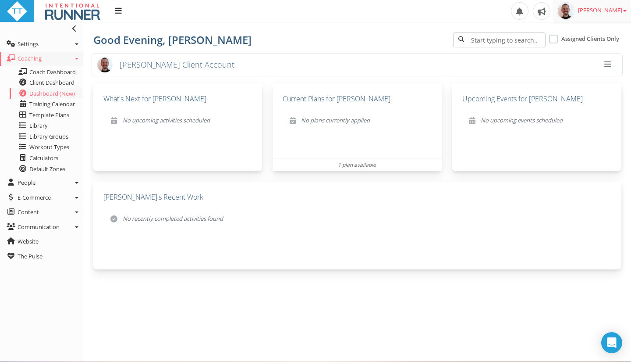
click at [604, 9] on span "[PERSON_NAME]" at bounding box center [602, 10] width 49 height 8
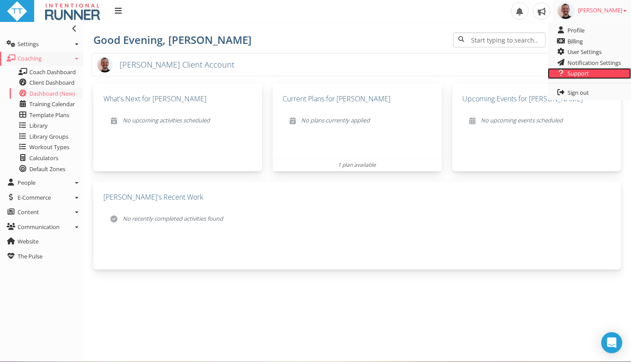
click at [580, 73] on link "Support" at bounding box center [589, 73] width 83 height 11
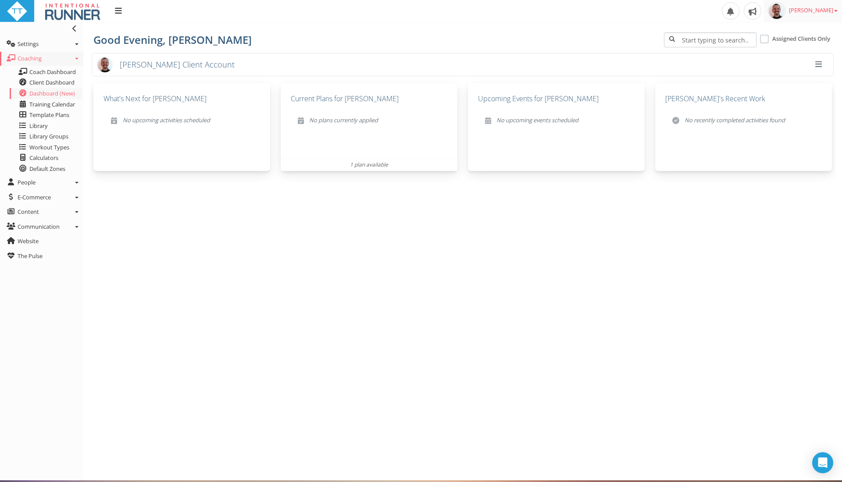
click at [631, 13] on link "Paul RYKEN" at bounding box center [802, 11] width 78 height 22
click at [631, 60] on link "Notification Settings" at bounding box center [799, 62] width 83 height 11
click at [631, 18] on span at bounding box center [752, 11] width 18 height 18
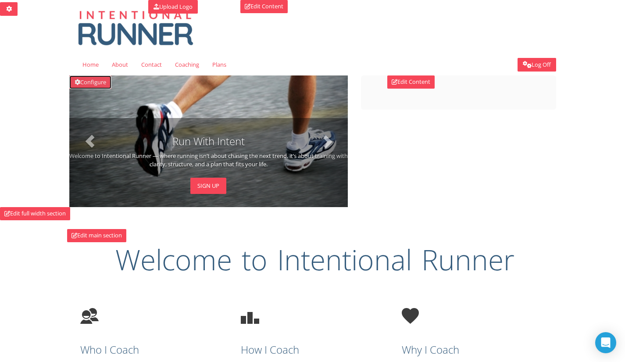
click at [96, 79] on link "Configure" at bounding box center [90, 82] width 42 height 14
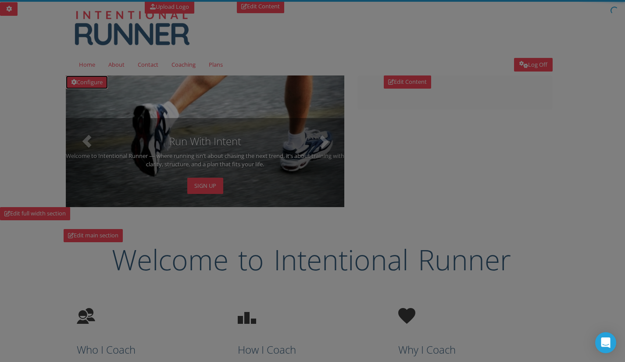
type input "Intentional Runner | Lydiard™-Based Run Coaching"
type textarea "Personalised run coaching for first-time and time-goal marathoners. Train smart…"
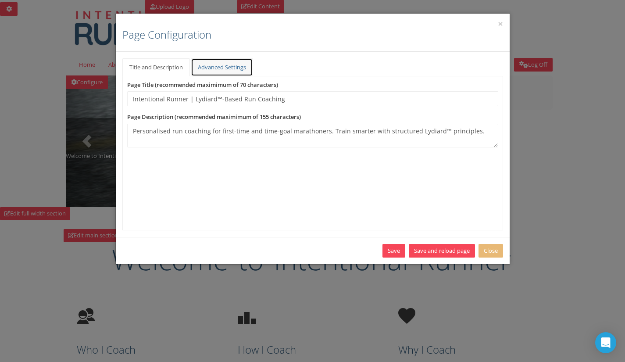
click at [216, 73] on link "Advanced Settings" at bounding box center [222, 67] width 62 height 18
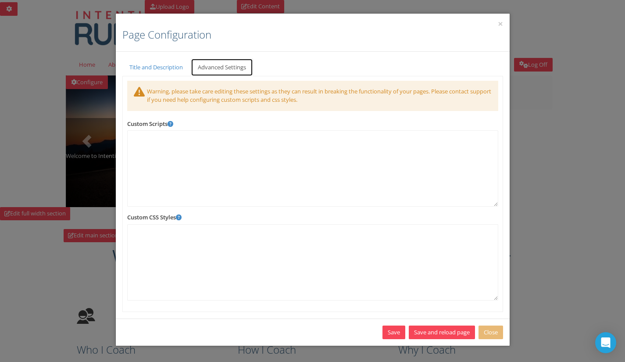
click at [217, 69] on link "Advanced Settings" at bounding box center [222, 67] width 62 height 18
click at [166, 68] on link "Title and Description" at bounding box center [156, 67] width 68 height 18
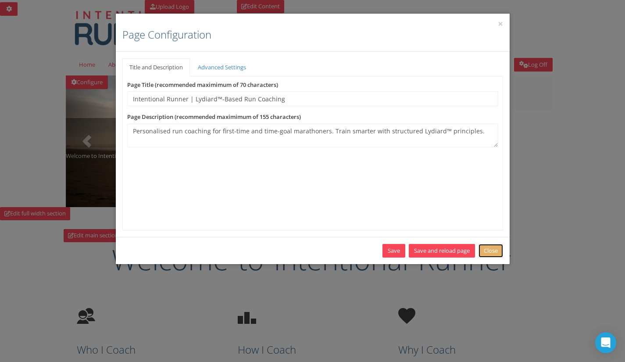
click at [489, 254] on link "Close" at bounding box center [490, 251] width 25 height 14
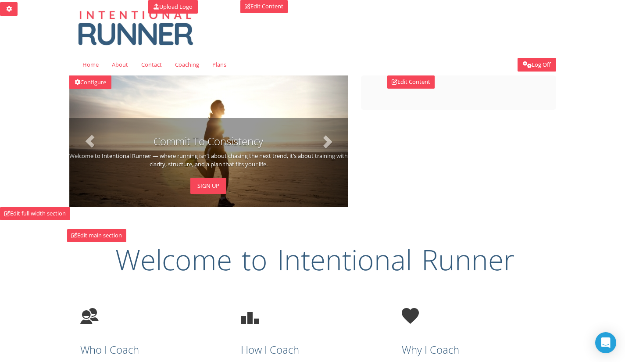
click at [143, 99] on div "Commit To Consistency Welcome to Intentional Runner — where running isn’t about…" at bounding box center [208, 140] width 278 height 131
click at [516, 107] on div "Edit Content Save Uploading images... Cancel" at bounding box center [458, 92] width 195 height 34
click at [415, 81] on link "Edit Content" at bounding box center [410, 81] width 47 height 13
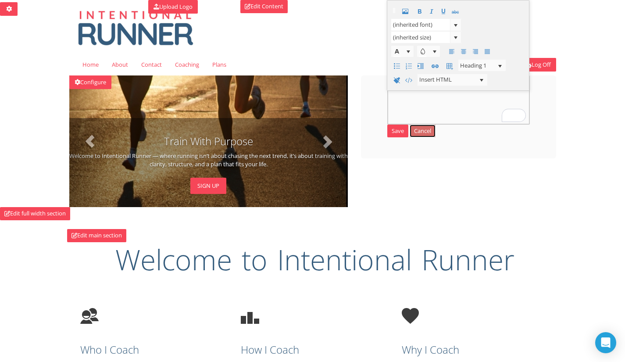
click at [428, 135] on link "Cancel" at bounding box center [422, 130] width 26 height 13
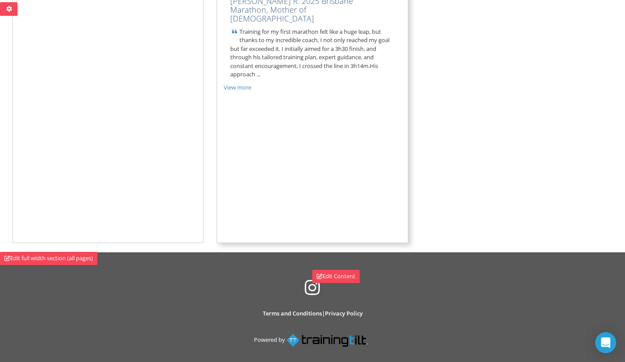
scroll to position [1052, 0]
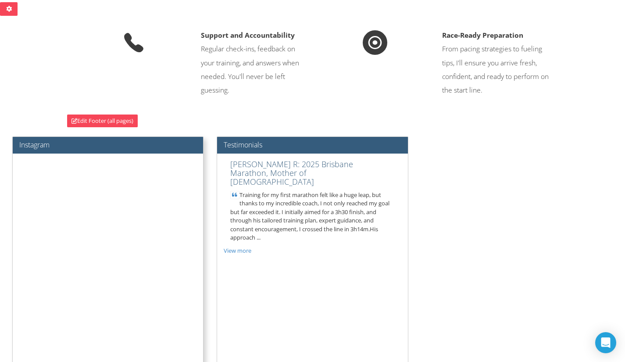
click at [94, 209] on div at bounding box center [108, 279] width 191 height 252
click at [63, 176] on div at bounding box center [108, 279] width 191 height 252
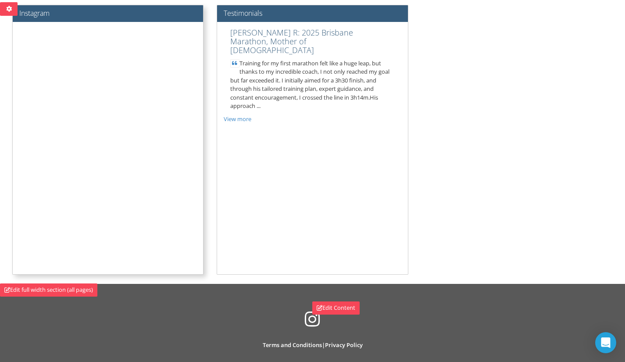
scroll to position [1140, 0]
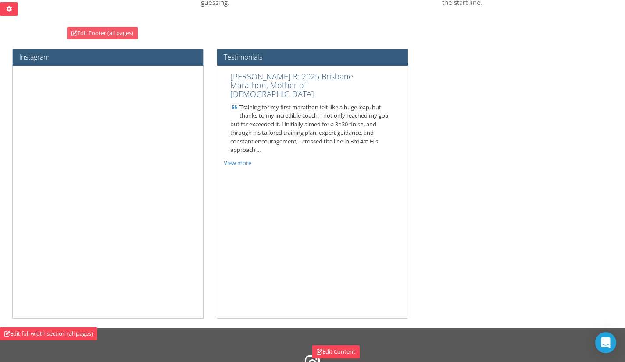
click at [116, 40] on link "Edit Footer (all pages)" at bounding box center [102, 33] width 71 height 13
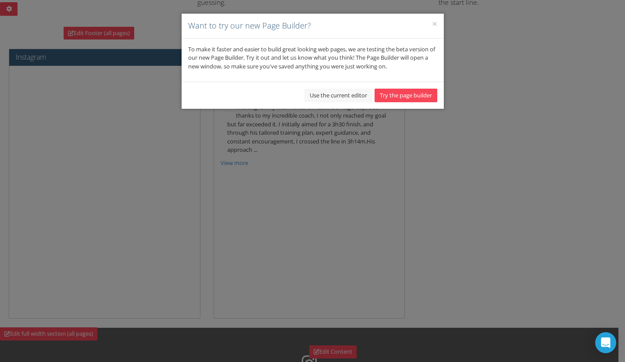
click at [431, 24] on h4 "Want to try our new Page Builder?" at bounding box center [312, 25] width 249 height 11
click at [434, 22] on button "×" at bounding box center [434, 23] width 5 height 9
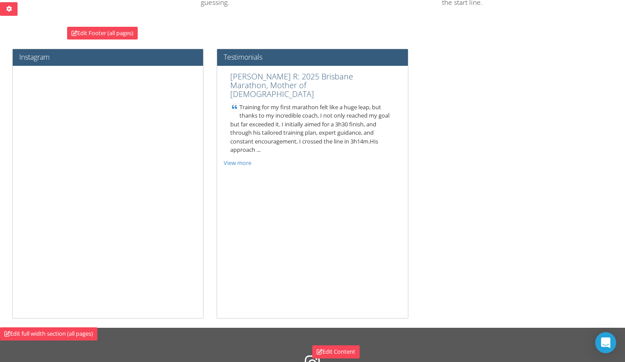
click at [543, 135] on div "Instagram Testimonials Mijal R: 2025 Brisbane Marathon, Mother of 2 Training fo…" at bounding box center [313, 188] width 614 height 279
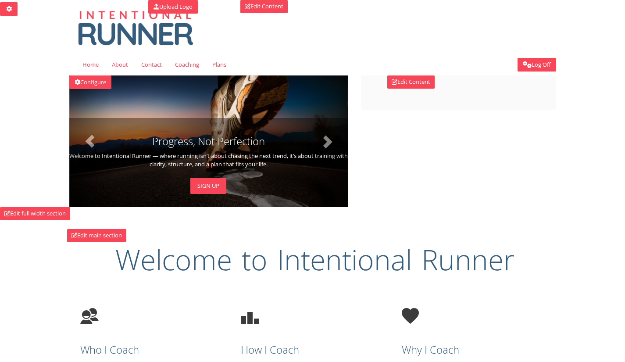
scroll to position [950, 0]
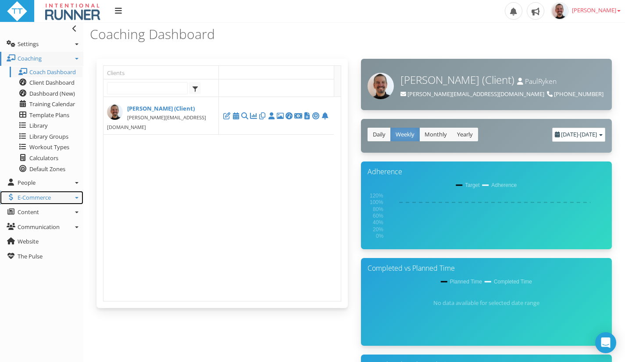
click at [80, 195] on link "E-Commerce" at bounding box center [41, 198] width 83 height 14
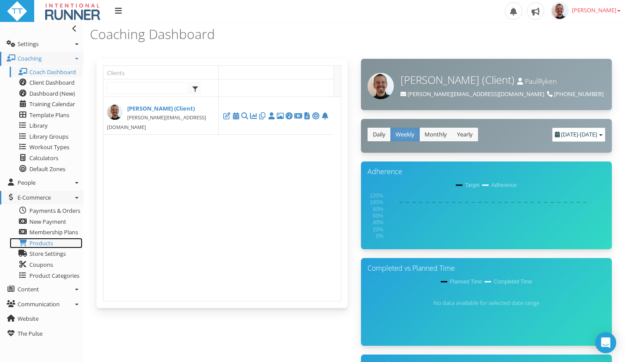
click at [34, 245] on span "Products" at bounding box center [41, 243] width 24 height 8
click at [34, 243] on span "Products" at bounding box center [41, 243] width 24 height 8
click at [33, 242] on span "Products" at bounding box center [41, 243] width 24 height 8
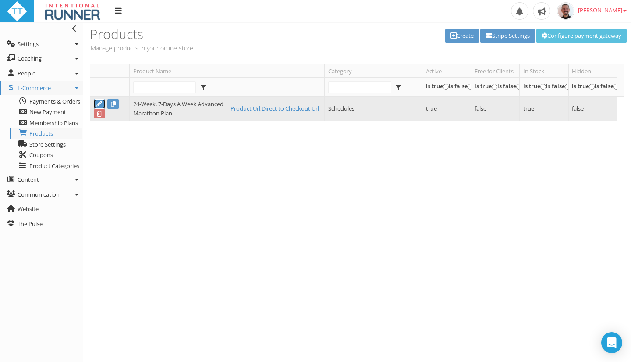
click at [103, 102] on link at bounding box center [99, 104] width 11 height 10
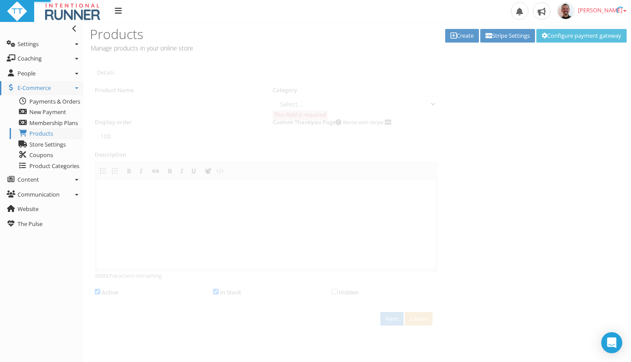
type input "24-Week, 7-Days A Week Advanced Marathon Plan"
select select "5b5d41d3-3626-4998-a8a8-b8a1c2f9b4ab"
type input "1"
select select "5b5d41d3-3626-4998-a8a8-b8a1c2f9b4ab"
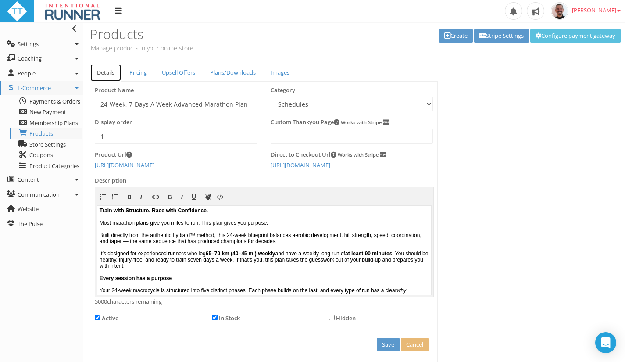
click at [105, 74] on link "Details" at bounding box center [106, 73] width 32 height 18
click at [137, 70] on link "Pricing" at bounding box center [138, 73] width 32 height 18
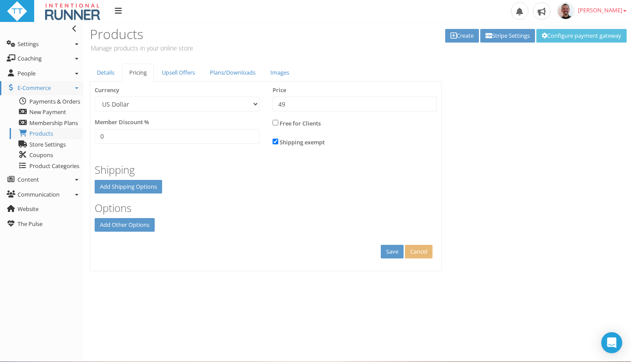
click at [181, 83] on div "Product Name 24-Week, 7-Days A Week Advanced Marathon Plan Category Select... S…" at bounding box center [266, 176] width 352 height 189
click at [181, 80] on link "Upsell Offers" at bounding box center [178, 73] width 47 height 18
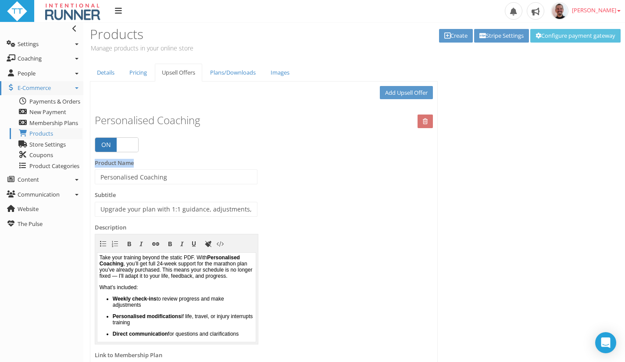
drag, startPoint x: 529, startPoint y: 155, endPoint x: 522, endPoint y: 163, distance: 11.5
click at [522, 163] on div "Details Pricing Upsell Offers Plans/Downloads Images Product Name 24-Week, 7-Da…" at bounding box center [353, 272] width 541 height 416
click at [322, 164] on div "Product Name Personalised Coaching" at bounding box center [263, 175] width 351 height 32
click at [406, 203] on div "Subtitle Upgrade your plan with 1:1 guidance, adjustments, and accountability." at bounding box center [263, 207] width 351 height 32
click at [238, 71] on link "Plans/Downloads" at bounding box center [233, 73] width 60 height 18
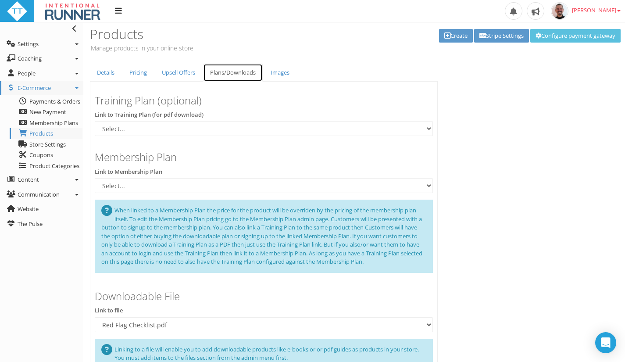
scroll to position [81, 0]
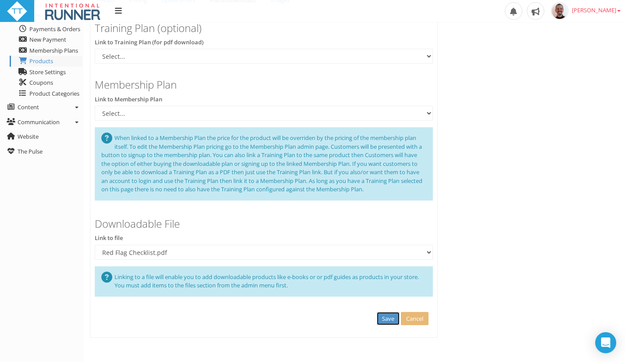
click at [387, 319] on button "Save" at bounding box center [388, 319] width 23 height 14
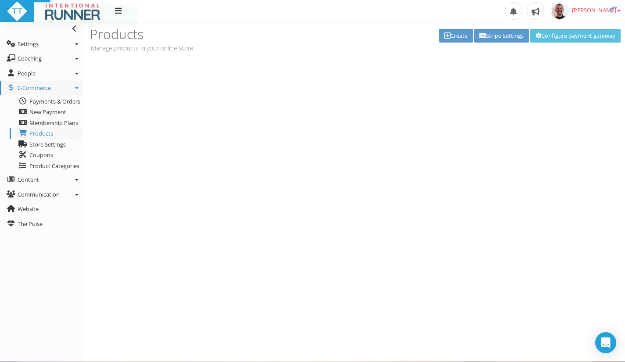
scroll to position [0, 0]
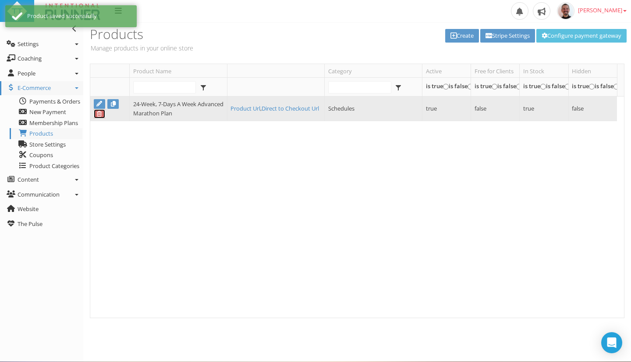
click at [101, 109] on link at bounding box center [99, 114] width 11 height 10
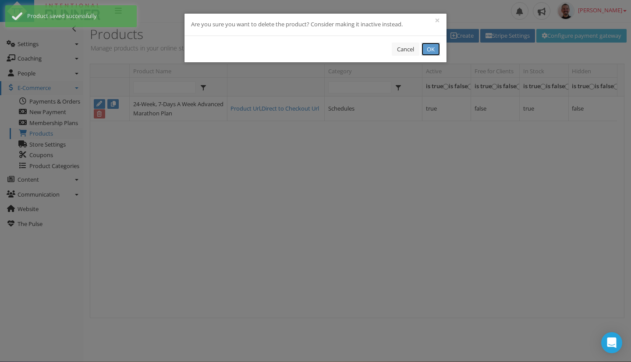
drag, startPoint x: 101, startPoint y: 109, endPoint x: 106, endPoint y: 103, distance: 8.2
click at [102, 107] on div "× Are you sure you want to delete the product? Consider making it inactive inst…" at bounding box center [315, 181] width 631 height 362
click at [410, 52] on button "Cancel" at bounding box center [406, 50] width 28 height 14
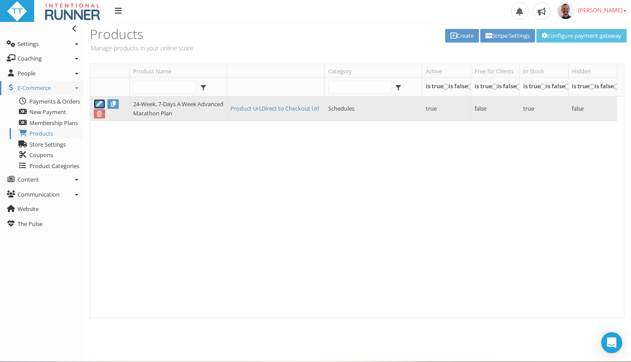
click at [100, 105] on icon at bounding box center [99, 104] width 7 height 6
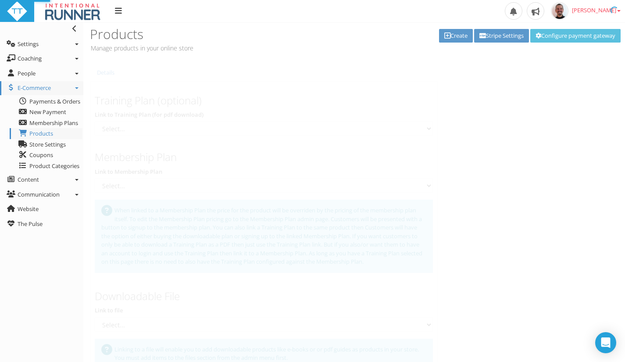
type input "24-Week, 7-Days A Week Advanced Marathon Plan"
select select "5b5d41d3-3626-4998-a8a8-b8a1c2f9b4ab"
type input "1"
select select
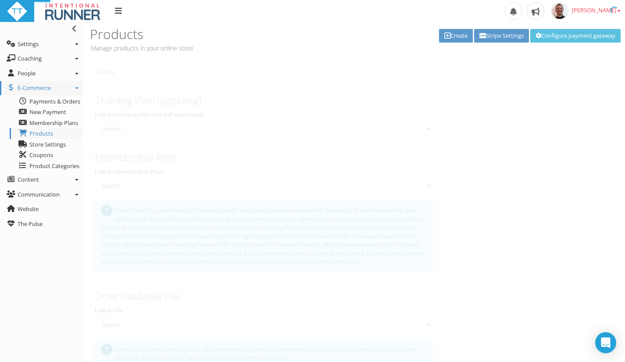
select select "02dc2927-a54c-4b9d-85db-fdc51c9e6ac2"
select select "5b5d41d3-3626-4998-a8a8-b8a1c2f9b4ab"
select select "02dc2927-a54c-4b9d-85db-fdc51c9e6ac2"
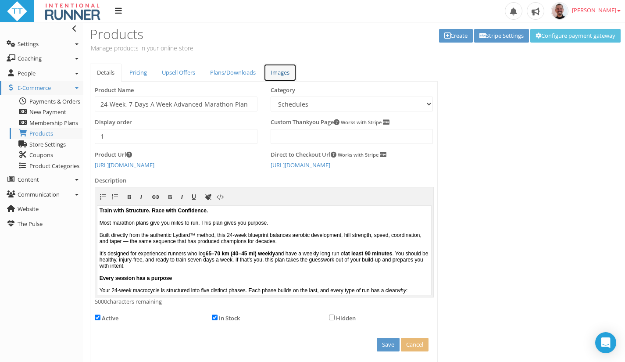
click at [288, 72] on link "Images" at bounding box center [279, 73] width 33 height 18
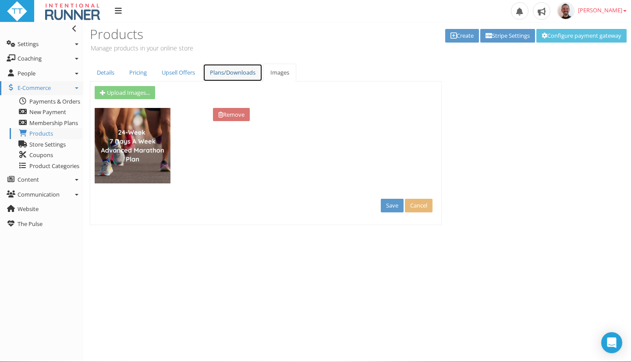
click at [240, 71] on link "Plans/Downloads" at bounding box center [233, 73] width 60 height 18
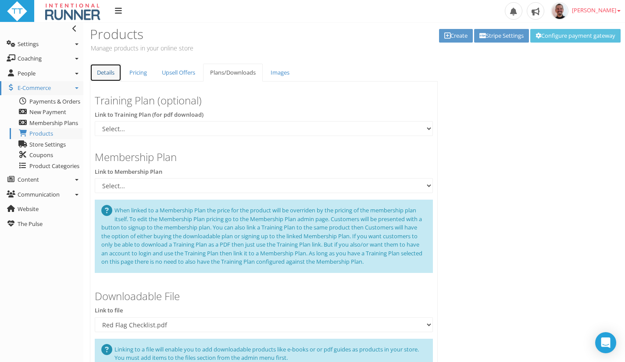
click at [99, 65] on link "Details" at bounding box center [106, 73] width 32 height 18
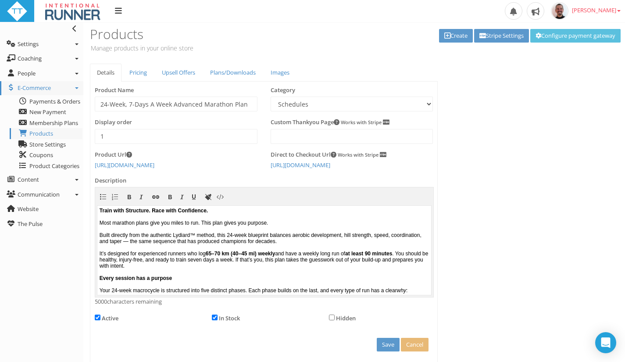
click at [452, 59] on div "Product Name Category Active Free for Clients In Stock Hidden Starts with start…" at bounding box center [353, 222] width 541 height 331
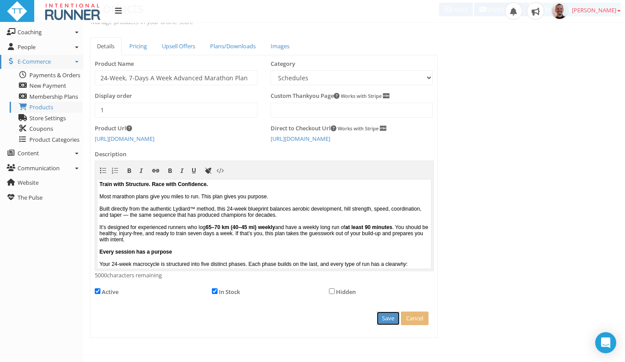
click at [380, 320] on button "Save" at bounding box center [388, 318] width 23 height 14
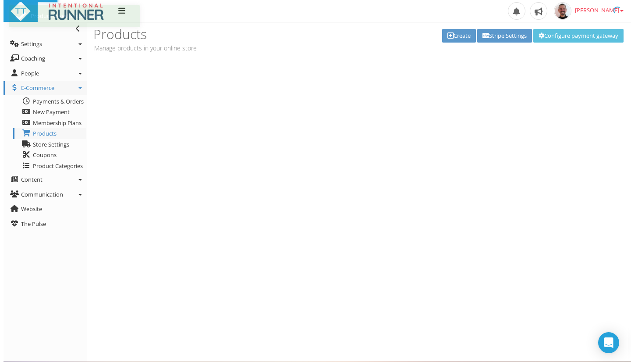
scroll to position [0, 0]
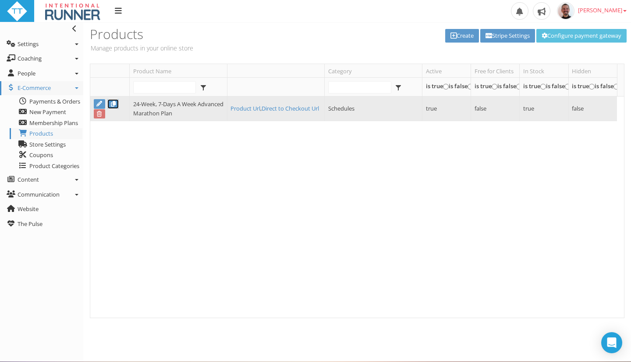
click at [112, 102] on icon at bounding box center [113, 104] width 7 height 6
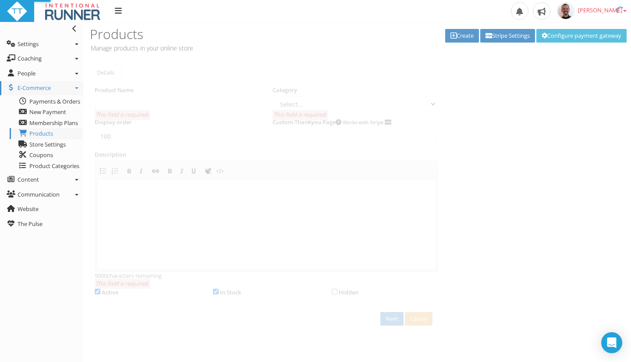
type input "24-Week, 7-Days A Week Advanced Marathon Plan"
select select "5b5d41d3-3626-4998-a8a8-b8a1c2f9b4ab"
type input "1"
select select "5b5d41d3-3626-4998-a8a8-b8a1c2f9b4ab"
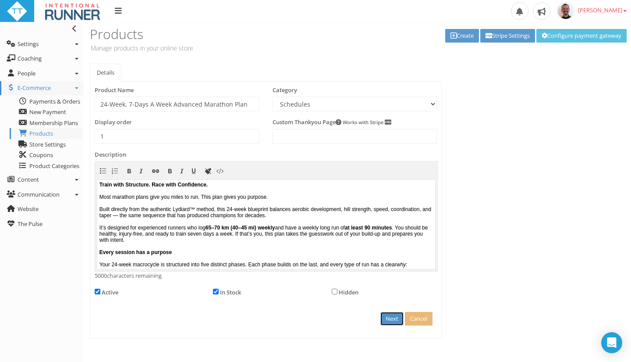
click at [384, 322] on input "Next" at bounding box center [391, 319] width 23 height 14
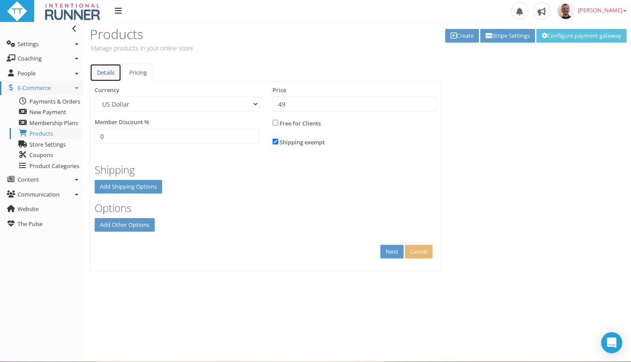
click at [103, 68] on link "Details" at bounding box center [106, 73] width 32 height 18
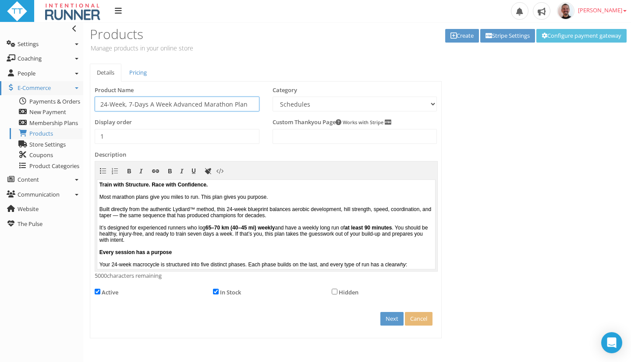
click at [246, 103] on input "24-Week, 7-Days A Week Advanced Marathon Plan" at bounding box center [177, 103] width 165 height 15
type input "24-Week, 7-Days A Week Advanced Marathon Plan 1"
click at [383, 321] on input "Next" at bounding box center [391, 319] width 23 height 14
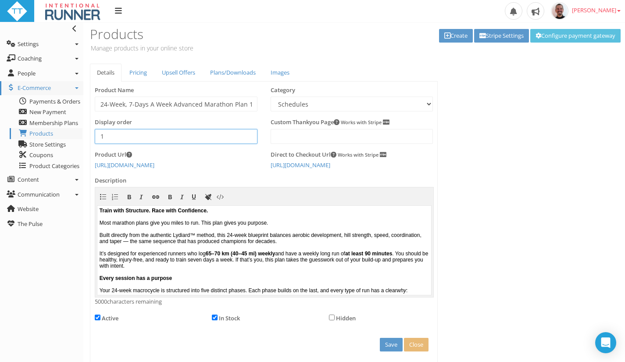
drag, startPoint x: 173, startPoint y: 141, endPoint x: 92, endPoint y: 135, distance: 80.4
click at [92, 135] on div "Display order 1" at bounding box center [176, 134] width 176 height 32
type input "2"
click at [386, 351] on button "Save" at bounding box center [391, 345] width 23 height 14
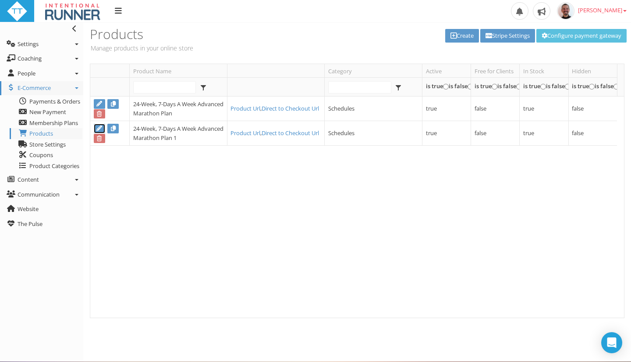
click at [99, 129] on icon at bounding box center [99, 128] width 7 height 6
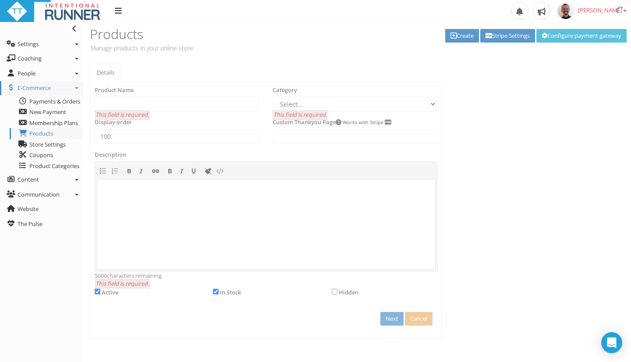
type input "24-Week, 7-Days A Week Advanced Marathon Plan 1"
select select "5b5d41d3-3626-4998-a8a8-b8a1c2f9b4ab"
type input "2"
select select "5b5d41d3-3626-4998-a8a8-b8a1c2f9b4ab"
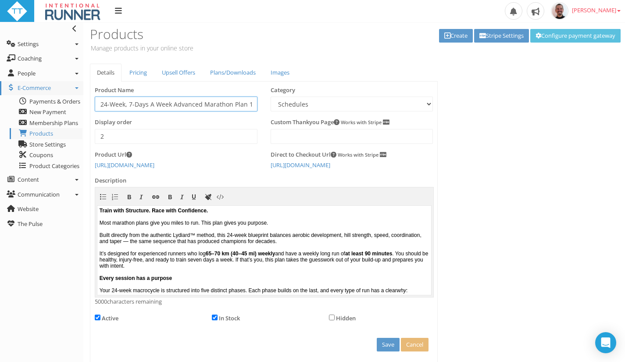
click at [248, 102] on input "24-Week, 7-Days A Week Advanced Marathon Plan 1" at bounding box center [176, 103] width 163 height 15
click at [180, 105] on input "24-Week, 7-Days A Week Advanced Marathon Plan 1" at bounding box center [176, 103] width 163 height 15
click at [551, 149] on div "Details Pricing Upsell Offers Plans/Downloads Images Product Name 24-Week, 7-Da…" at bounding box center [353, 214] width 541 height 300
click at [211, 100] on input "24-Week, 7-Days A Week Intermediate Marathon Plan" at bounding box center [176, 103] width 163 height 15
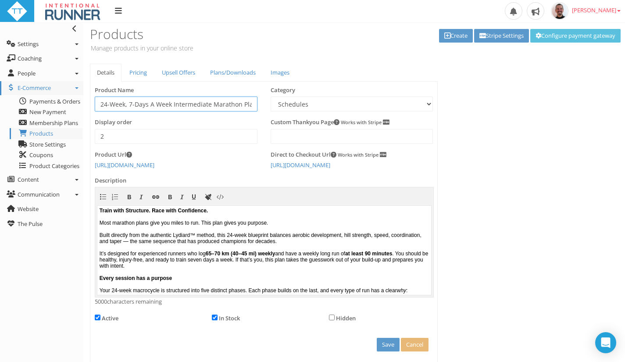
drag, startPoint x: 189, startPoint y: 102, endPoint x: 180, endPoint y: 103, distance: 9.2
click at [192, 104] on input "24-Week, 7-Days A Week Intermediate Marathon Plan" at bounding box center [176, 103] width 163 height 15
click at [132, 74] on link "Pricing" at bounding box center [138, 73] width 32 height 18
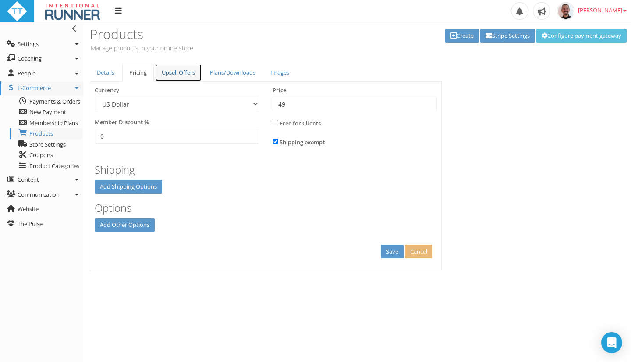
click at [179, 73] on link "Upsell Offers" at bounding box center [178, 73] width 47 height 18
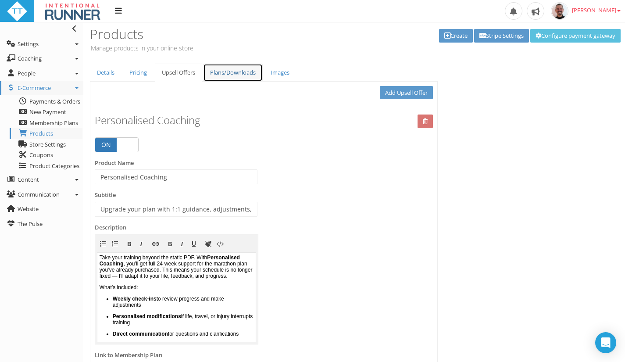
click at [240, 71] on link "Plans/Downloads" at bounding box center [233, 73] width 60 height 18
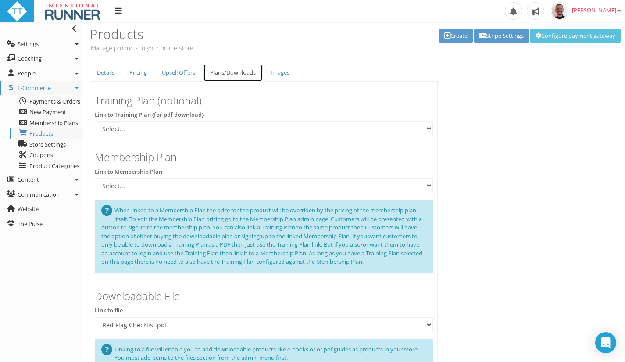
click at [239, 71] on link "Plans/Downloads" at bounding box center [233, 73] width 60 height 18
click at [221, 76] on link "Plans/Downloads" at bounding box center [233, 73] width 60 height 18
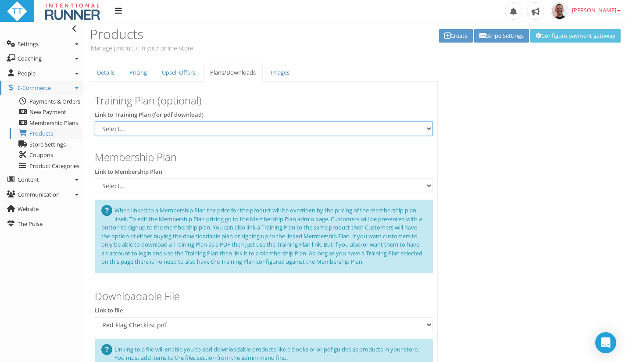
click at [113, 129] on select "Select... 24-Week 7-Days Advanced Marathon Plan" at bounding box center [264, 128] width 338 height 15
click at [114, 128] on select "Select... 24-Week 7-Days Advanced Marathon Plan" at bounding box center [264, 128] width 338 height 15
click at [144, 101] on h3 "Training Plan (optional)" at bounding box center [264, 100] width 338 height 11
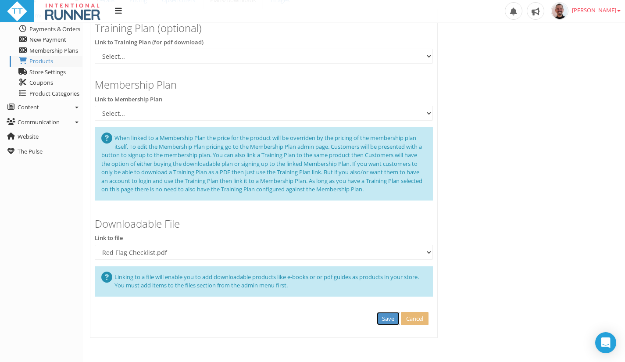
click at [386, 320] on button "Save" at bounding box center [388, 319] width 23 height 14
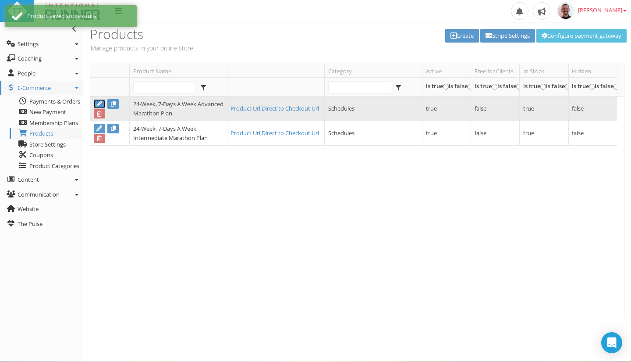
click at [99, 101] on icon at bounding box center [99, 104] width 7 height 6
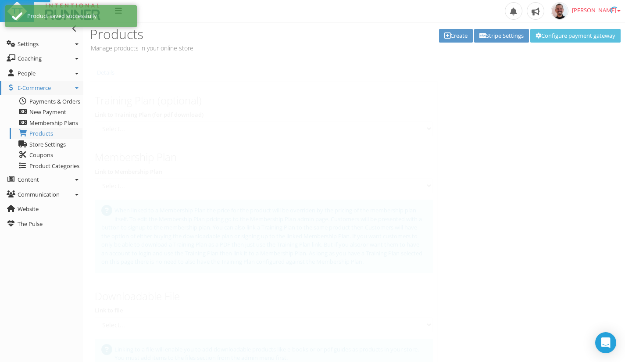
type input "24-Week, 7-Days A Week Advanced Marathon Plan"
select select "5b5d41d3-3626-4998-a8a8-b8a1c2f9b4ab"
type input "1"
select select
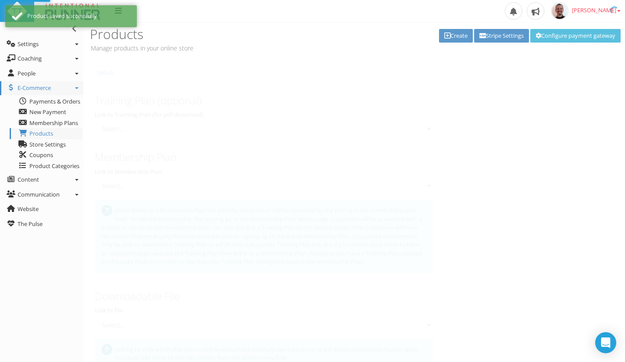
select select "02dc2927-a54c-4b9d-85db-fdc51c9e6ac2"
select select "5b5d41d3-3626-4998-a8a8-b8a1c2f9b4ab"
select select "02dc2927-a54c-4b9d-85db-fdc51c9e6ac2"
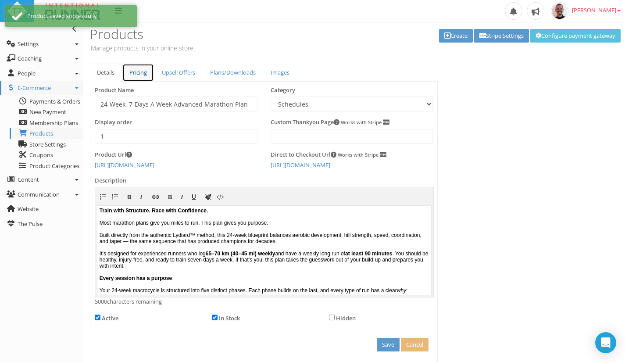
click at [143, 72] on link "Pricing" at bounding box center [138, 73] width 32 height 18
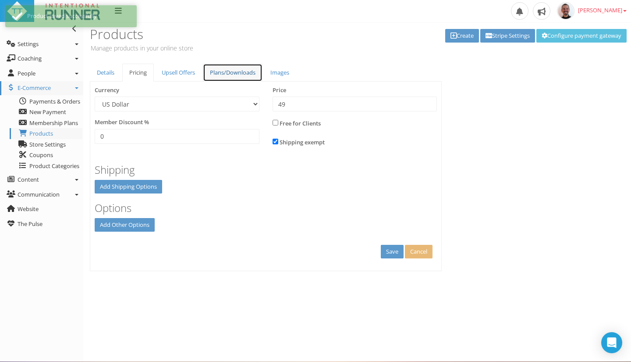
click at [256, 72] on link "Plans/Downloads" at bounding box center [233, 73] width 60 height 18
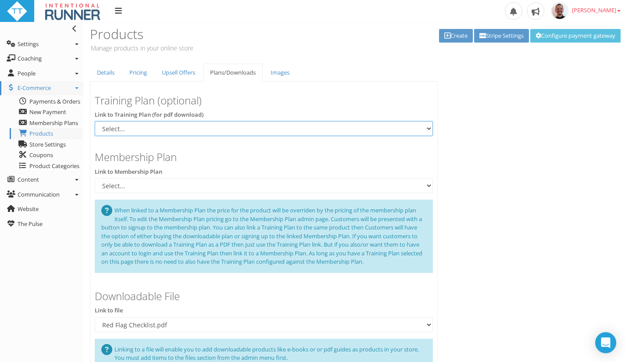
click at [155, 135] on select "Select... 24-Week 7-Days Advanced Marathon Plan" at bounding box center [264, 128] width 338 height 15
select select "a0d8f801-d039-42eb-995b-19a377c08ad1"
click at [95, 121] on select "Select... 24-Week 7-Days Advanced Marathon Plan" at bounding box center [264, 128] width 338 height 15
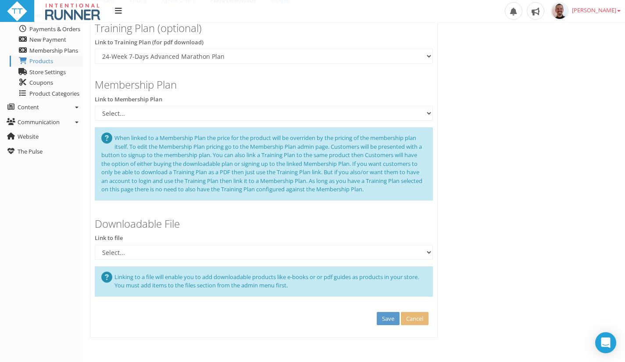
click at [168, 260] on div "Downloadable File Link to file Select... Mini Race Week Guide.pdf Red Flag Chec…" at bounding box center [263, 237] width 351 height 57
click at [167, 252] on select "Select... Mini Race Week Guide.pdf Red Flag Checklist.pdf" at bounding box center [264, 252] width 338 height 15
select select "02dc2927-a54c-4b9d-85db-fdc51c9e6ac2"
click at [95, 245] on select "Select... Mini Race Week Guide.pdf Red Flag Checklist.pdf" at bounding box center [264, 252] width 338 height 15
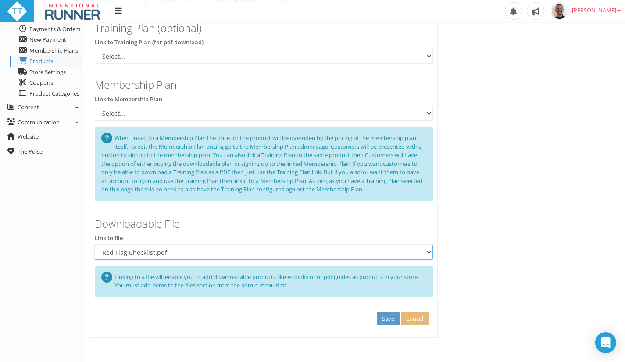
select select
drag, startPoint x: 395, startPoint y: 320, endPoint x: 398, endPoint y: 312, distance: 8.6
click at [395, 320] on button "Save" at bounding box center [388, 319] width 23 height 14
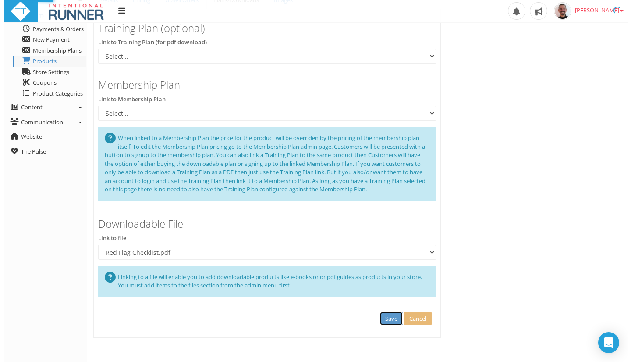
scroll to position [0, 0]
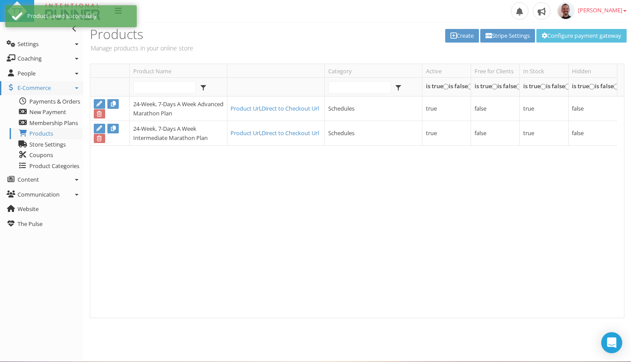
click at [238, 203] on div "24-Week, 7-Days A Week Advanced Marathon Plan Product Url , Direct to Checkout …" at bounding box center [353, 206] width 527 height 221
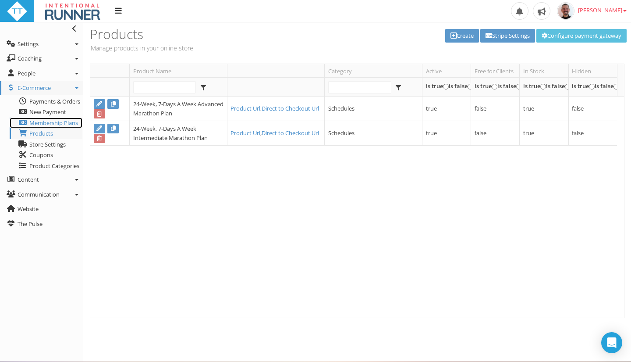
click at [65, 122] on span "Membership Plans" at bounding box center [53, 123] width 49 height 8
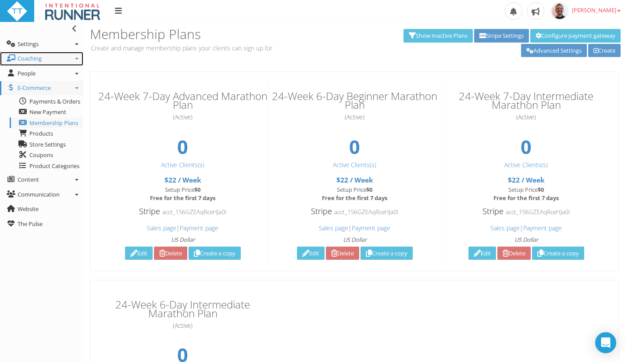
click at [74, 59] on link "Coaching" at bounding box center [41, 59] width 83 height 14
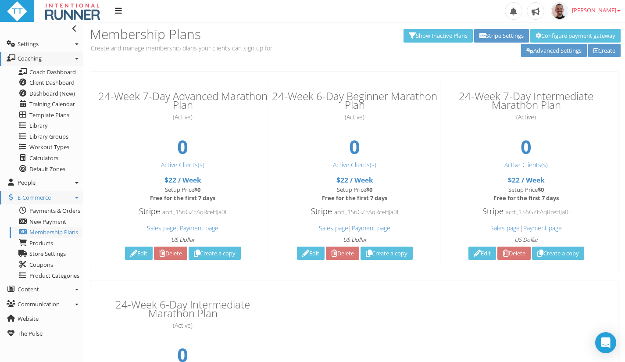
click at [588, 120] on h5 "(Active)" at bounding box center [525, 117] width 175 height 7
click at [586, 92] on h3 "24-Week 7-Day Intermediate Marathon Plan" at bounding box center [525, 101] width 175 height 18
click at [172, 99] on h3 "24-Week 7-Day Advanced Marathon Plan" at bounding box center [183, 101] width 176 height 18
drag, startPoint x: 139, startPoint y: 97, endPoint x: 152, endPoint y: 100, distance: 13.4
click at [142, 98] on h3 "24-Week 7-Day Advanced Marathon Plan" at bounding box center [183, 101] width 176 height 18
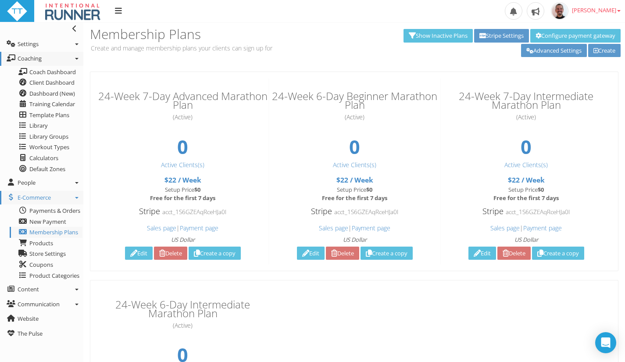
click at [566, 103] on h3 "24-Week 7-Day Intermediate Marathon Plan" at bounding box center [525, 101] width 175 height 18
click at [568, 103] on h3 "24-Week 7-Day Intermediate Marathon Plan" at bounding box center [525, 101] width 175 height 18
click at [524, 107] on h3 "24-Week 7-Day Intermediate Marathon Plan" at bounding box center [525, 101] width 175 height 18
click at [548, 104] on h3 "24-Week 7-Day Intermediate Marathon Plan" at bounding box center [525, 101] width 175 height 18
click at [191, 102] on h3 "24-Week 7-Day Advanced Marathon Plan" at bounding box center [183, 101] width 176 height 18
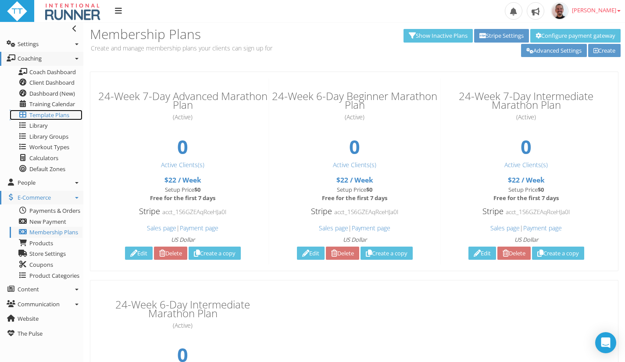
click at [49, 118] on span "Template Plans" at bounding box center [49, 115] width 40 height 8
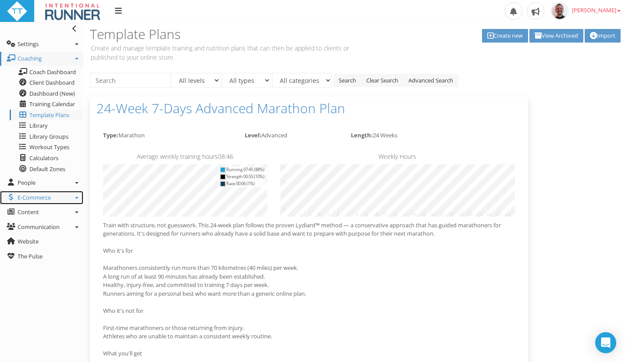
click at [78, 198] on icon at bounding box center [77, 198] width 4 height 2
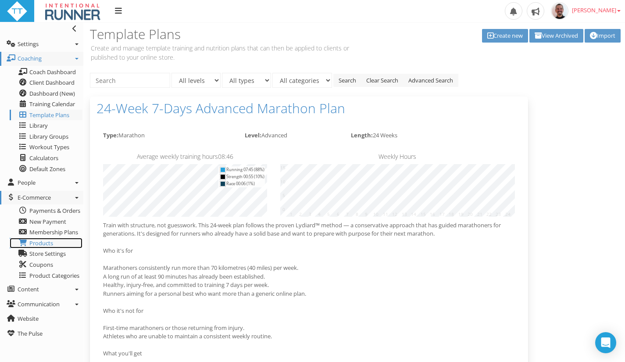
click at [42, 245] on span "Products" at bounding box center [41, 243] width 24 height 8
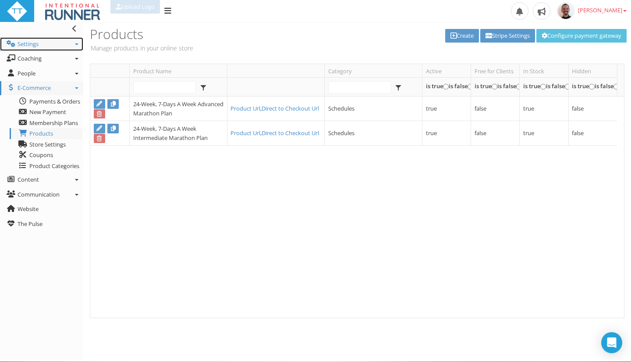
click at [27, 47] on span "Settings" at bounding box center [28, 44] width 21 height 8
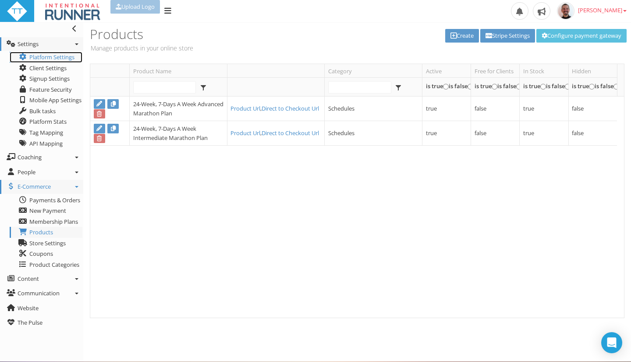
click at [71, 58] on link "Platform Settings" at bounding box center [46, 57] width 73 height 11
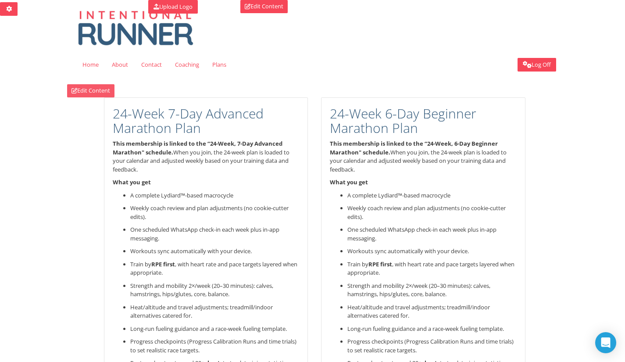
click at [93, 90] on link "Edit Content" at bounding box center [90, 90] width 47 height 13
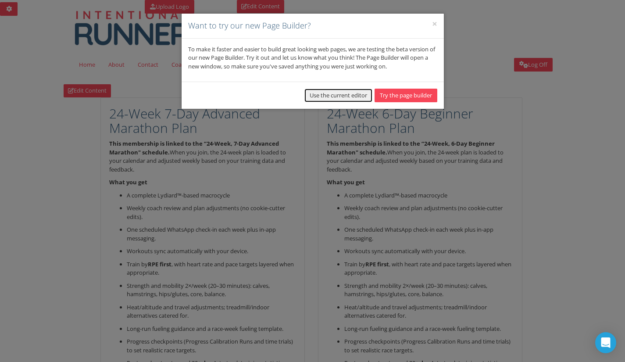
click at [343, 96] on button "Use the current editor" at bounding box center [338, 96] width 68 height 14
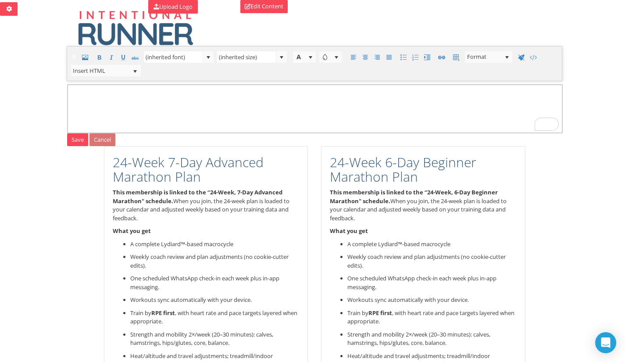
click at [273, 122] on div at bounding box center [314, 108] width 495 height 49
click at [159, 103] on div at bounding box center [314, 108] width 495 height 49
click at [172, 100] on div at bounding box center [314, 108] width 495 height 49
drag, startPoint x: 236, startPoint y: 104, endPoint x: 247, endPoint y: 110, distance: 12.9
click at [234, 107] on div at bounding box center [314, 108] width 495 height 49
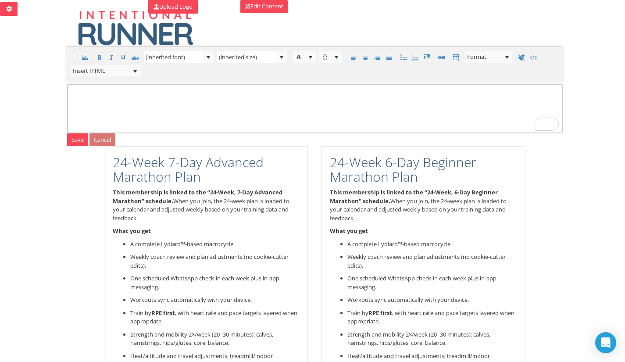
click at [264, 114] on div at bounding box center [314, 108] width 495 height 49
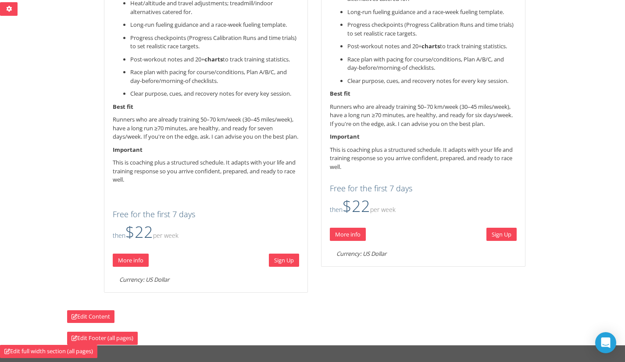
scroll to position [978, 0]
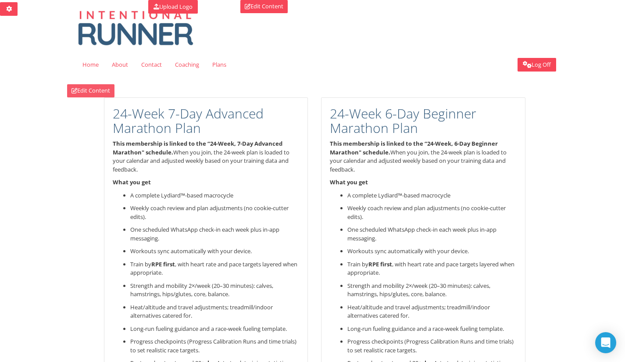
click at [90, 92] on link "Edit Content" at bounding box center [90, 90] width 47 height 13
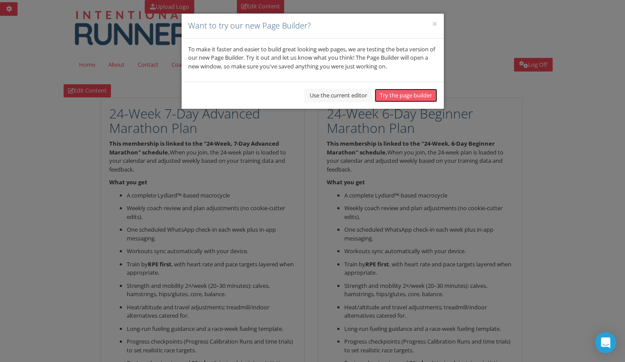
click at [410, 96] on button "Try the page builder" at bounding box center [405, 96] width 63 height 14
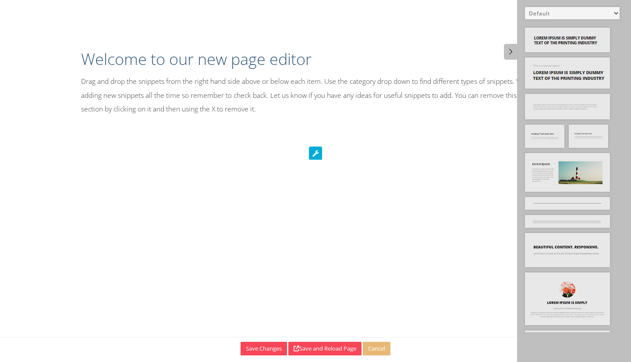
click at [319, 153] on icon at bounding box center [315, 152] width 13 height 13
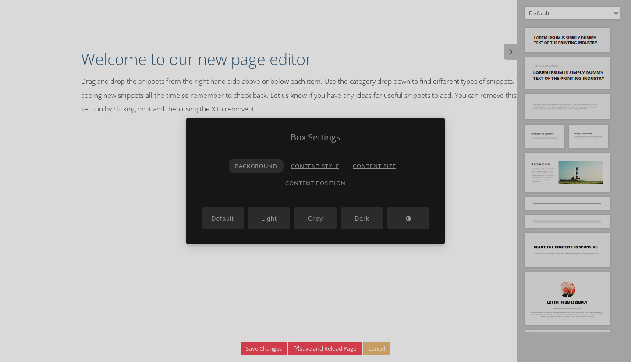
drag, startPoint x: 332, startPoint y: 262, endPoint x: 367, endPoint y: 242, distance: 40.4
click at [331, 260] on div at bounding box center [315, 181] width 631 height 362
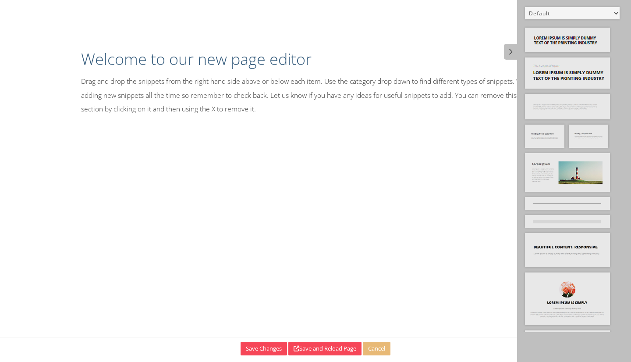
click at [560, 11] on select "Default All Title Title, Subtitle Info, Title Heading, Paragraph Paragraph Butt…" at bounding box center [572, 13] width 95 height 12
click at [525, 7] on select "Default All Title Title, Subtitle Info, Title Heading, Paragraph Paragraph Butt…" at bounding box center [572, 13] width 95 height 12
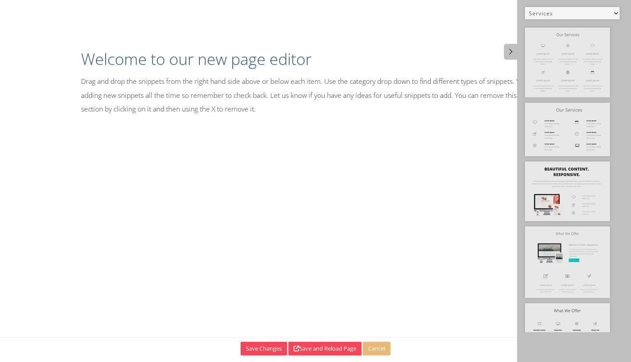
click at [585, 13] on select "Default All Title Title, Subtitle Info, Title Heading, Paragraph Paragraph Butt…" at bounding box center [572, 13] width 95 height 12
select select "25"
click at [525, 7] on select "Default All Title Title, Subtitle Info, Title Heading, Paragraph Paragraph Butt…" at bounding box center [572, 13] width 95 height 12
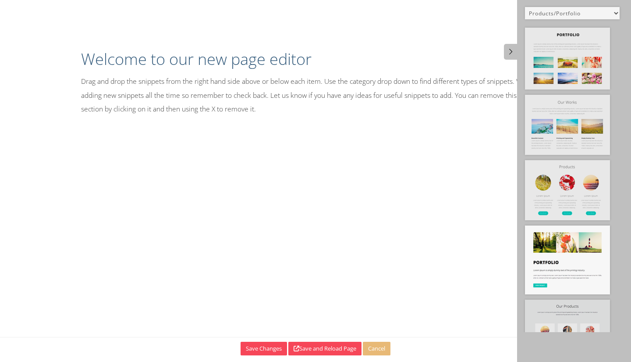
scroll to position [137, 0]
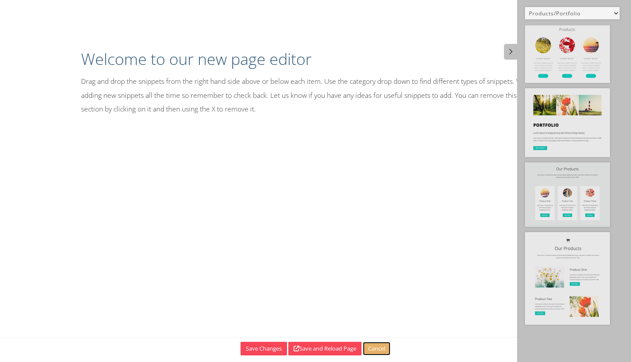
click at [384, 355] on button "Cancel" at bounding box center [377, 348] width 28 height 14
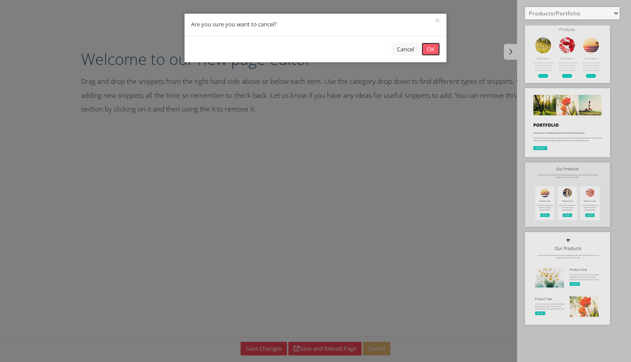
click at [426, 51] on button "OK" at bounding box center [431, 50] width 18 height 14
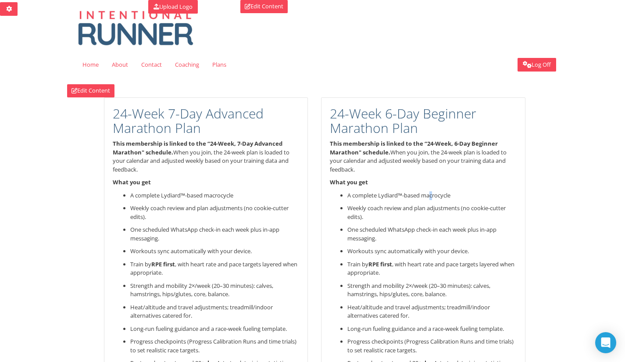
drag, startPoint x: 432, startPoint y: 195, endPoint x: 429, endPoint y: 188, distance: 8.1
click at [430, 194] on p "A complete Lydiard™-based macrocycle" at bounding box center [431, 195] width 169 height 9
click at [450, 139] on p "This membership is linked to the “24-Week, 6-Day Beginner Marathon" schedule. W…" at bounding box center [423, 156] width 187 height 34
click at [462, 103] on div "24-Week 6-Day Beginner Marathon Plan This membership is linked to the “24-Week,…" at bounding box center [423, 348] width 204 height 503
click at [524, 102] on div "24-Week 6-Day Beginner Marathon Plan This membership is linked to the “24-Week,…" at bounding box center [423, 348] width 204 height 503
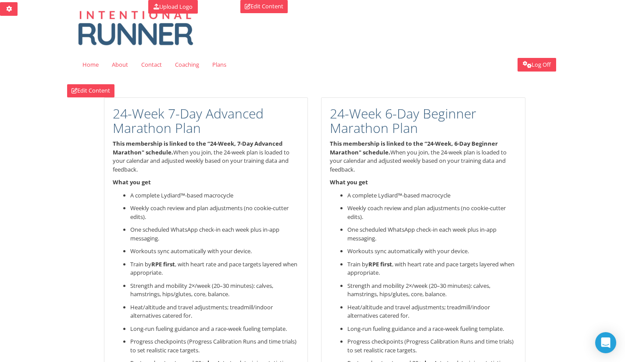
click at [463, 118] on h2 "24-Week 6-Day Beginner Marathon Plan" at bounding box center [423, 120] width 187 height 29
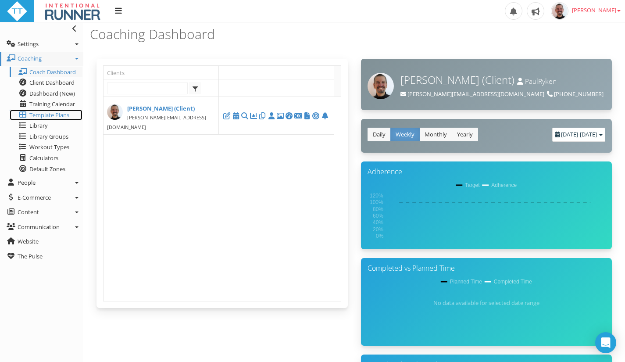
click at [62, 112] on span "Template Plans" at bounding box center [49, 115] width 40 height 8
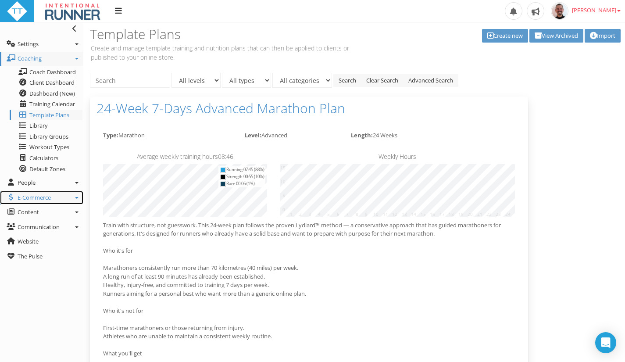
click at [74, 200] on link "E-Commerce" at bounding box center [41, 198] width 83 height 14
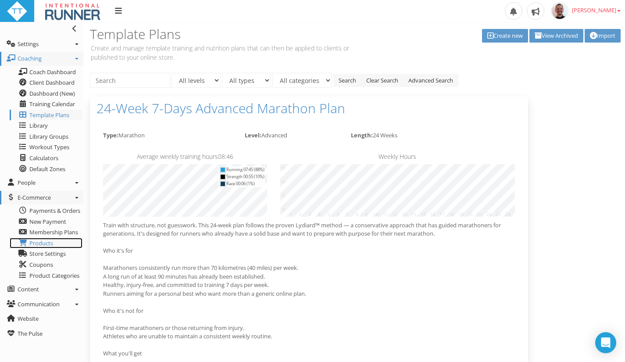
click at [43, 244] on span "Products" at bounding box center [41, 243] width 24 height 8
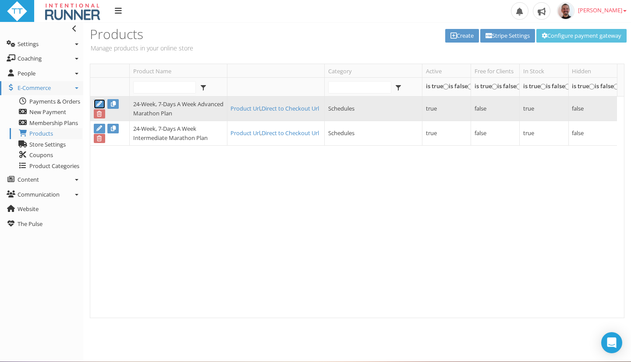
click at [99, 105] on icon at bounding box center [99, 104] width 7 height 6
type input "24-Week, 7-Days A Week Advanced Marathon Plan"
select select "5b5d41d3-3626-4998-a8a8-b8a1c2f9b4ab"
type input "1"
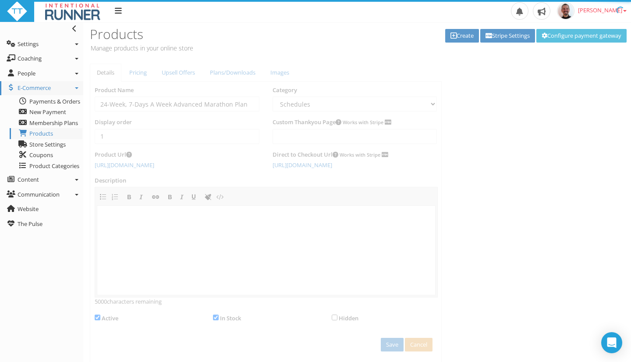
select select "5b5d41d3-3626-4998-a8a8-b8a1c2f9b4ab"
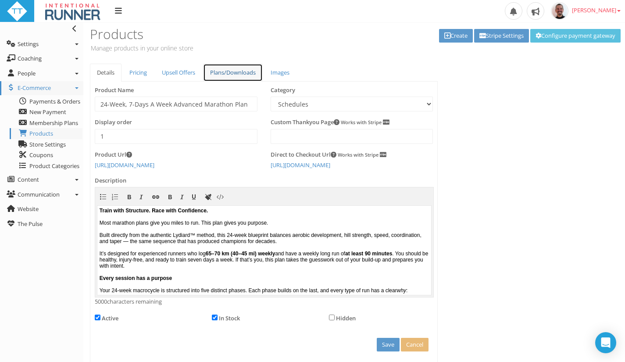
click at [246, 75] on link "Plans/Downloads" at bounding box center [233, 73] width 60 height 18
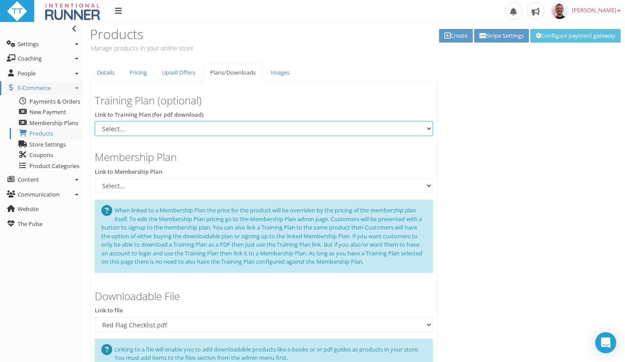
click at [146, 129] on select "Select... 24-Week 7-Days Advanced Marathon Plan" at bounding box center [264, 128] width 338 height 15
select select "a0d8f801-d039-42eb-995b-19a377c08ad1"
click at [95, 121] on select "Select... 24-Week 7-Days Advanced Marathon Plan" at bounding box center [264, 128] width 338 height 15
select select
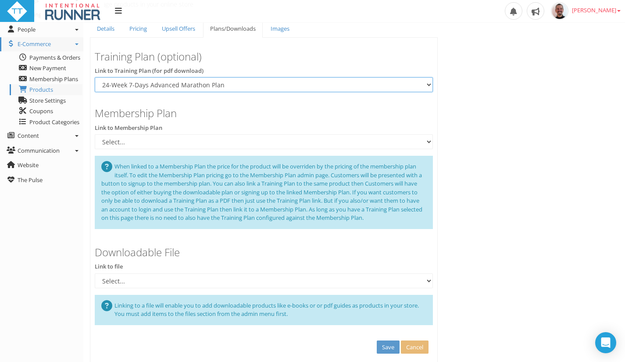
scroll to position [81, 0]
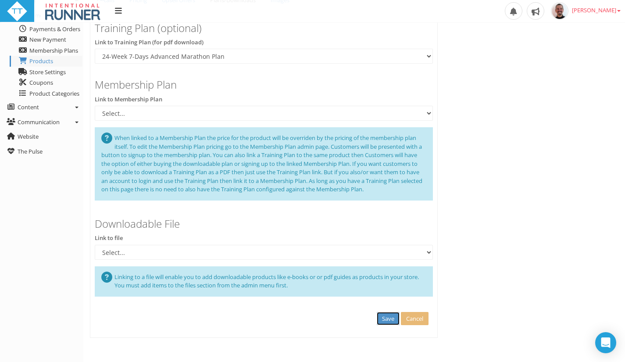
click at [390, 320] on button "Save" at bounding box center [388, 319] width 23 height 14
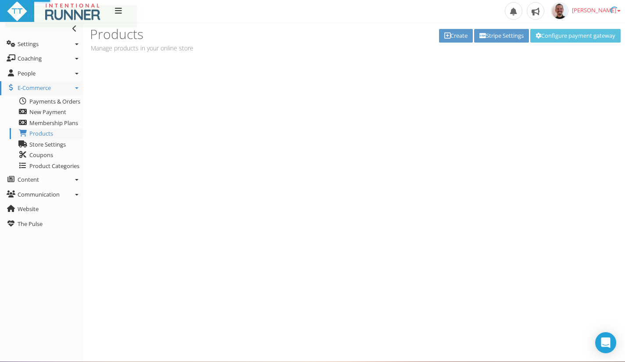
scroll to position [0, 0]
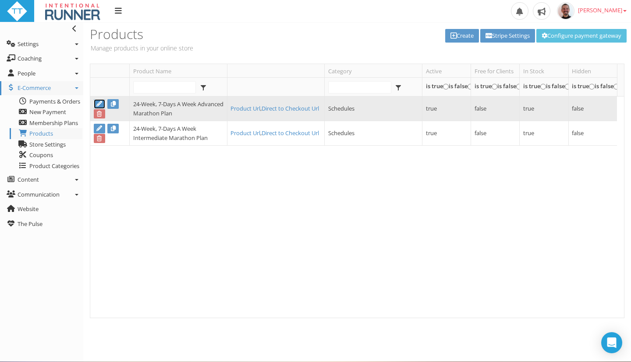
click at [100, 103] on icon at bounding box center [99, 104] width 7 height 6
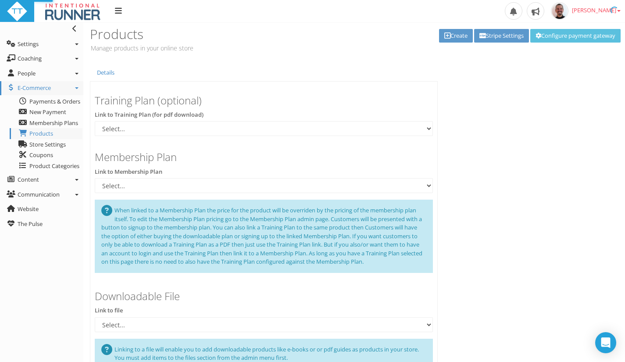
type input "24-Week, 7-Days A Week Advanced Marathon Plan"
select select "5b5d41d3-3626-4998-a8a8-b8a1c2f9b4ab"
type input "1"
select select "5b5d41d3-3626-4998-a8a8-b8a1c2f9b4ab"
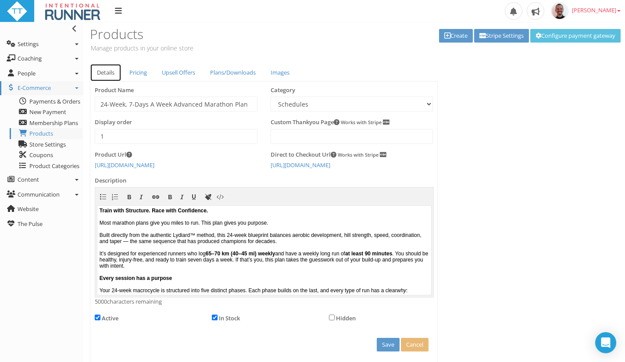
click at [107, 75] on link "Details" at bounding box center [106, 73] width 32 height 18
click at [137, 68] on link "Pricing" at bounding box center [138, 73] width 32 height 18
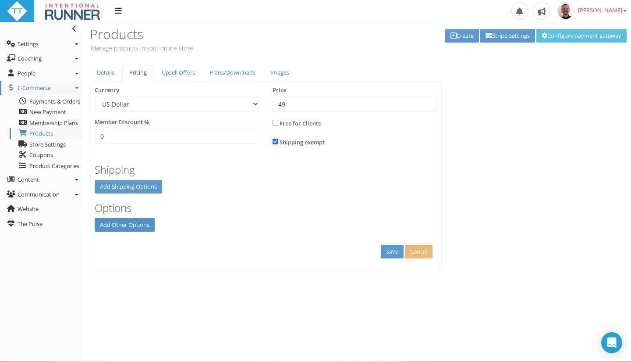
click at [113, 231] on link "Add Other Options" at bounding box center [125, 225] width 60 height 14
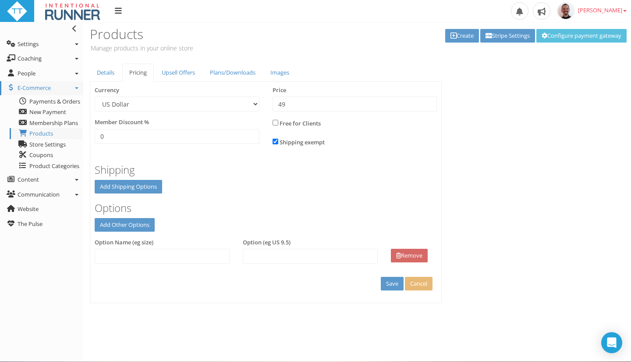
click at [406, 257] on link "Remove" at bounding box center [409, 256] width 37 height 14
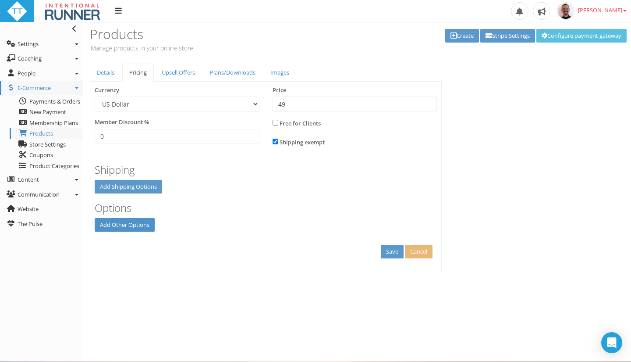
click at [141, 224] on link "Add Other Options" at bounding box center [125, 225] width 60 height 14
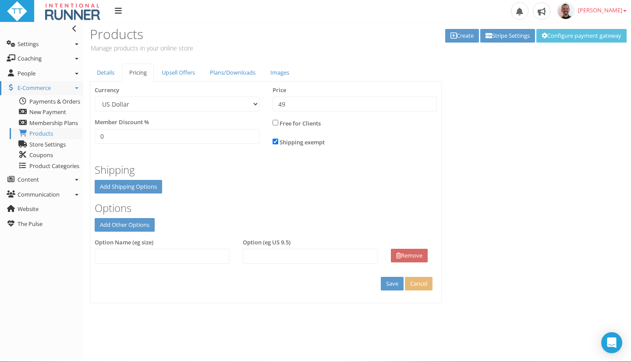
click at [419, 254] on link "Remove" at bounding box center [409, 256] width 37 height 14
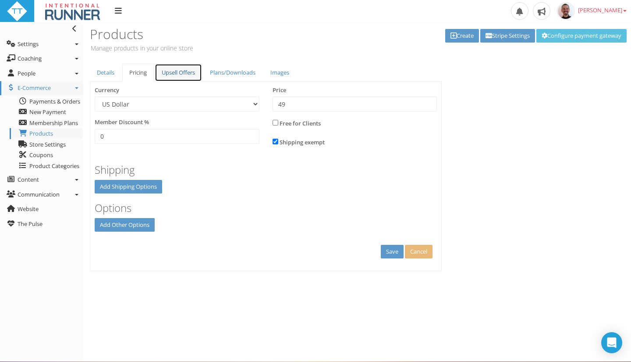
click at [179, 72] on link "Upsell Offers" at bounding box center [178, 73] width 47 height 18
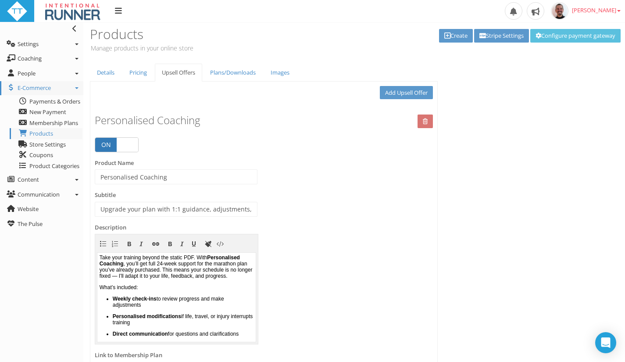
click at [483, 98] on div "Details Pricing Upsell Offers Plans/Downloads Images Product Name 24-Week, 7-Da…" at bounding box center [353, 272] width 541 height 416
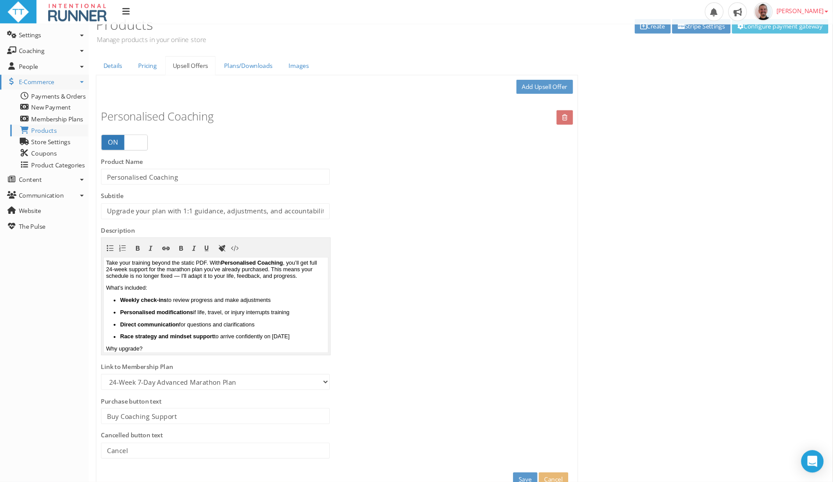
scroll to position [11, 0]
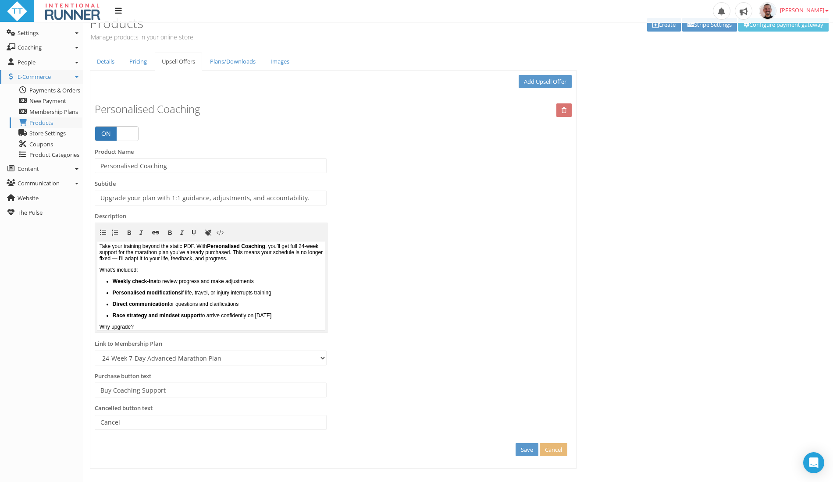
drag, startPoint x: 629, startPoint y: 0, endPoint x: 622, endPoint y: 241, distance: 240.7
click at [622, 241] on div "Details Pricing Upsell Offers Plans/Downloads Images Product Name 24-Week, 7-Da…" at bounding box center [458, 261] width 750 height 416
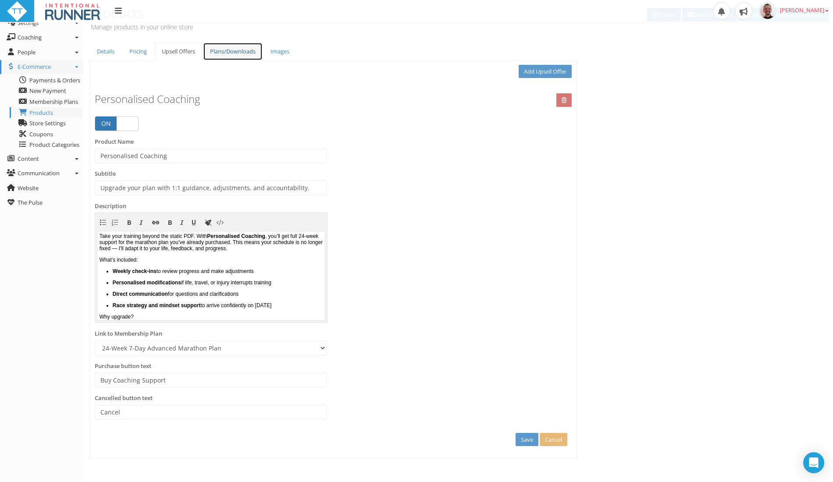
click at [236, 55] on link "Plans/Downloads" at bounding box center [233, 52] width 60 height 18
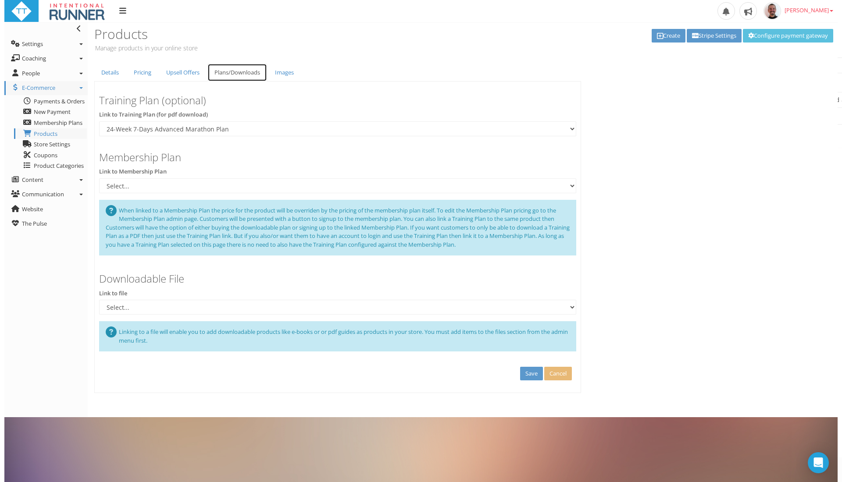
scroll to position [0, 0]
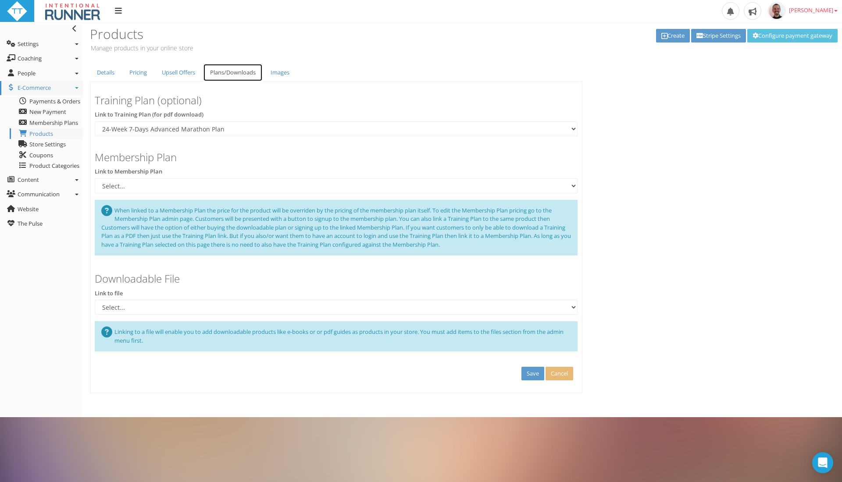
click at [227, 74] on link "Plans/Downloads" at bounding box center [233, 73] width 60 height 18
click at [223, 73] on link "Plans/Downloads" at bounding box center [233, 73] width 60 height 18
click at [227, 75] on link "Plans/Downloads" at bounding box center [233, 73] width 60 height 18
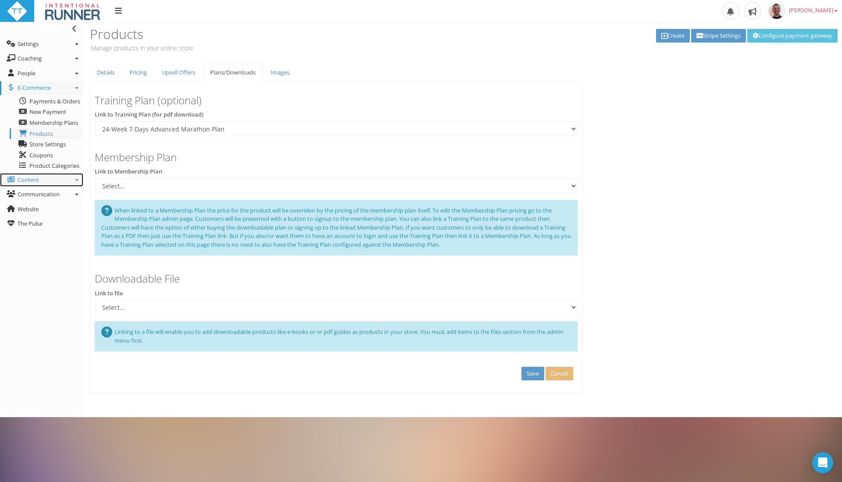
click at [73, 173] on link "Content" at bounding box center [41, 180] width 83 height 14
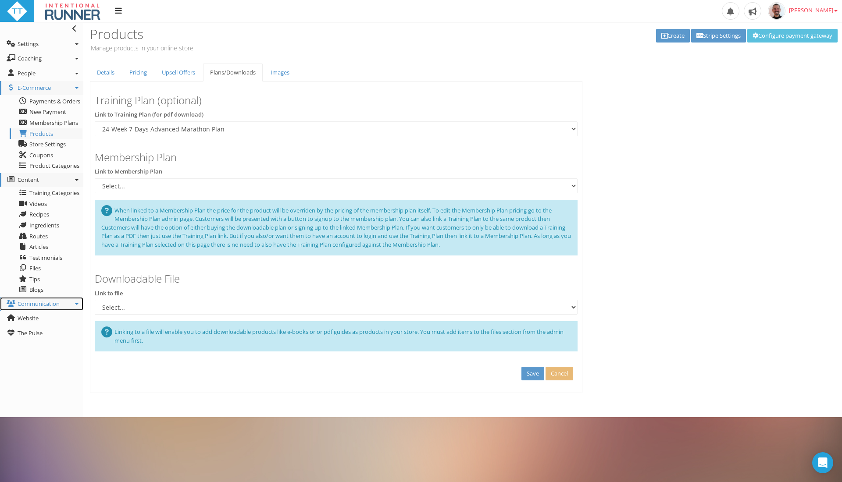
click at [77, 303] on icon at bounding box center [77, 304] width 4 height 2
click at [48, 318] on span "Send Email" at bounding box center [43, 317] width 28 height 8
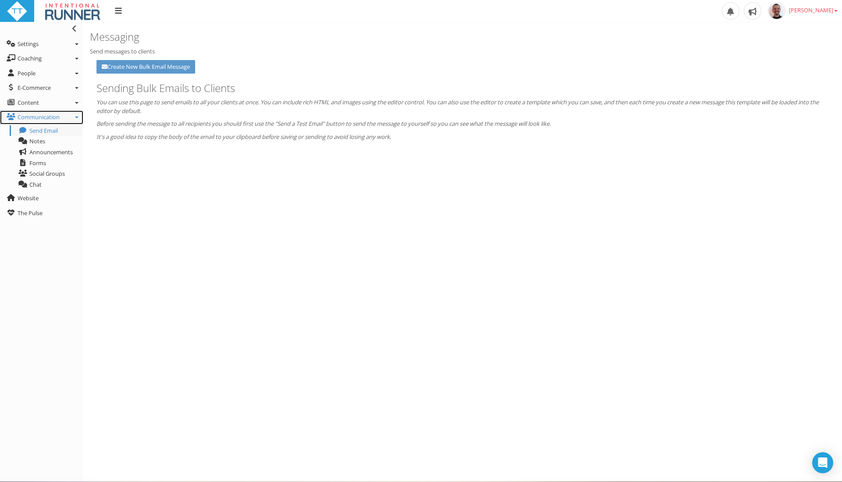
click at [77, 111] on link "Communication" at bounding box center [41, 117] width 83 height 14
click at [79, 117] on link "Communication" at bounding box center [41, 117] width 83 height 14
click at [65, 87] on link "E-Commerce" at bounding box center [41, 88] width 83 height 14
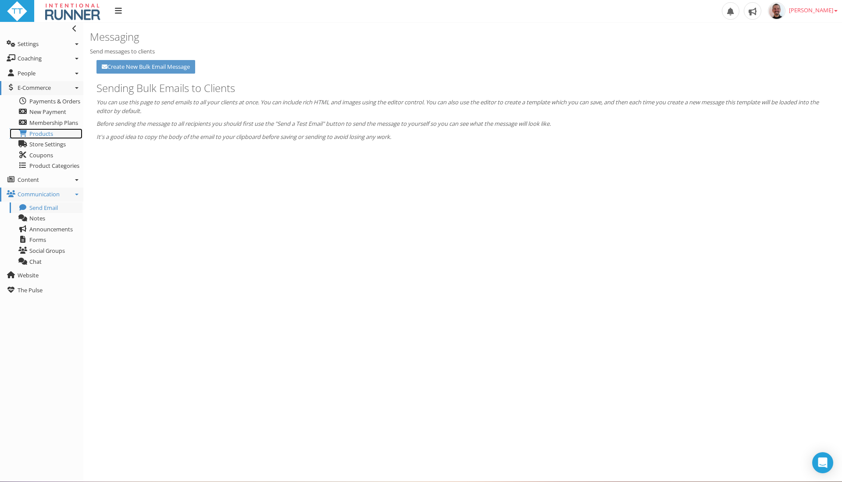
click at [43, 133] on span "Products" at bounding box center [41, 134] width 24 height 8
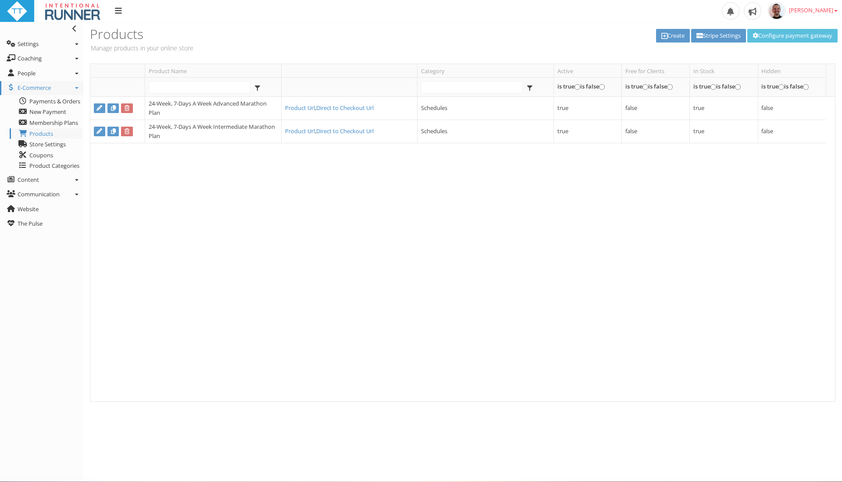
click at [49, 144] on span "Store Settings" at bounding box center [47, 144] width 36 height 8
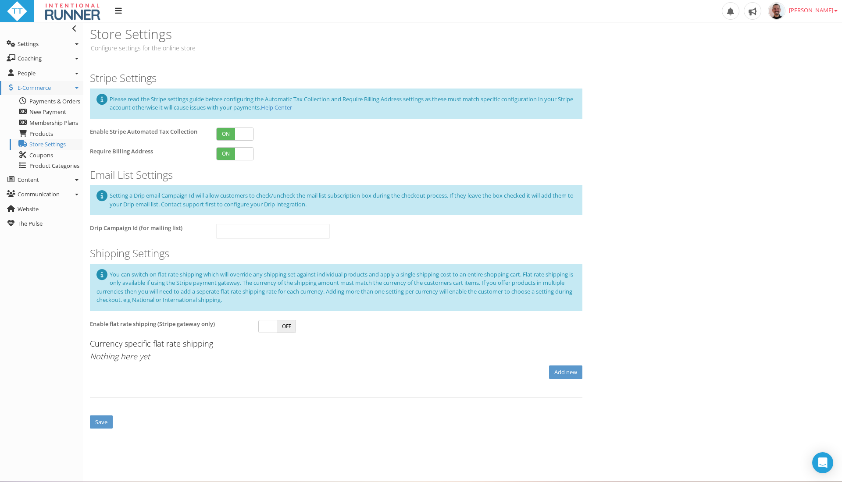
click at [333, 192] on span "Setting a Drip email Campaign Id will allow customers to check/uncheck the mail…" at bounding box center [342, 200] width 464 height 17
click at [338, 205] on div "Setting a Drip email Campaign Id will allow customers to check/uncheck the mail…" at bounding box center [336, 200] width 492 height 30
click at [327, 207] on div "Setting a Drip email Campaign Id will allow customers to check/uncheck the mail…" at bounding box center [336, 200] width 492 height 30
click at [328, 203] on div "Setting a Drip email Campaign Id will allow customers to check/uncheck the mail…" at bounding box center [336, 200] width 492 height 30
click at [503, 192] on span "Setting a Drip email Campaign Id will allow customers to check/uncheck the mail…" at bounding box center [342, 200] width 464 height 17
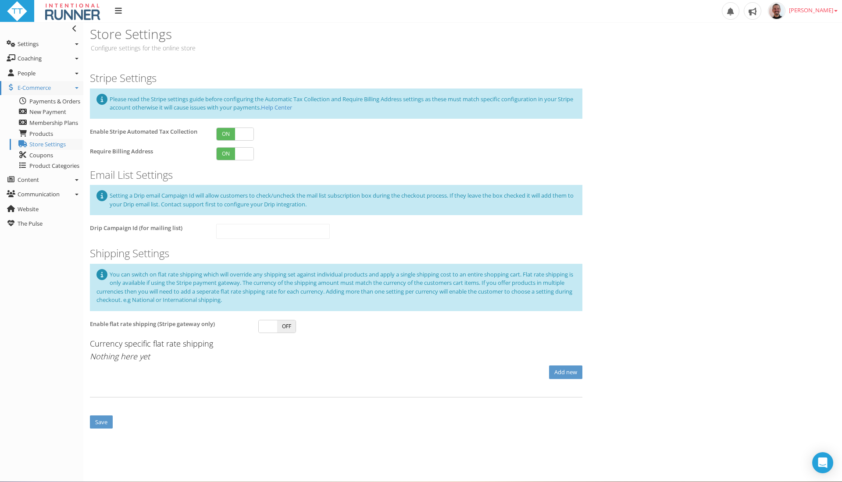
click at [537, 194] on span "Setting a Drip email Campaign Id will allow customers to check/uncheck the mail…" at bounding box center [342, 200] width 464 height 17
click at [566, 195] on span "Setting a Drip email Campaign Id will allow customers to check/uncheck the mail…" at bounding box center [342, 200] width 464 height 17
drag, startPoint x: 176, startPoint y: 205, endPoint x: 171, endPoint y: 207, distance: 5.3
click at [174, 207] on span "Setting a Drip email Campaign Id will allow customers to check/uncheck the mail…" at bounding box center [342, 200] width 464 height 17
click at [169, 207] on span "Setting a Drip email Campaign Id will allow customers to check/uncheck the mail…" at bounding box center [342, 200] width 464 height 17
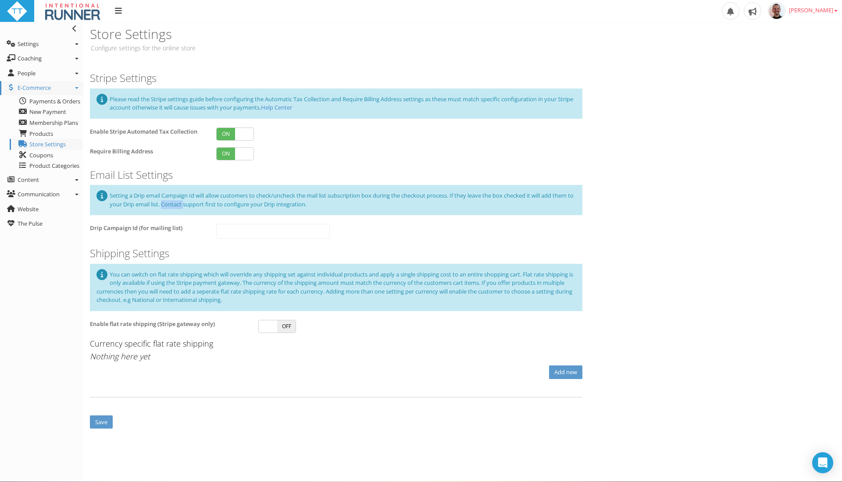
click at [169, 207] on span "Setting a Drip email Campaign Id will allow customers to check/uncheck the mail…" at bounding box center [342, 200] width 464 height 17
click at [169, 203] on span "Setting a Drip email Campaign Id will allow customers to check/uncheck the mail…" at bounding box center [342, 200] width 464 height 17
click at [429, 109] on div "Please read the Stripe settings guide before configuring the Automatic Tax Coll…" at bounding box center [336, 104] width 492 height 30
click at [812, 8] on span "Paul RYKEN" at bounding box center [813, 10] width 49 height 8
click at [791, 76] on link "Support" at bounding box center [799, 73] width 83 height 11
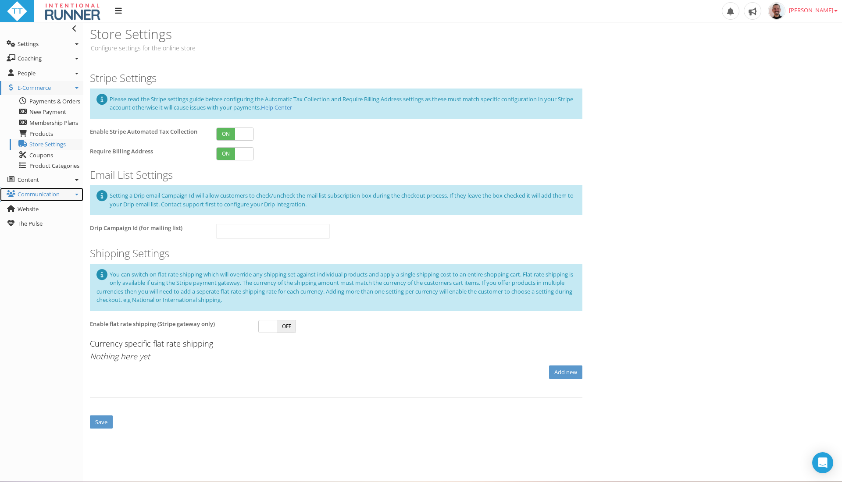
click at [77, 201] on link "Communication" at bounding box center [41, 195] width 83 height 14
click at [71, 231] on span "Announcements" at bounding box center [50, 229] width 43 height 8
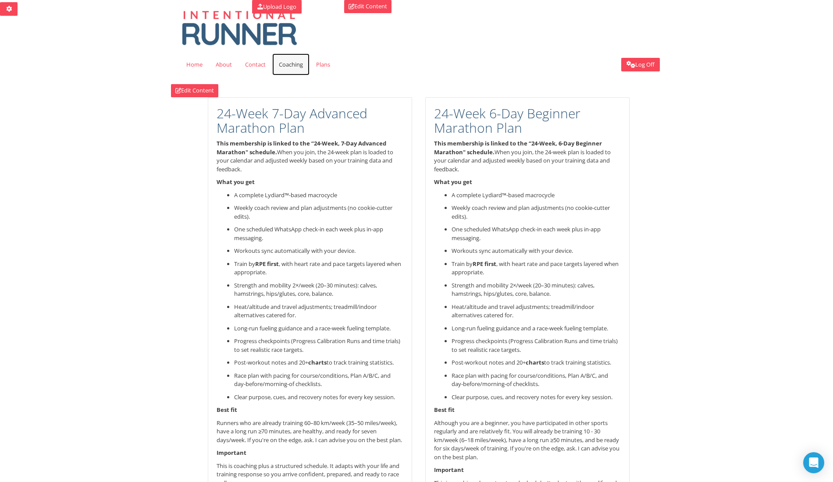
drag, startPoint x: 0, startPoint y: 0, endPoint x: 282, endPoint y: 59, distance: 288.4
click at [282, 59] on link "Coaching" at bounding box center [290, 64] width 37 height 22
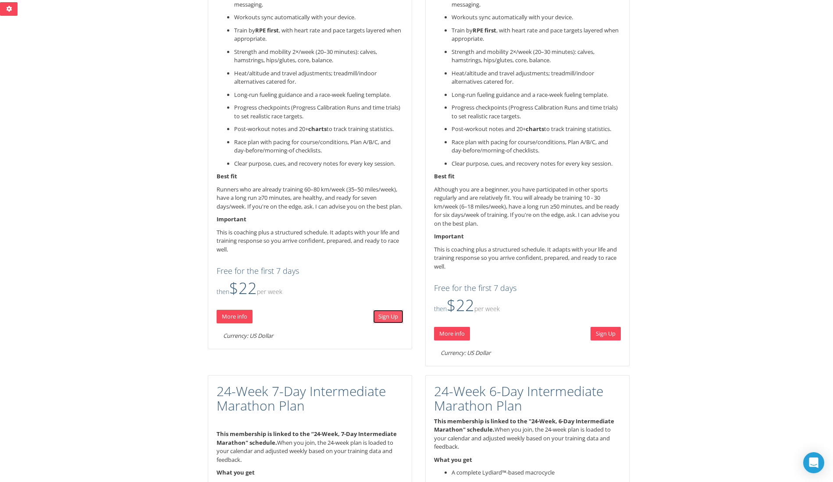
click at [387, 323] on link "Sign Up" at bounding box center [388, 317] width 30 height 14
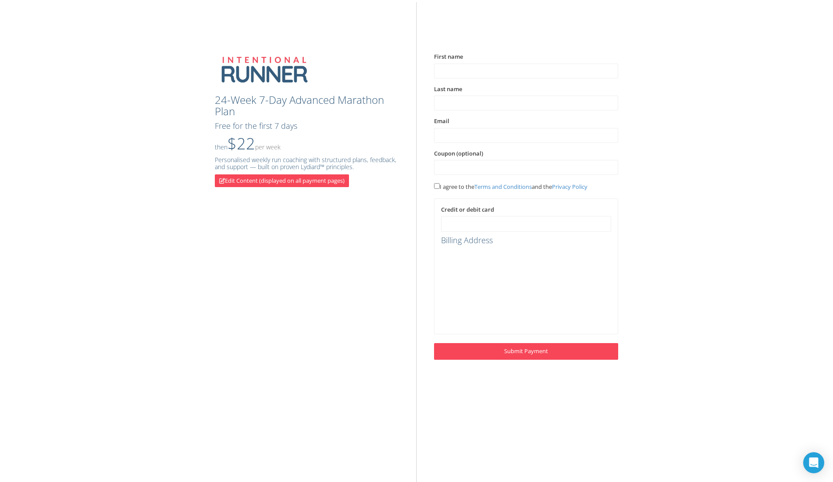
click at [785, 340] on div "24-Week 7-Day Advanced Marathon Plan Free for the first 7 days then $22 Per Wee…" at bounding box center [416, 184] width 833 height 351
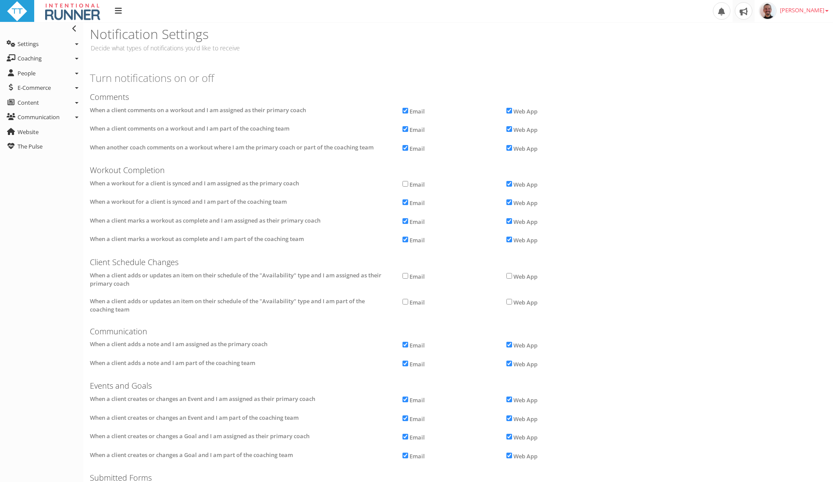
click at [754, 11] on link at bounding box center [743, 11] width 22 height 22
click at [752, 16] on span at bounding box center [744, 11] width 18 height 18
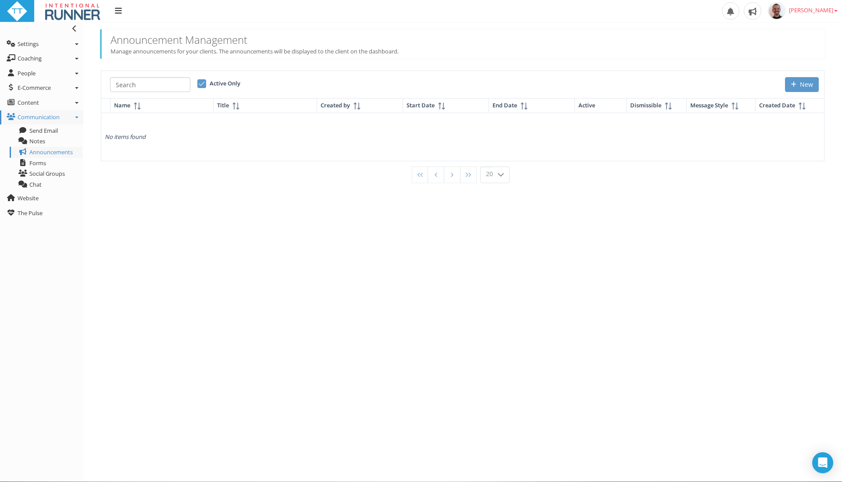
click at [792, 83] on span "New" at bounding box center [793, 85] width 6 height 6
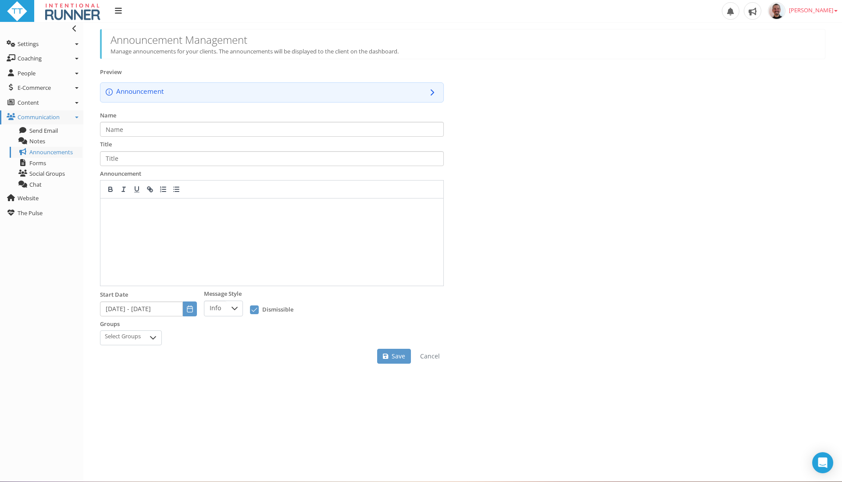
click at [145, 92] on div "Announcement" at bounding box center [270, 91] width 309 height 10
click at [429, 92] on button "Close" at bounding box center [432, 92] width 12 height 12
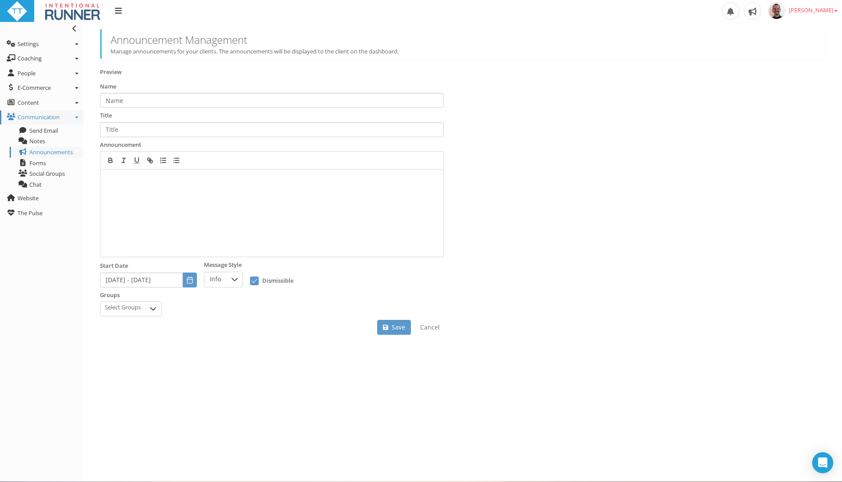
click at [170, 209] on div at bounding box center [271, 213] width 343 height 87
click at [367, 205] on div at bounding box center [271, 213] width 343 height 87
click at [141, 312] on div "Select Groups" at bounding box center [122, 307] width 44 height 11
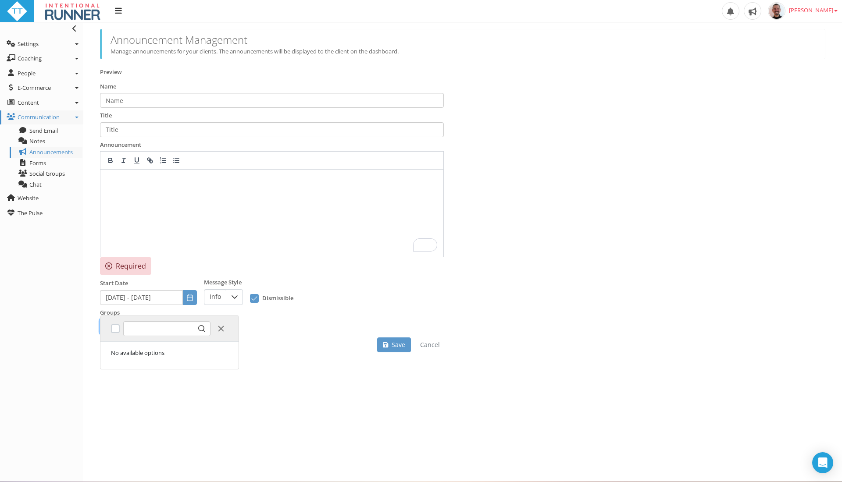
scroll to position [5, 34]
click at [141, 312] on div "Groups Select Groups" at bounding box center [272, 322] width 344 height 26
click at [144, 328] on div "Select Groups" at bounding box center [122, 325] width 44 height 11
drag, startPoint x: 222, startPoint y: 286, endPoint x: 216, endPoint y: 293, distance: 9.0
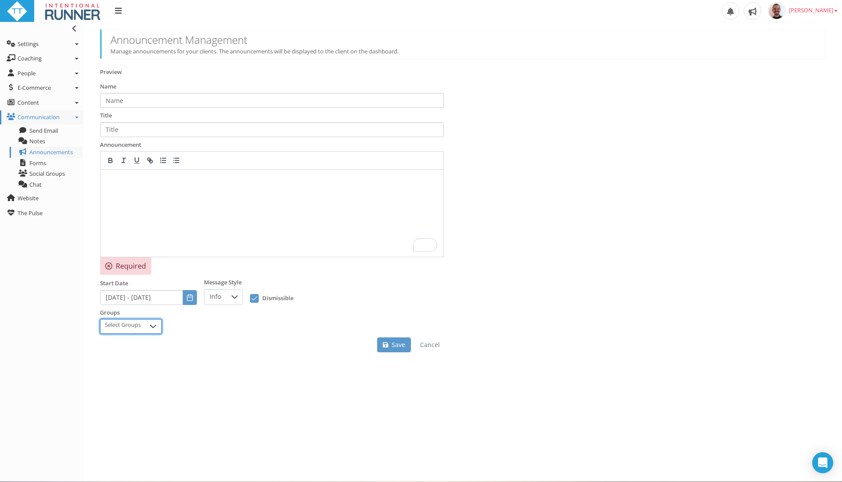
click at [222, 287] on div "Message Style Info" at bounding box center [223, 291] width 39 height 27
click at [216, 301] on span "Info" at bounding box center [215, 297] width 22 height 15
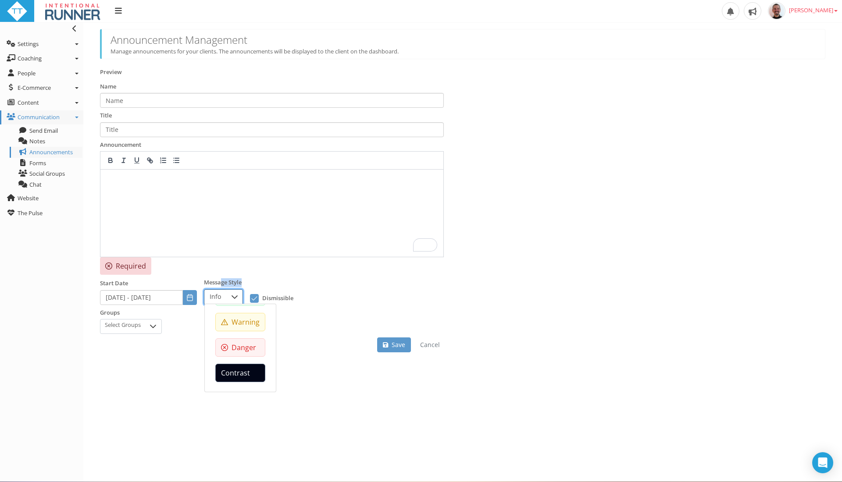
scroll to position [0, 0]
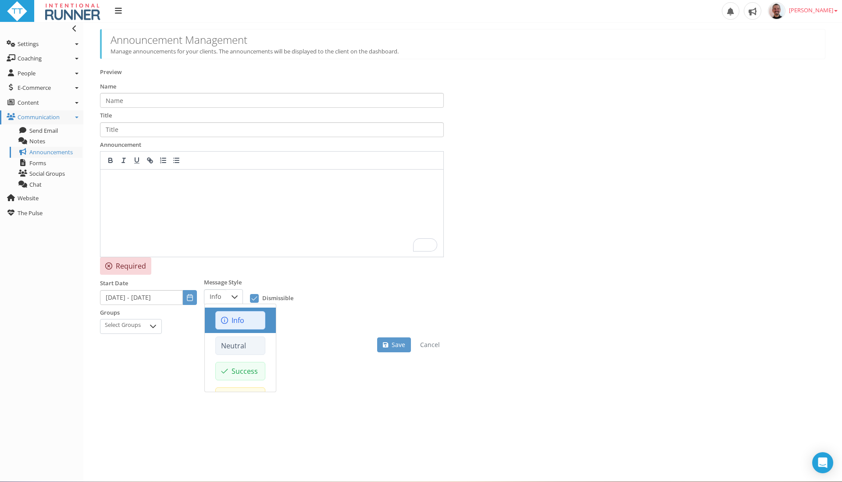
drag, startPoint x: 544, startPoint y: 242, endPoint x: 496, endPoint y: 221, distance: 52.6
click at [540, 238] on div "Announcement Management Manage announcements for your clients. The announcement…" at bounding box center [462, 191] width 745 height 325
click at [107, 209] on div at bounding box center [271, 213] width 343 height 87
click at [153, 193] on div at bounding box center [271, 213] width 343 height 87
click at [424, 56] on div "Announcement Management Manage announcements for your clients. The announcement…" at bounding box center [462, 44] width 725 height 30
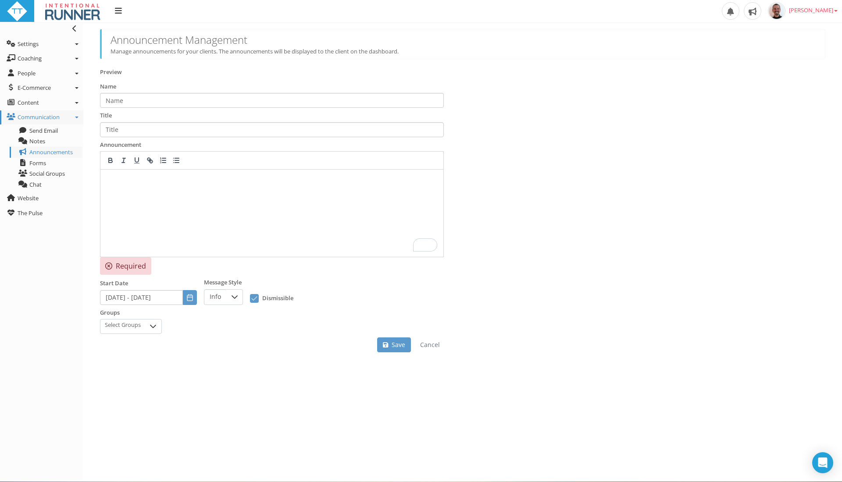
click at [425, 51] on p "Manage announcements for your clients. The announcements will be displayed to t…" at bounding box center [462, 51] width 705 height 9
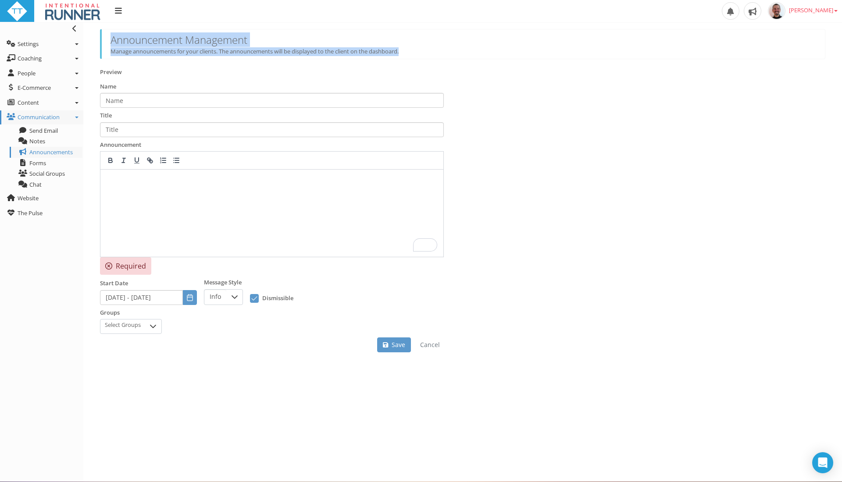
drag, startPoint x: 109, startPoint y: 39, endPoint x: 399, endPoint y: 73, distance: 291.6
click at [409, 64] on div "Announcement Management Manage announcements for your clients. The announcement…" at bounding box center [462, 47] width 725 height 37
copy div "Announcement Management Manage announcements for your clients. The announcement…"
click at [73, 104] on link "Content" at bounding box center [41, 103] width 83 height 14
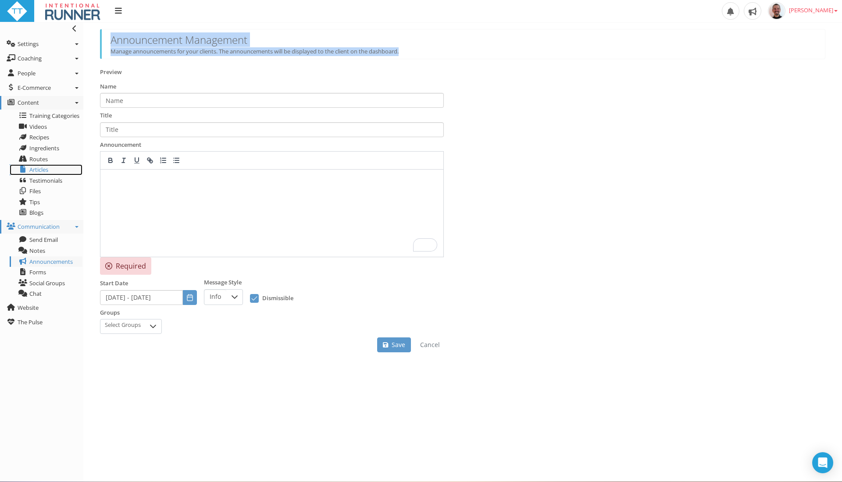
click at [37, 174] on link "Articles" at bounding box center [46, 169] width 73 height 11
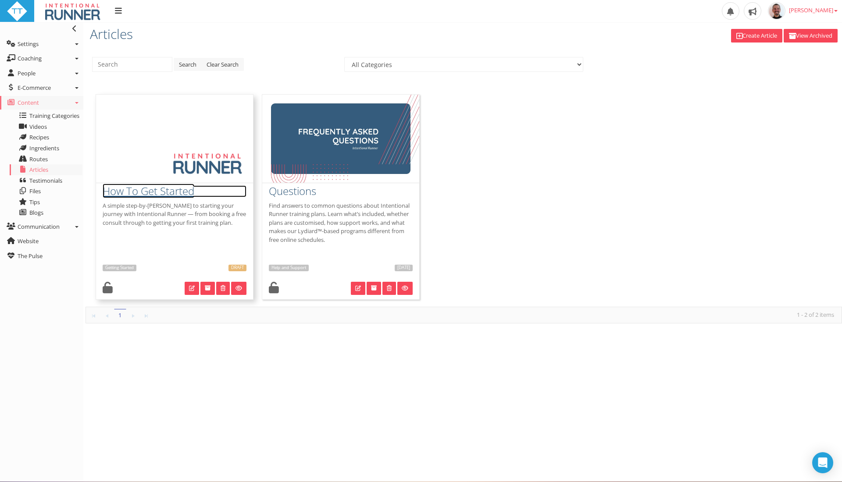
click at [142, 188] on h3 "How To Get Started" at bounding box center [175, 190] width 144 height 11
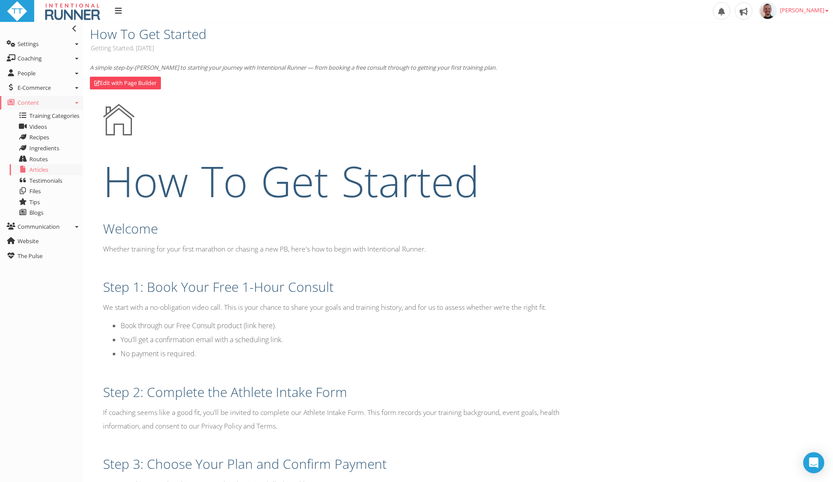
click at [242, 156] on h1 "How To Get Started" at bounding box center [333, 181] width 460 height 59
click at [123, 150] on div "How To Get Started Welcome Whether training for your first marathon or chasing …" at bounding box center [332, 179] width 473 height 162
click at [131, 77] on link "Edit with Page Builder" at bounding box center [125, 83] width 71 height 13
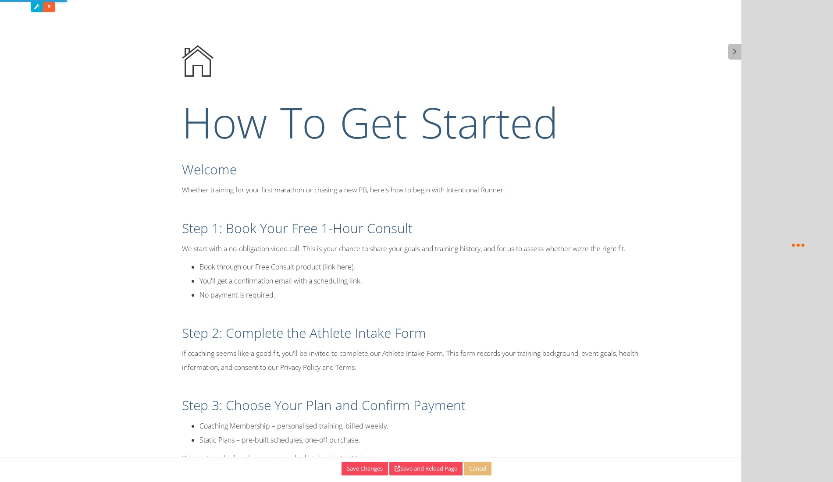
click at [309, 112] on h1 "How To Get Started" at bounding box center [416, 122] width 469 height 59
